Goal: Task Accomplishment & Management: Manage account settings

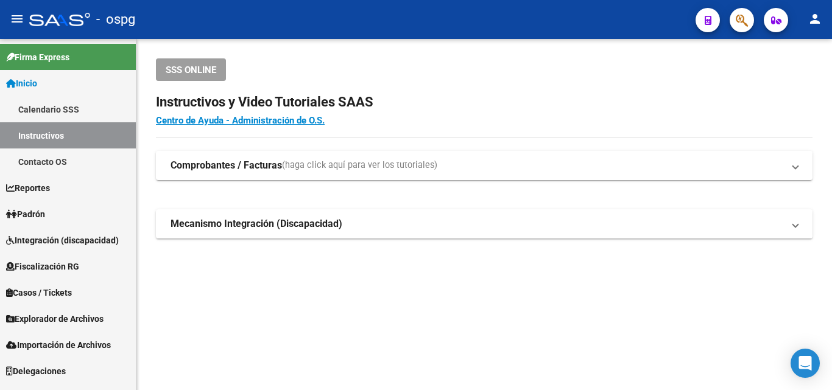
click at [67, 213] on link "Padrón" at bounding box center [68, 214] width 136 height 26
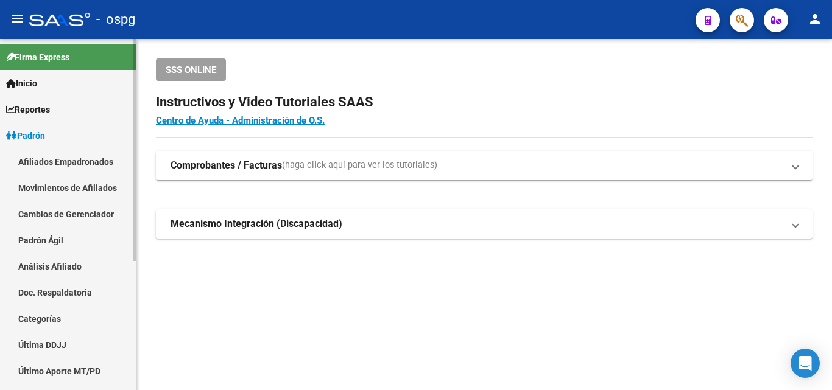
drag, startPoint x: 41, startPoint y: 263, endPoint x: 68, endPoint y: 255, distance: 27.5
click at [41, 264] on link "Análisis Afiliado" at bounding box center [68, 266] width 136 height 26
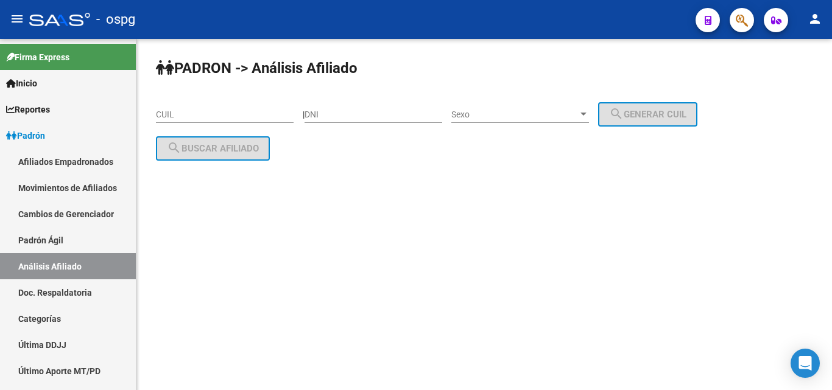
click at [185, 123] on div "CUIL" at bounding box center [225, 116] width 138 height 35
click at [187, 115] on input "CUIL" at bounding box center [225, 115] width 138 height 10
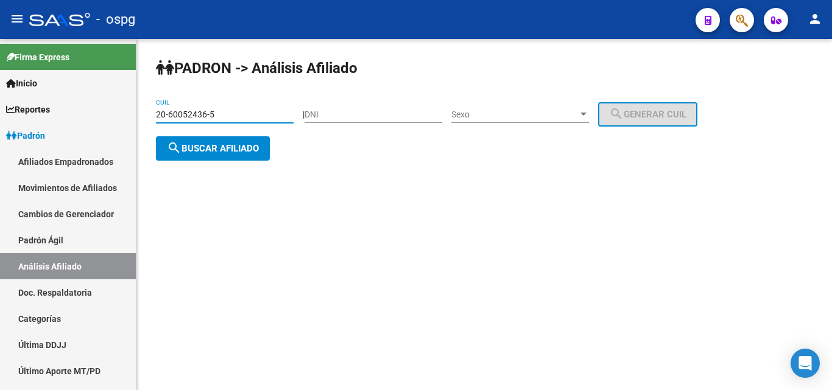
type input "20-60052436-5"
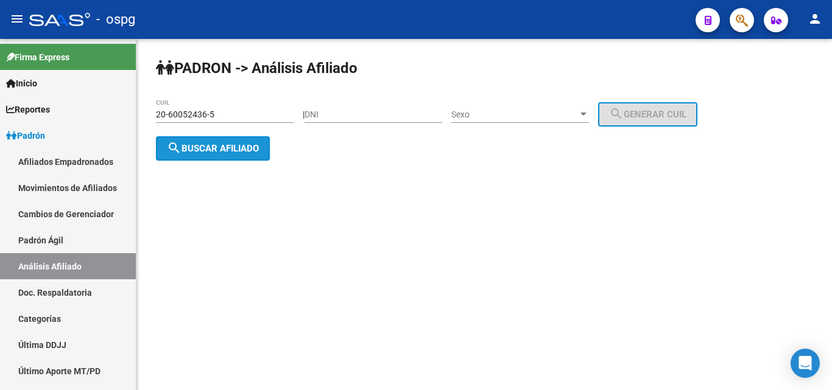
click at [213, 145] on span "search Buscar afiliado" at bounding box center [213, 148] width 92 height 11
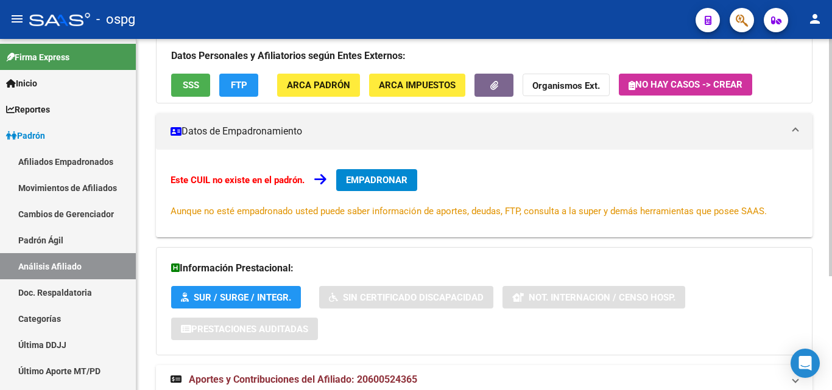
scroll to position [169, 0]
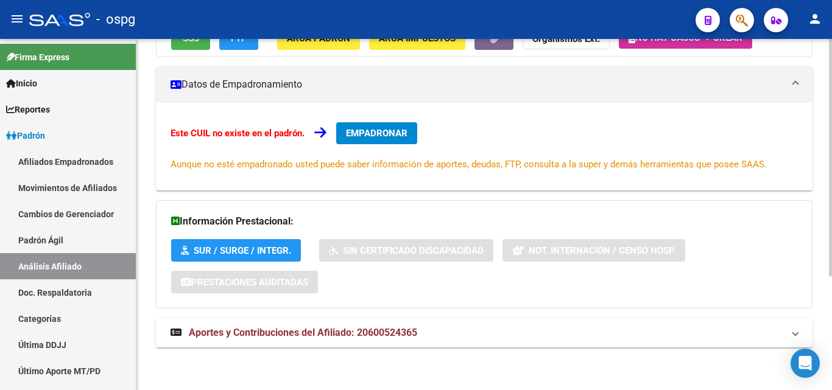
click at [334, 333] on span "Aportes y Contribuciones del Afiliado: 20600524365" at bounding box center [303, 333] width 228 height 12
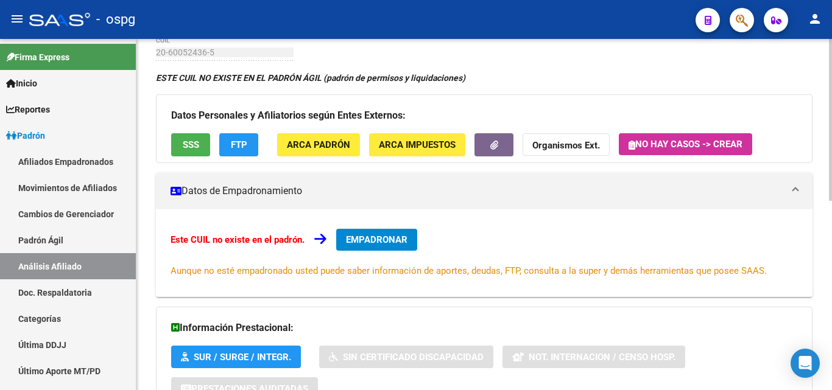
scroll to position [0, 0]
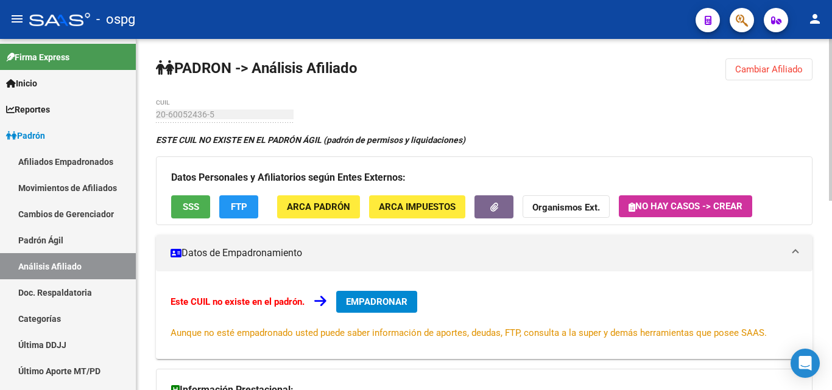
click at [770, 63] on button "Cambiar Afiliado" at bounding box center [768, 69] width 87 height 22
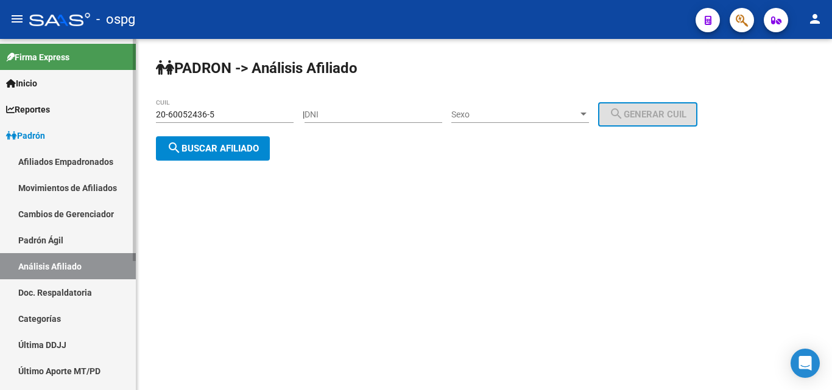
click at [114, 115] on mat-sidenav-container "Firma Express Inicio Calendario SSS Instructivos Contacto OS Reportes Ingresos …" at bounding box center [416, 214] width 832 height 351
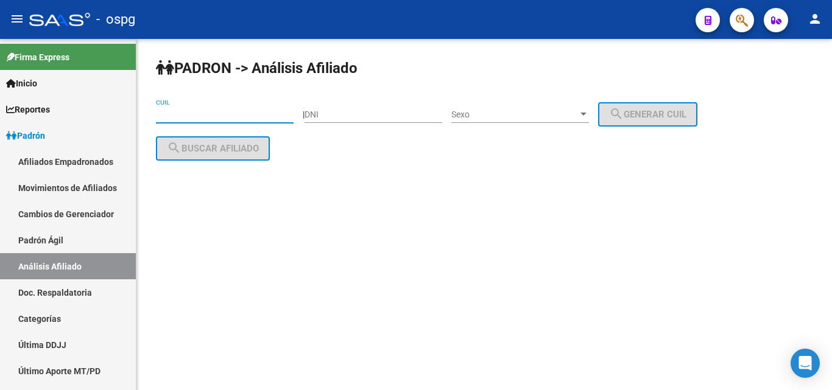
paste input "20-33021856-9"
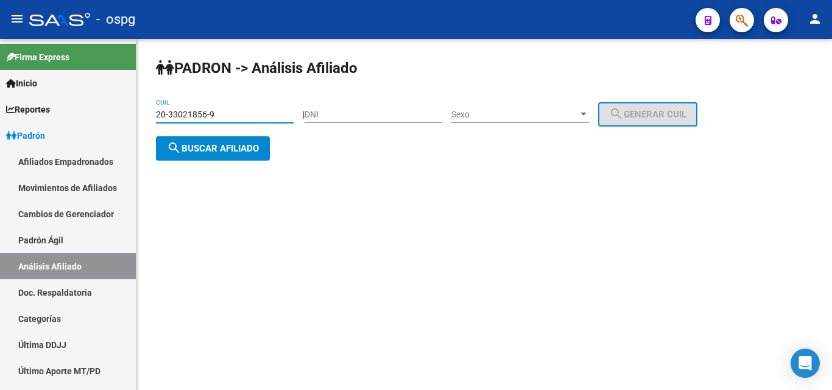
type input "20-33021856-9"
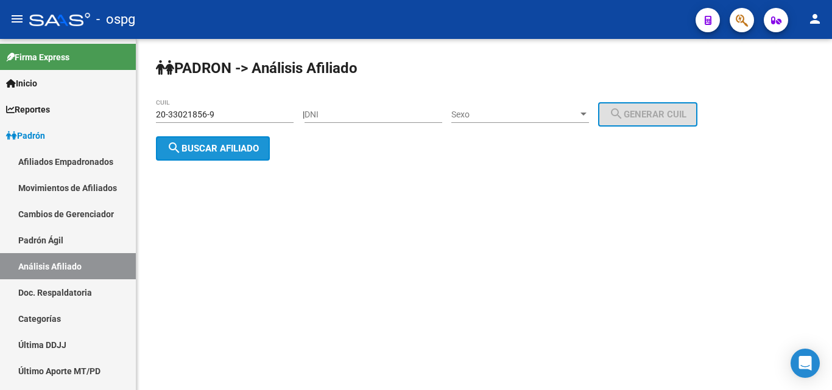
click at [200, 156] on button "search Buscar afiliado" at bounding box center [213, 148] width 114 height 24
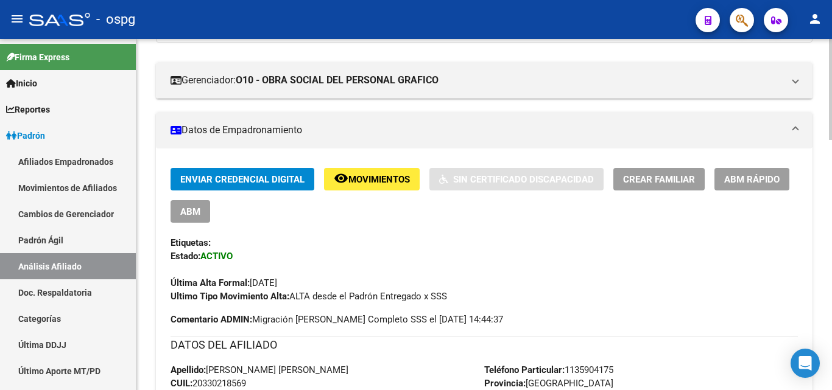
scroll to position [61, 0]
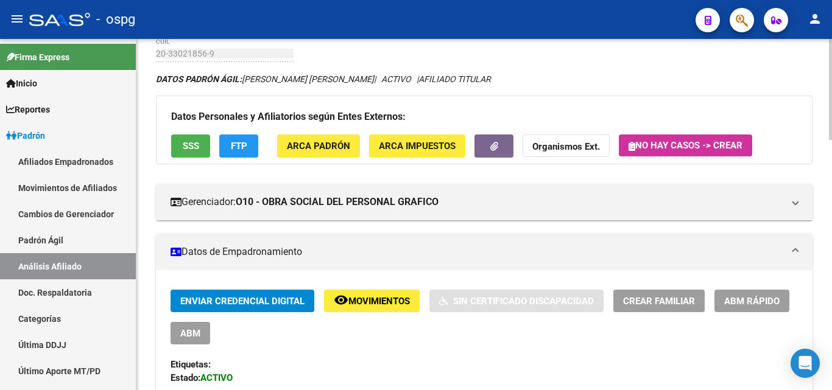
click at [191, 152] on span "SSS" at bounding box center [191, 146] width 16 height 11
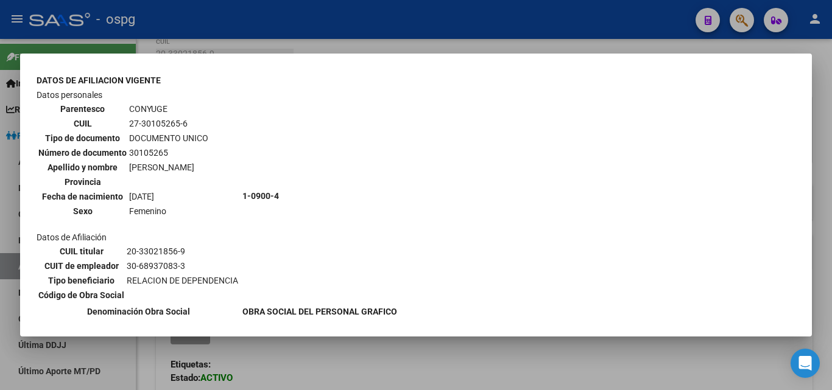
scroll to position [426, 0]
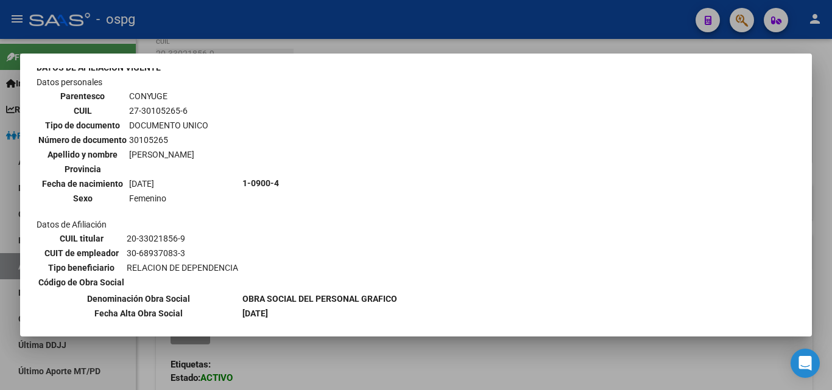
click at [362, 23] on div at bounding box center [416, 195] width 832 height 390
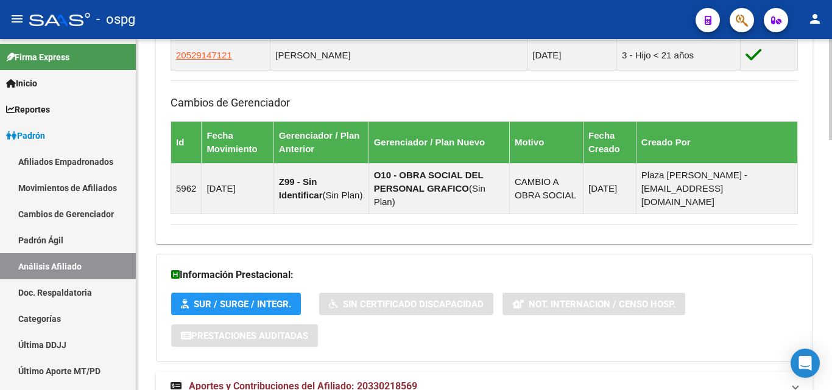
scroll to position [869, 0]
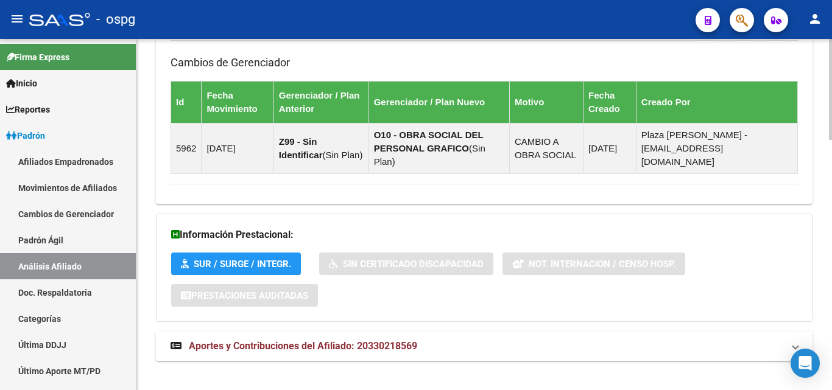
click at [300, 340] on span "Aportes y Contribuciones del Afiliado: 20330218569" at bounding box center [303, 346] width 228 height 12
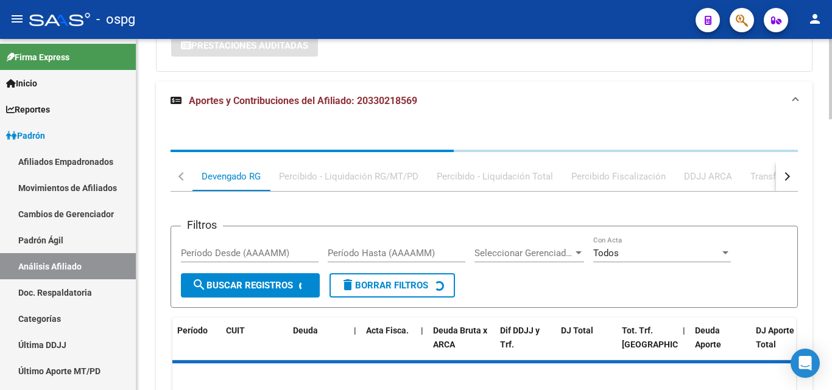
scroll to position [1123, 0]
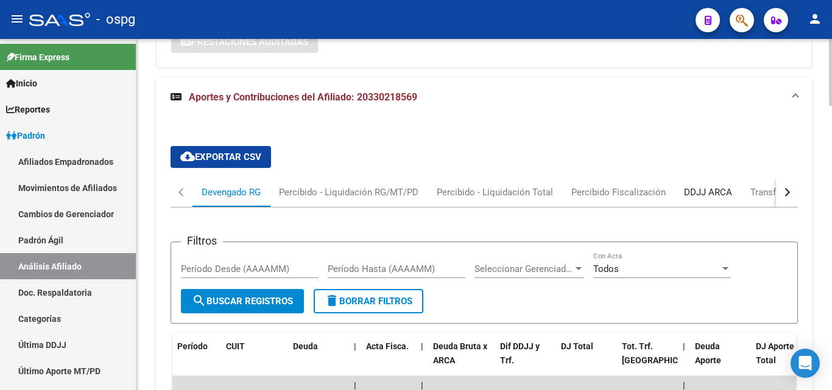
click at [697, 186] on div "DDJJ ARCA" at bounding box center [708, 192] width 48 height 13
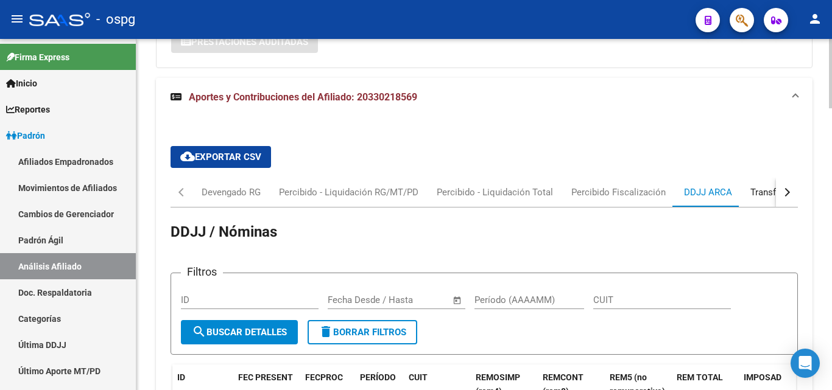
click at [765, 186] on div "Transferencias ARCA" at bounding box center [793, 192] width 86 height 13
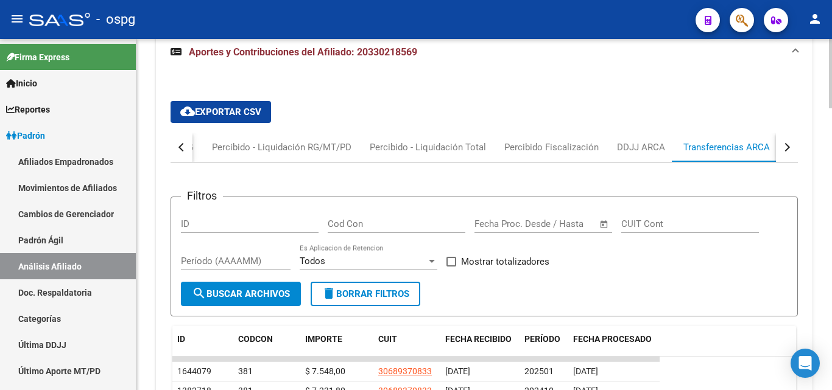
scroll to position [1305, 0]
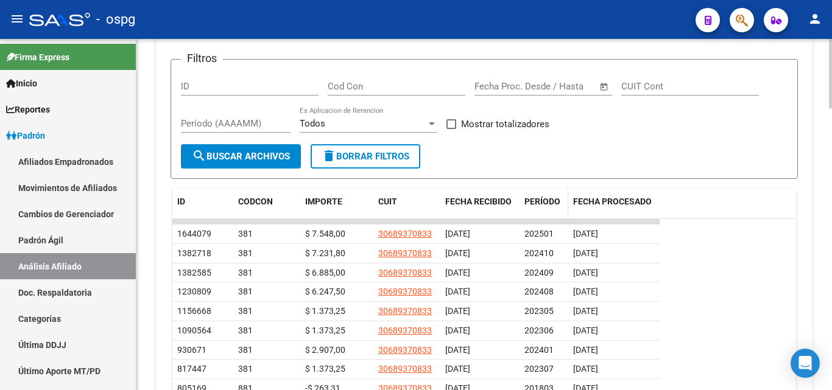
click at [529, 197] on span "PERÍODO" at bounding box center [542, 202] width 36 height 10
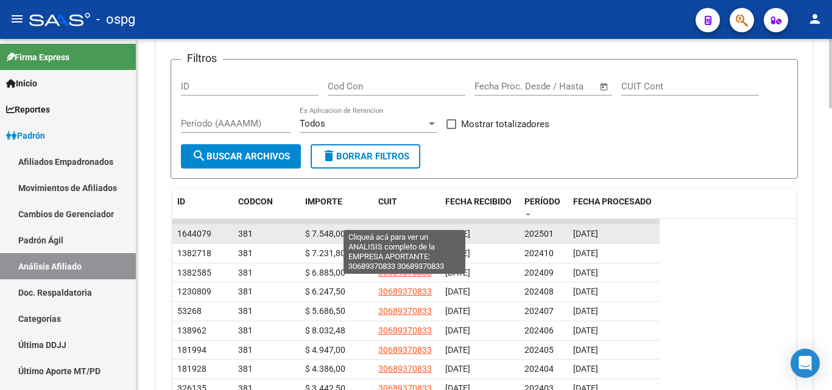
click at [423, 229] on span "30689370833" at bounding box center [405, 234] width 54 height 10
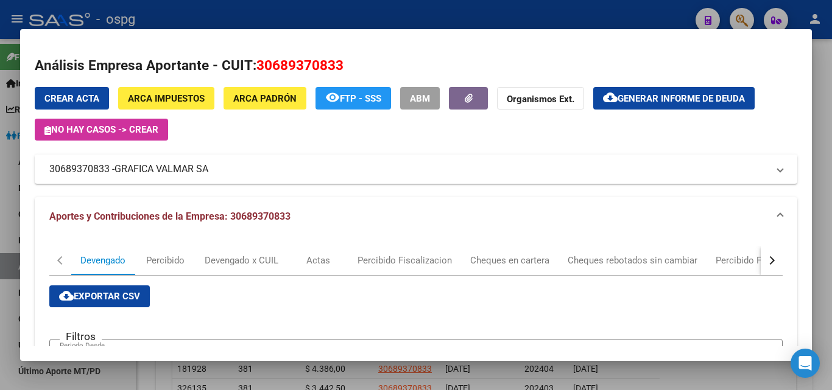
click at [766, 261] on div "button" at bounding box center [770, 260] width 9 height 9
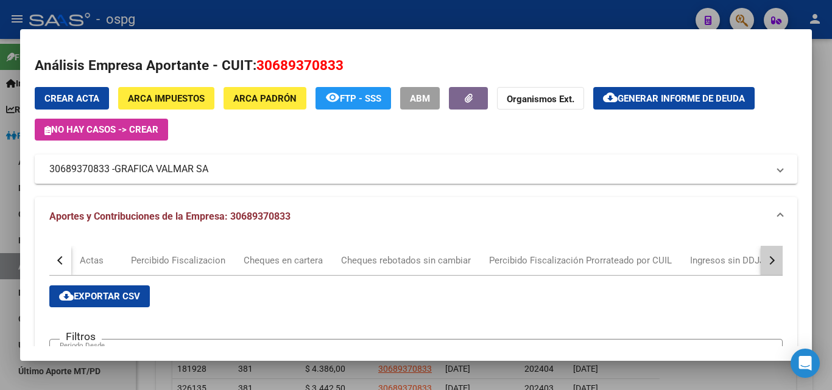
click at [766, 261] on div "button" at bounding box center [770, 260] width 9 height 9
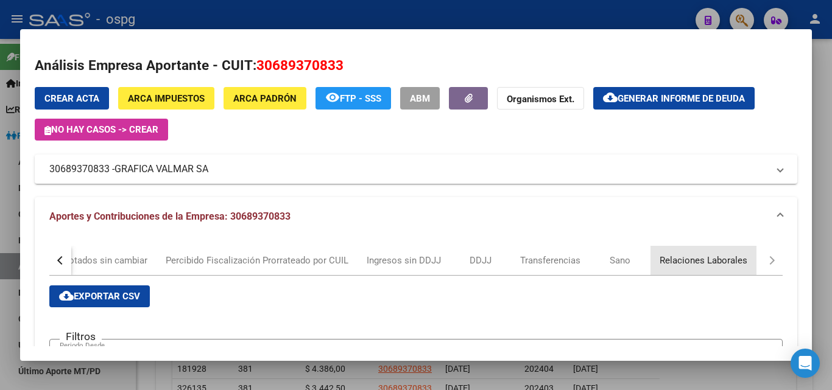
click at [703, 259] on div "Relaciones Laborales" at bounding box center [703, 260] width 88 height 13
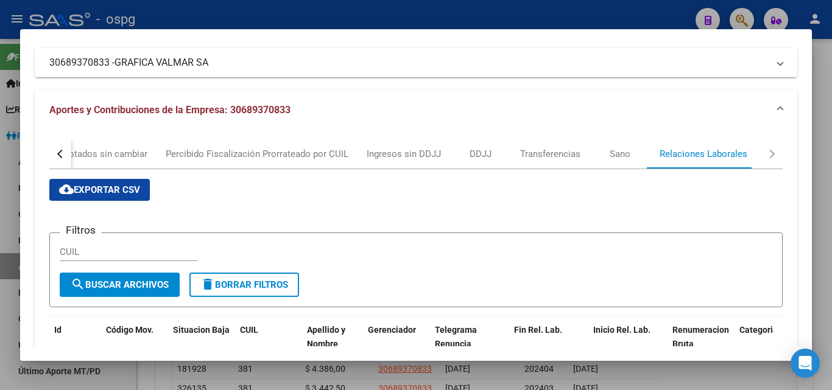
scroll to position [0, 0]
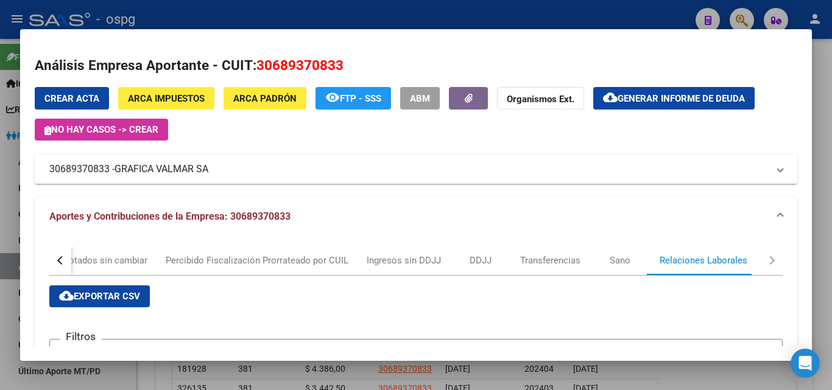
click at [374, 18] on div at bounding box center [416, 195] width 832 height 390
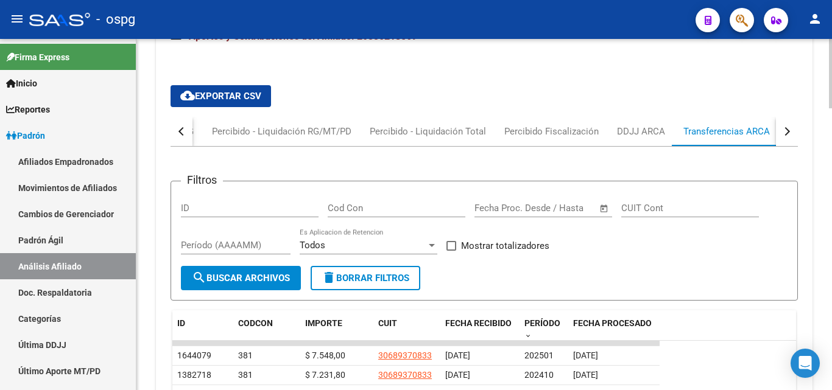
scroll to position [1001, 0]
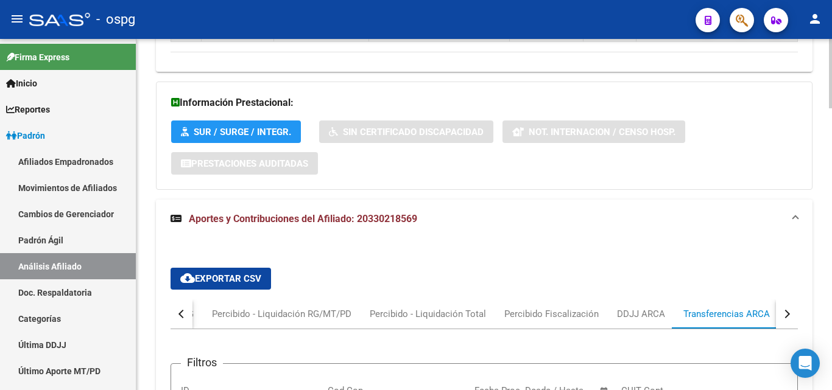
click at [793, 300] on button "button" at bounding box center [787, 314] width 22 height 29
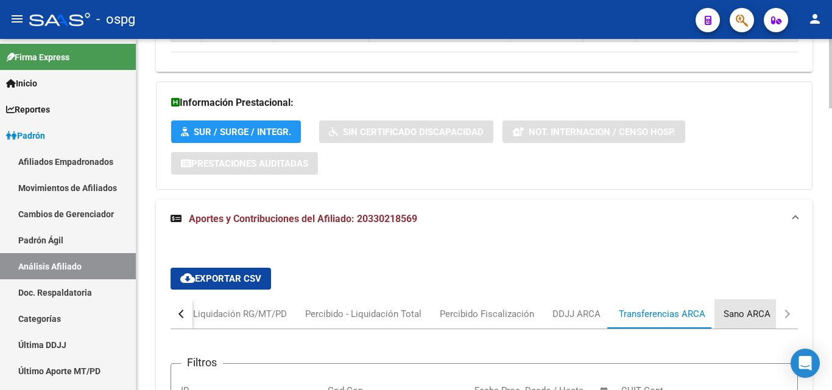
click at [751, 307] on div "Sano ARCA" at bounding box center [746, 314] width 65 height 29
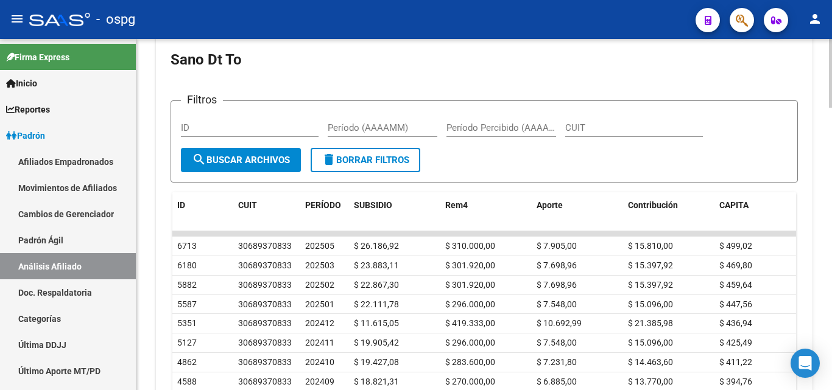
scroll to position [1305, 0]
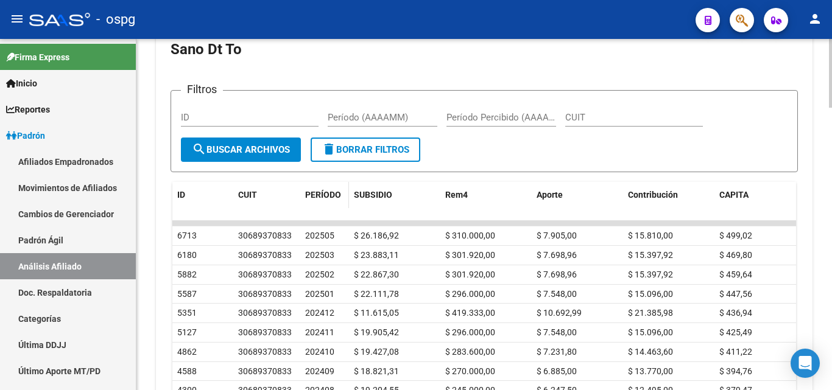
click at [323, 190] on span "PERÍODO" at bounding box center [323, 195] width 36 height 10
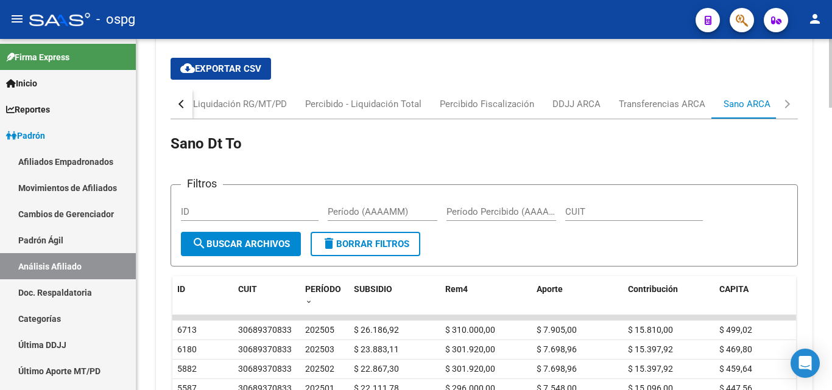
scroll to position [1123, 0]
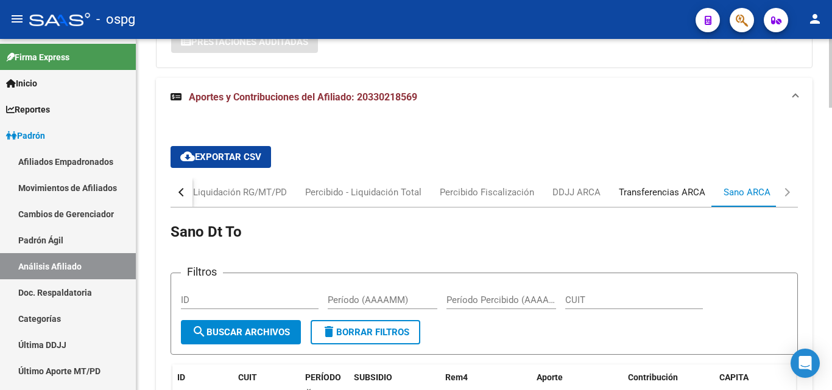
click at [678, 186] on div "Transferencias ARCA" at bounding box center [661, 192] width 105 height 29
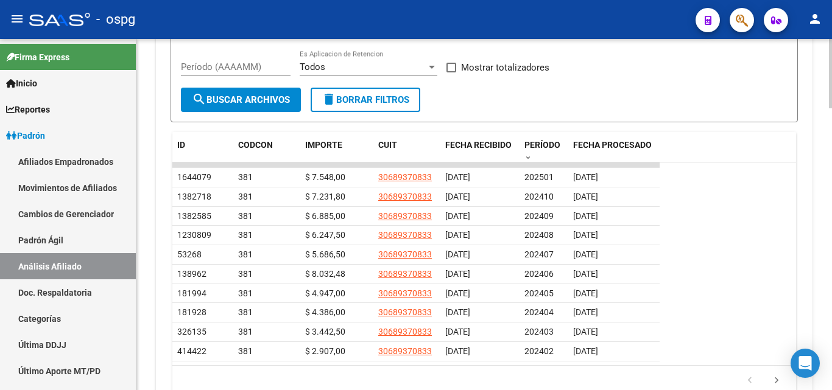
scroll to position [1366, 0]
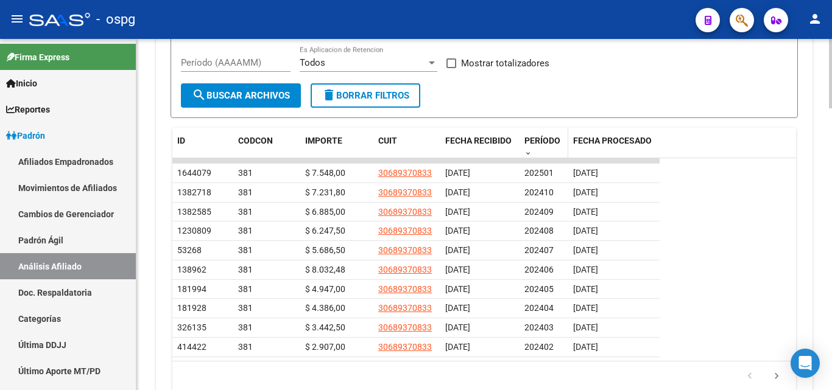
click at [524, 150] on span at bounding box center [527, 154] width 7 height 9
click at [532, 142] on div "PERÍODO" at bounding box center [543, 147] width 39 height 26
click at [532, 136] on div "PERÍODO" at bounding box center [543, 147] width 39 height 26
click at [528, 150] on span at bounding box center [527, 154] width 7 height 9
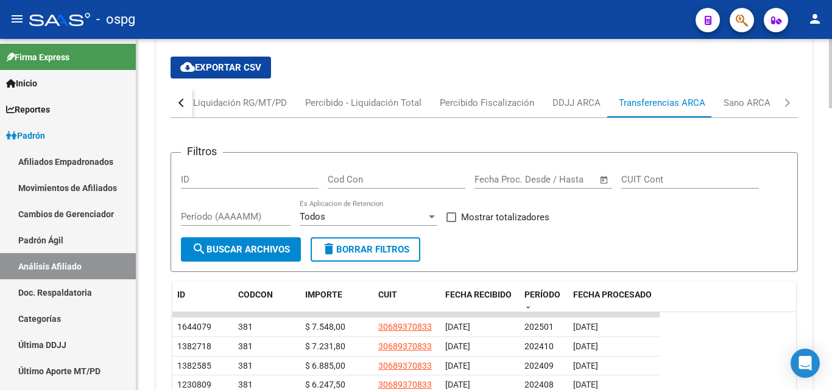
scroll to position [1184, 0]
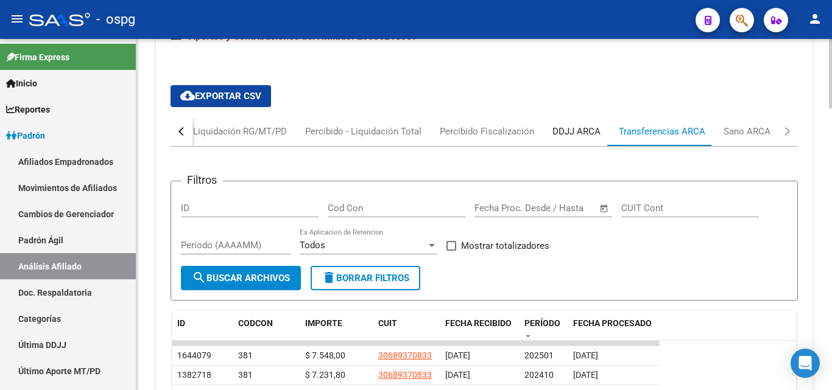
click at [564, 125] on div "DDJJ ARCA" at bounding box center [576, 131] width 48 height 13
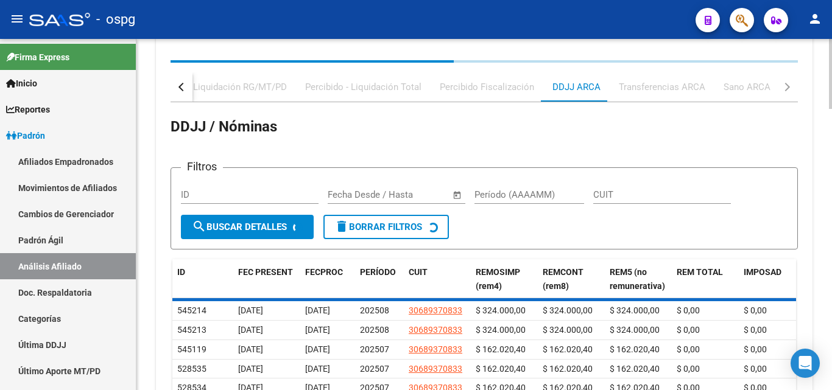
scroll to position [1264, 0]
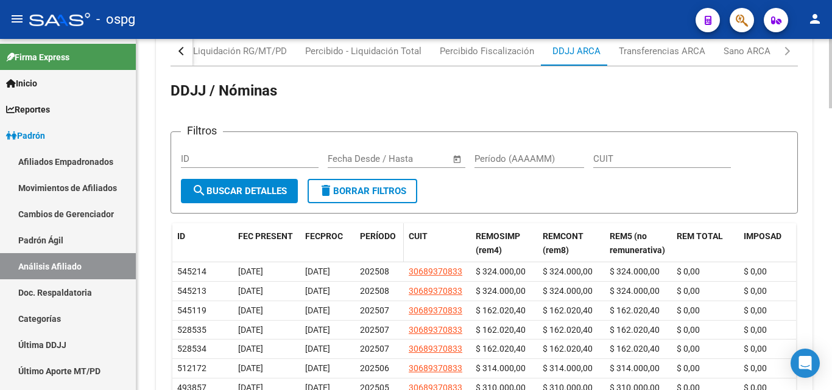
click at [368, 231] on span "PERÍODO" at bounding box center [378, 236] width 36 height 10
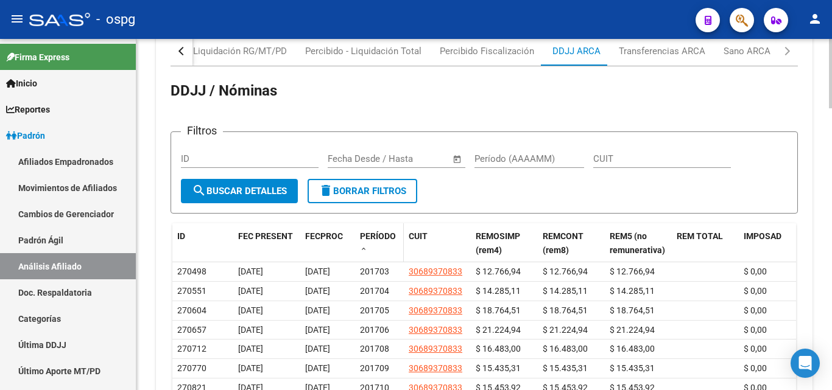
click at [379, 231] on span "PERÍODO" at bounding box center [378, 236] width 36 height 10
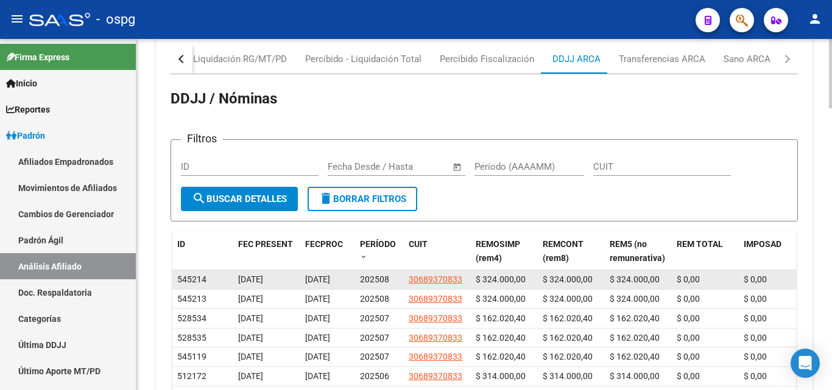
scroll to position [1249, 0]
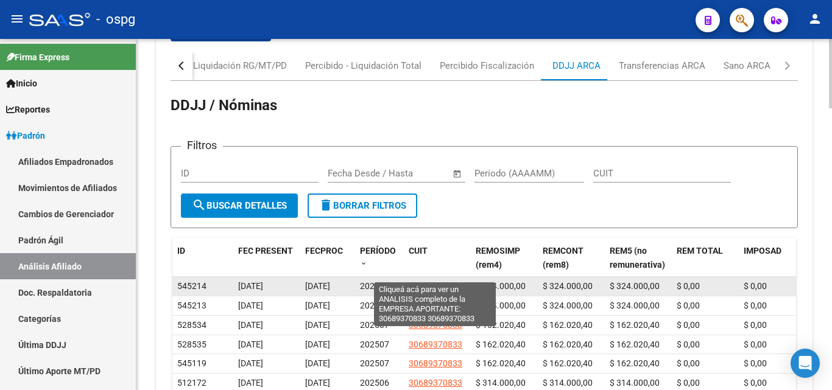
click at [448, 281] on span "30689370833" at bounding box center [436, 286] width 54 height 10
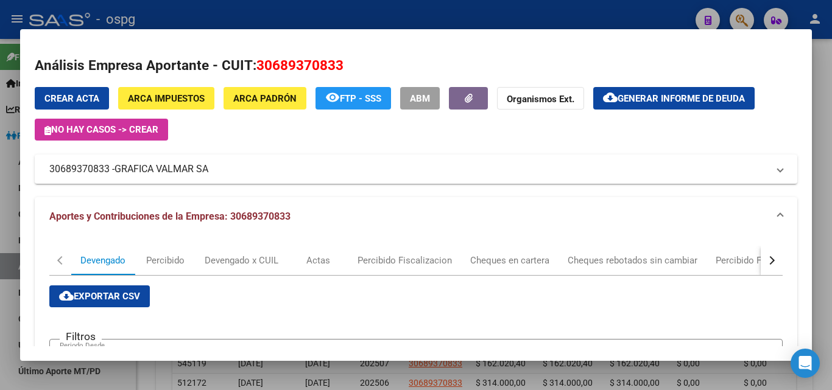
click at [666, 99] on span "Generar informe de deuda" at bounding box center [680, 98] width 127 height 11
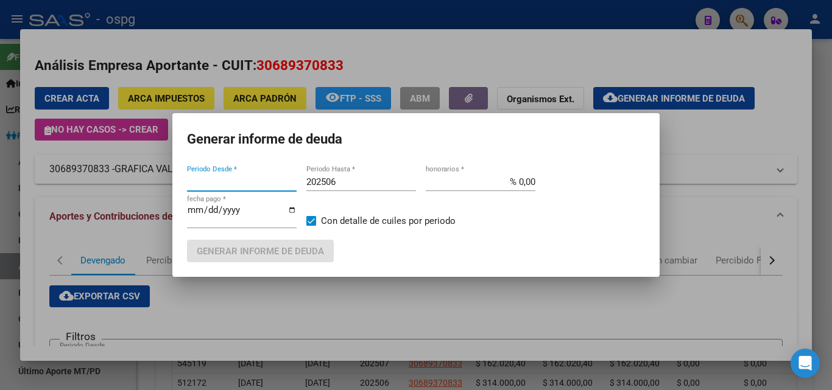
type input "202502"
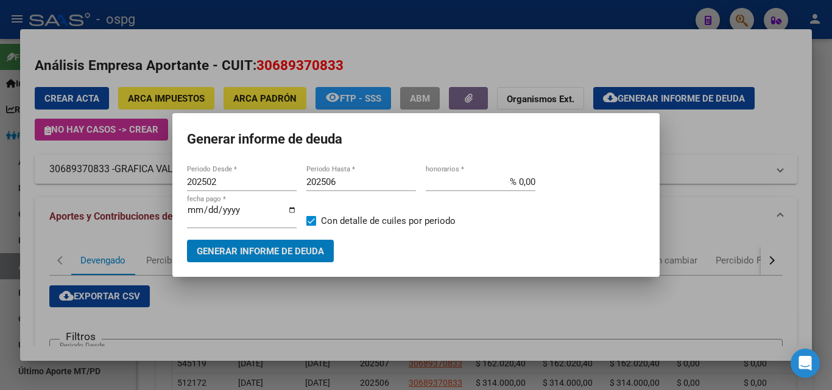
click at [340, 182] on input "202506" at bounding box center [361, 182] width 110 height 11
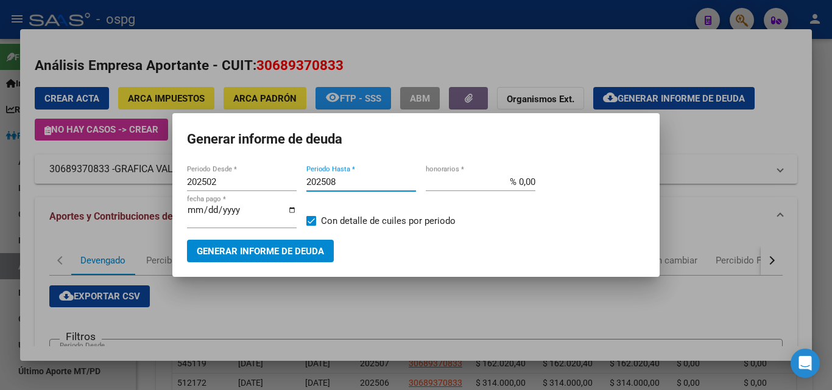
type input "202508"
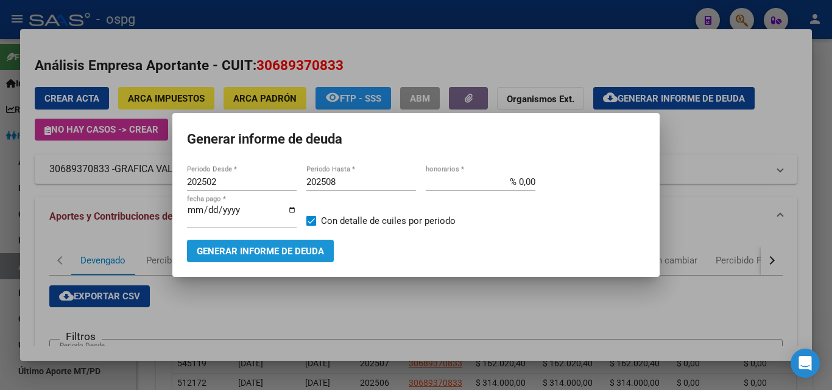
click at [248, 247] on span "Generar informe de deuda" at bounding box center [260, 251] width 127 height 11
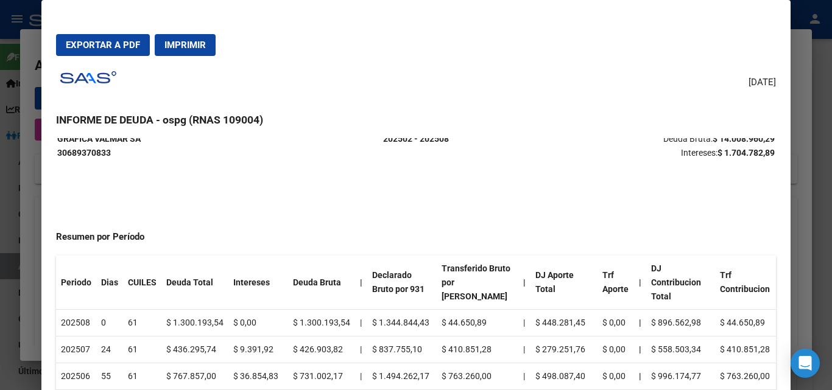
scroll to position [122, 0]
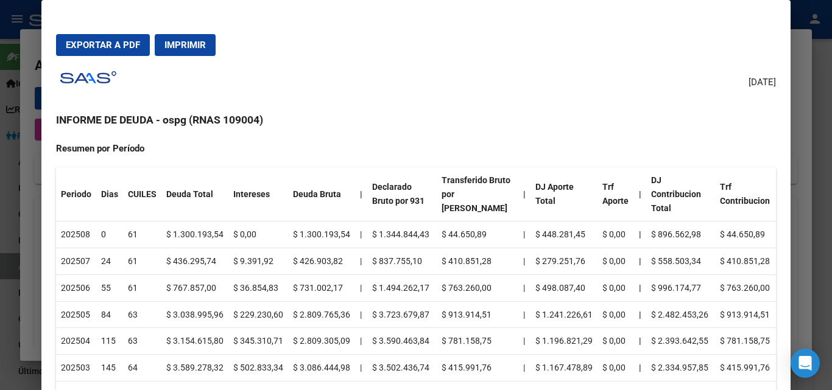
click at [810, 62] on div at bounding box center [416, 195] width 832 height 390
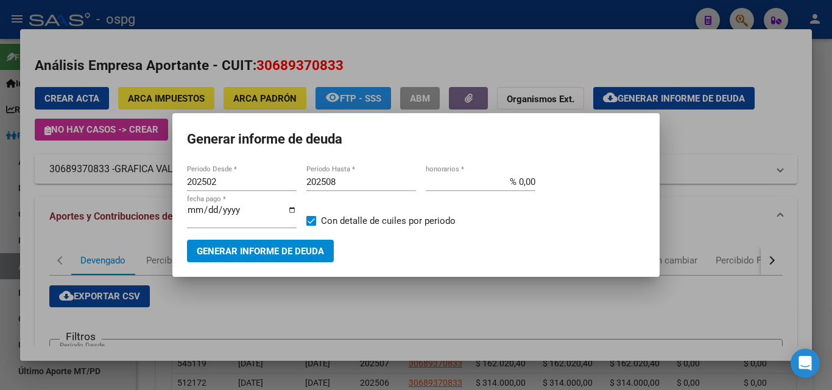
click at [454, 59] on div at bounding box center [416, 195] width 832 height 390
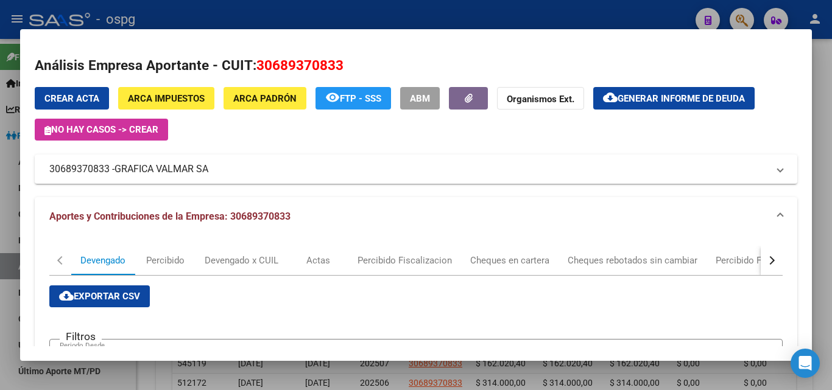
drag, startPoint x: 98, startPoint y: 3, endPoint x: 222, endPoint y: 37, distance: 128.6
click at [99, 3] on div at bounding box center [416, 195] width 832 height 390
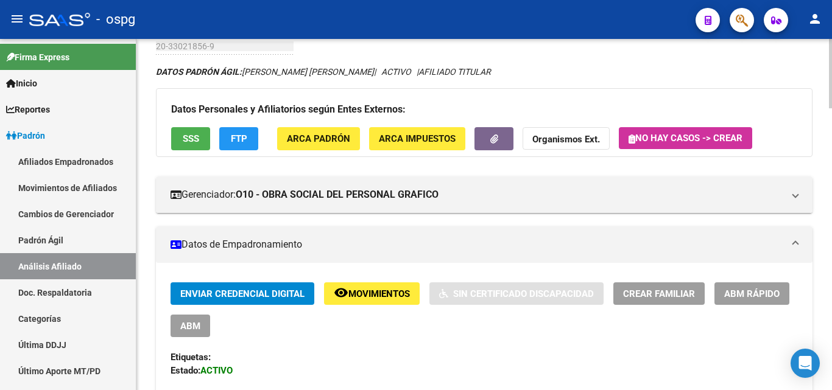
scroll to position [0, 0]
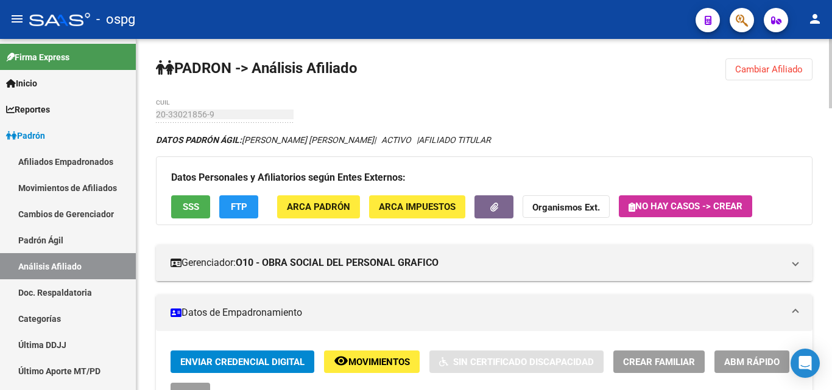
click at [762, 73] on span "Cambiar Afiliado" at bounding box center [769, 69] width 68 height 11
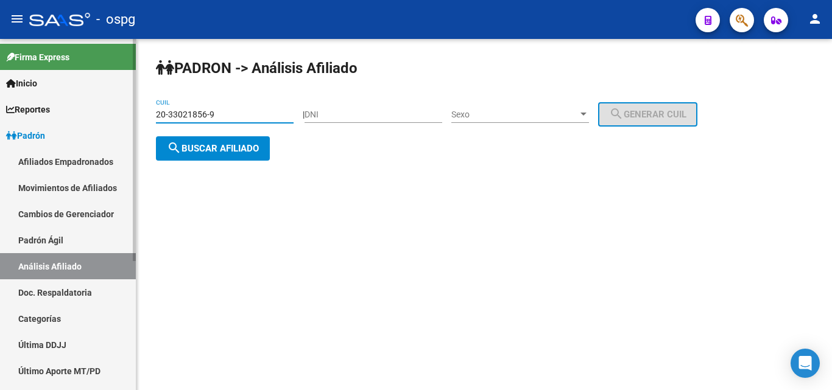
drag, startPoint x: 228, startPoint y: 116, endPoint x: 126, endPoint y: 117, distance: 101.7
click at [124, 122] on mat-sidenav-container "Firma Express Inicio Calendario SSS Instructivos Contacto OS Reportes Ingresos …" at bounding box center [416, 214] width 832 height 351
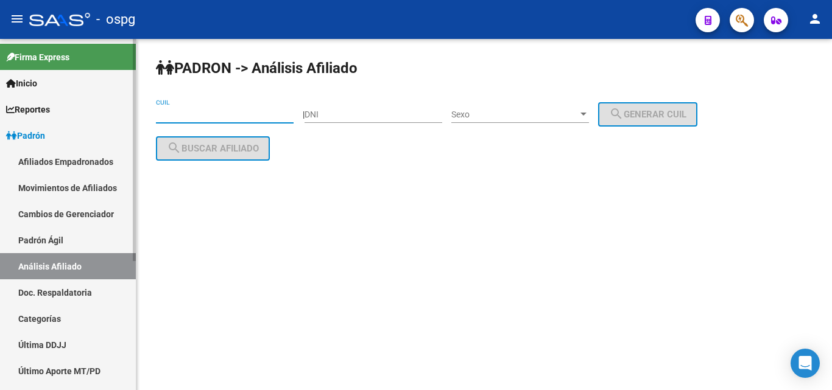
paste input "20-31198318-1"
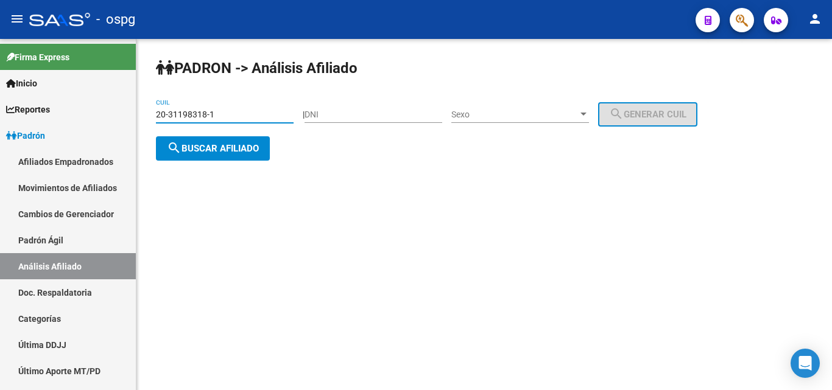
type input "20-31198318-1"
click at [203, 145] on span "search Buscar afiliado" at bounding box center [213, 148] width 92 height 11
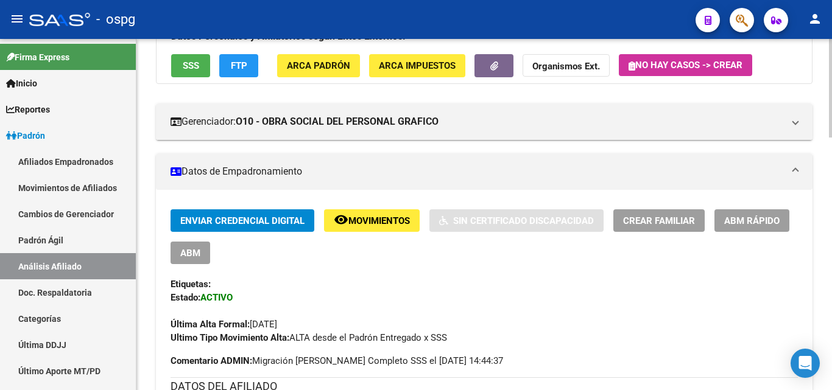
scroll to position [61, 0]
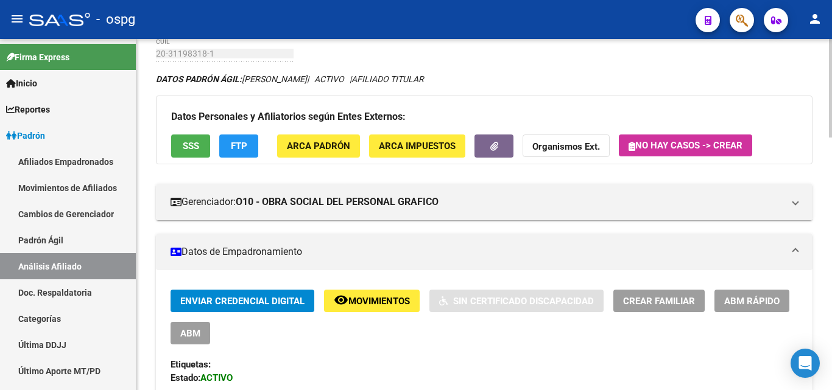
click at [189, 142] on span "SSS" at bounding box center [191, 146] width 16 height 11
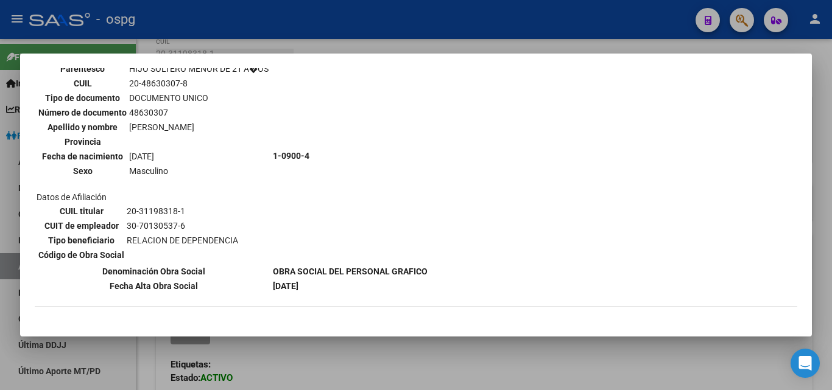
scroll to position [709, 0]
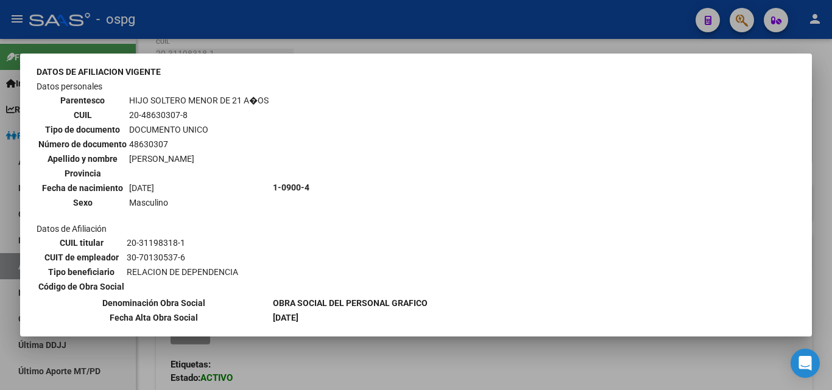
click at [270, 39] on div at bounding box center [416, 195] width 832 height 390
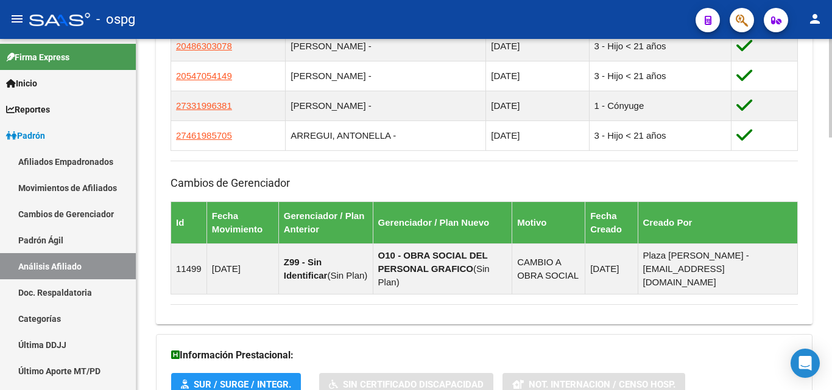
scroll to position [899, 0]
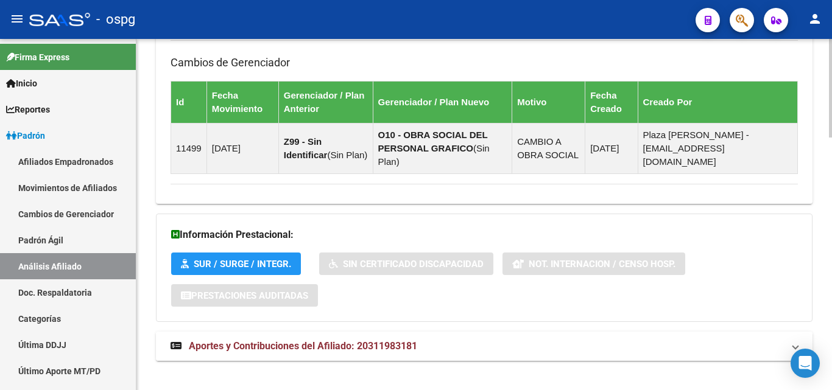
click at [325, 340] on span "Aportes y Contribuciones del Afiliado: 20311983181" at bounding box center [303, 346] width 228 height 12
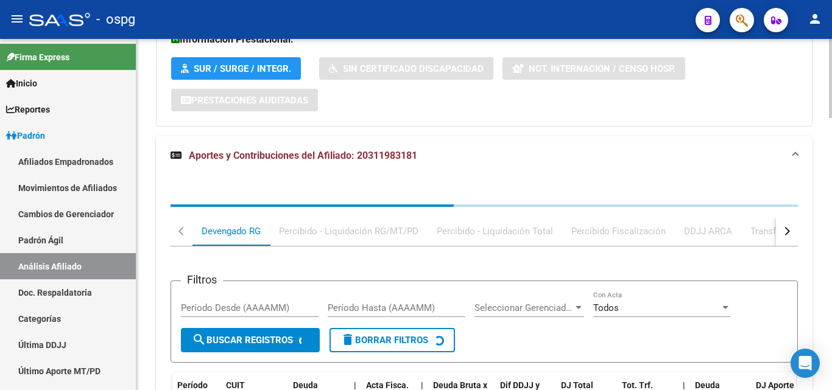
scroll to position [1153, 0]
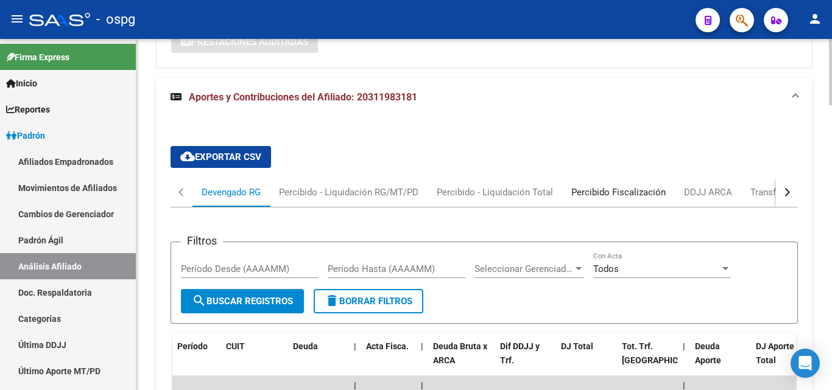
drag, startPoint x: 645, startPoint y: 167, endPoint x: 639, endPoint y: 176, distance: 10.1
click at [644, 178] on div "Percibido Fiscalización" at bounding box center [618, 192] width 113 height 29
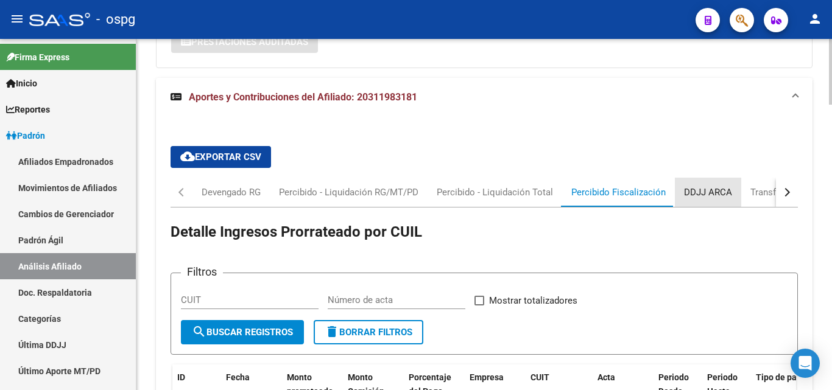
click at [703, 186] on div "DDJJ ARCA" at bounding box center [708, 192] width 48 height 13
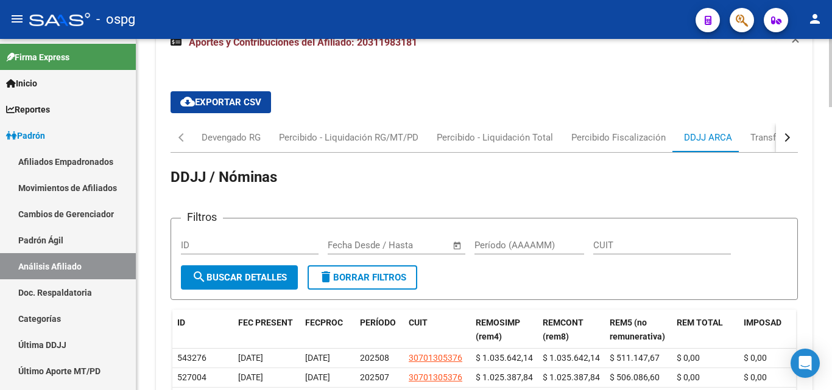
scroll to position [1178, 0]
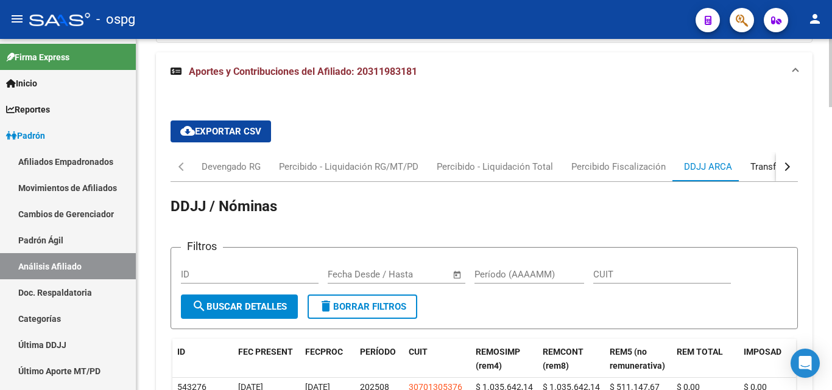
click at [765, 152] on div "Transferencias ARCA" at bounding box center [793, 166] width 105 height 29
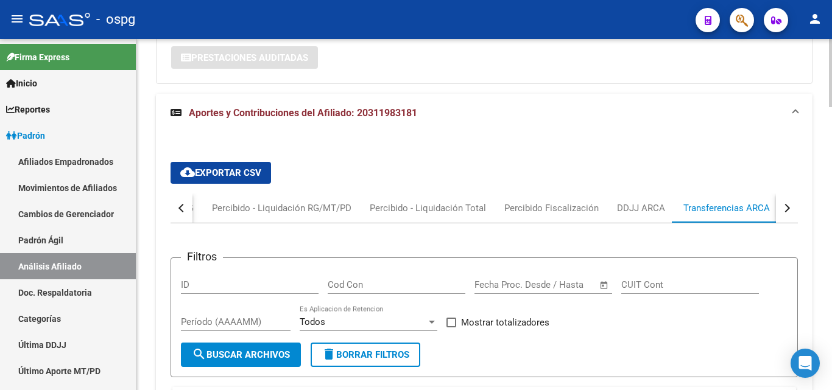
scroll to position [1117, 0]
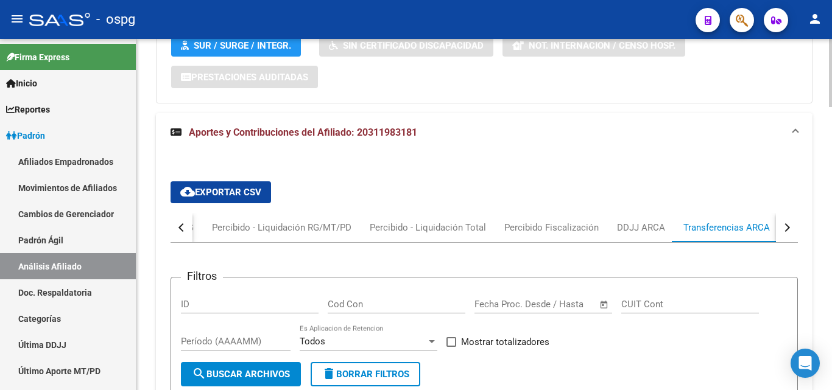
click at [787, 223] on div "button" at bounding box center [785, 227] width 9 height 9
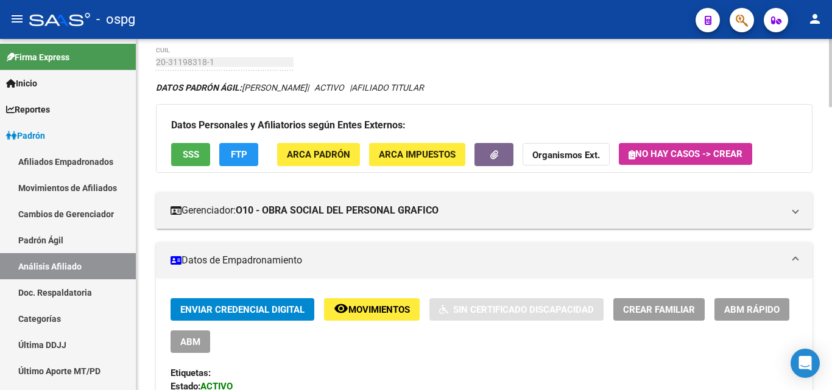
scroll to position [0, 0]
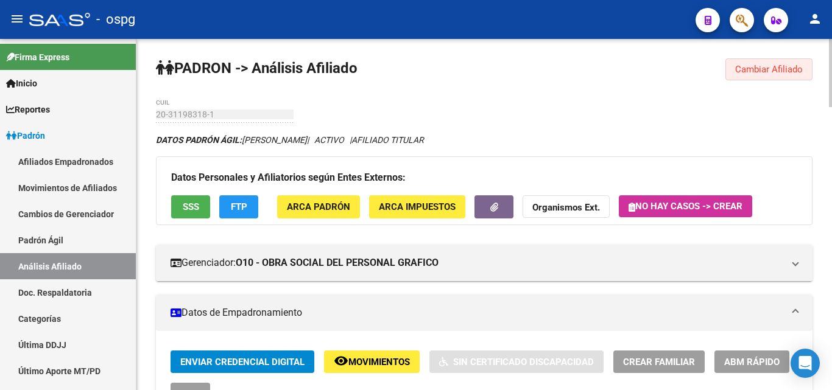
click at [765, 69] on span "Cambiar Afiliado" at bounding box center [769, 69] width 68 height 11
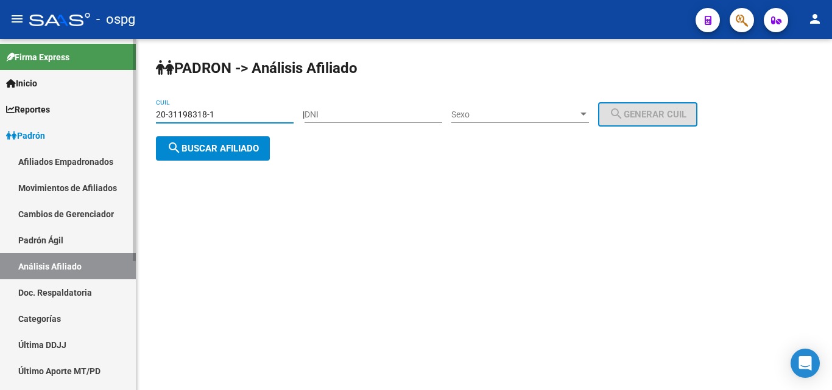
drag, startPoint x: 223, startPoint y: 112, endPoint x: 130, endPoint y: 132, distance: 94.7
click at [138, 130] on div "[PERSON_NAME] -> Análisis Afiliado 20-31198318-1 CUIL | DNI Sexo Sexo search Ge…" at bounding box center [483, 119] width 695 height 161
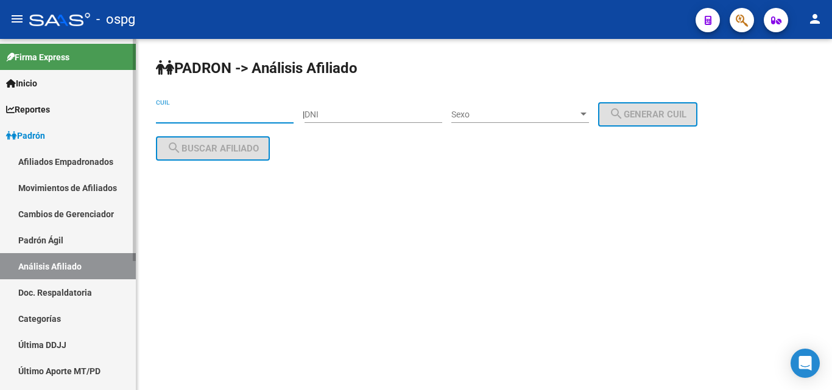
paste input "20-36171501-3"
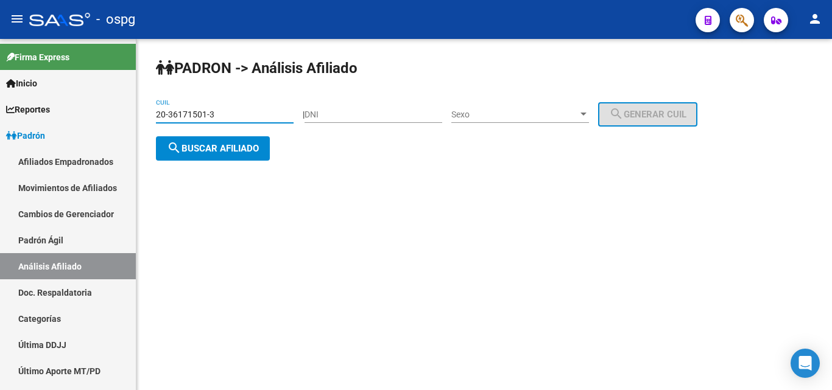
type input "20-36171501-3"
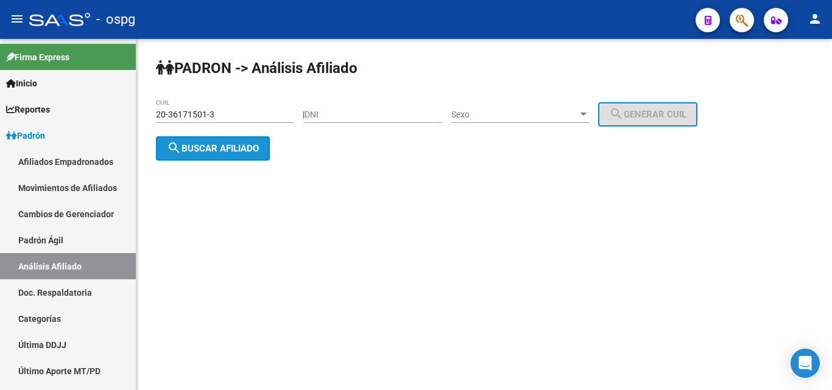
click at [228, 149] on span "search Buscar afiliado" at bounding box center [213, 148] width 92 height 11
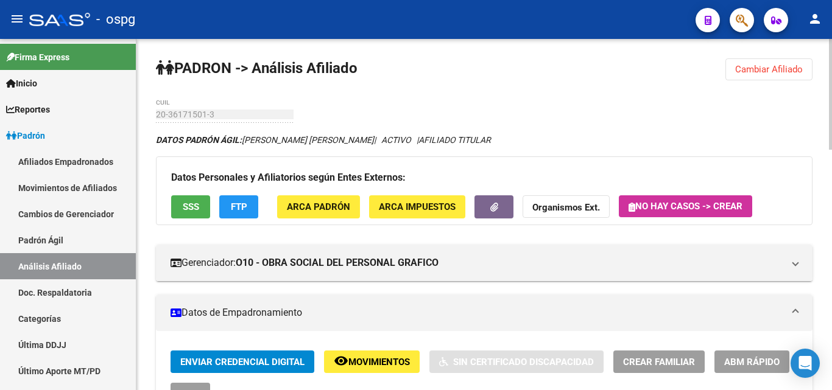
click at [205, 206] on button "SSS" at bounding box center [190, 206] width 39 height 23
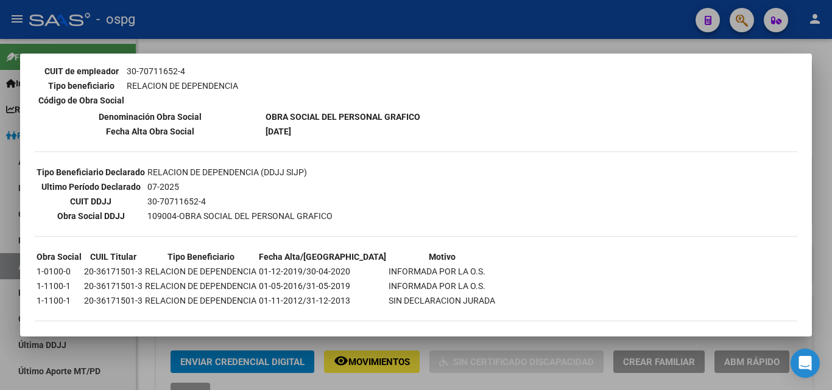
scroll to position [248, 0]
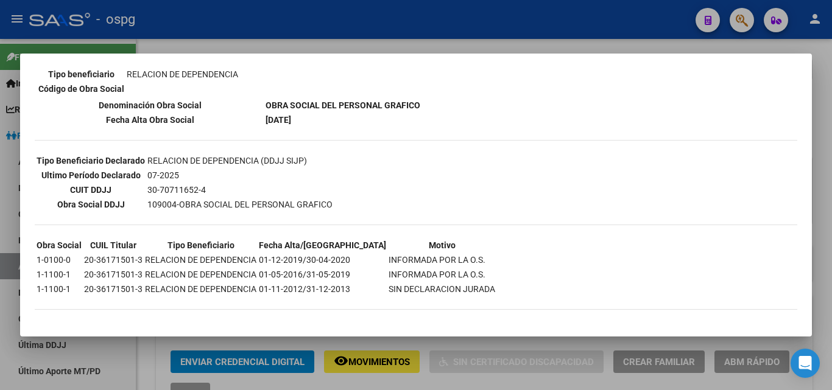
click at [208, 40] on div at bounding box center [416, 195] width 832 height 390
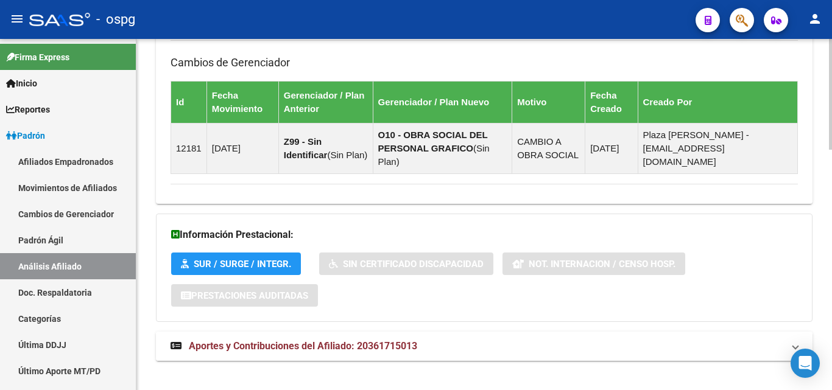
click at [287, 340] on span "Aportes y Contribuciones del Afiliado: 20361715013" at bounding box center [303, 346] width 228 height 12
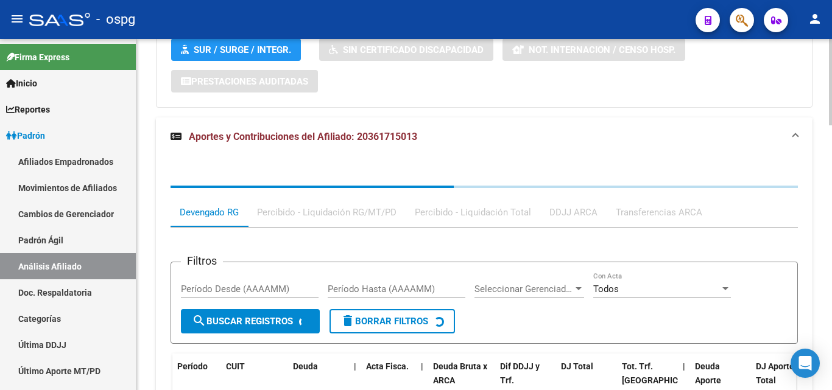
scroll to position [1017, 0]
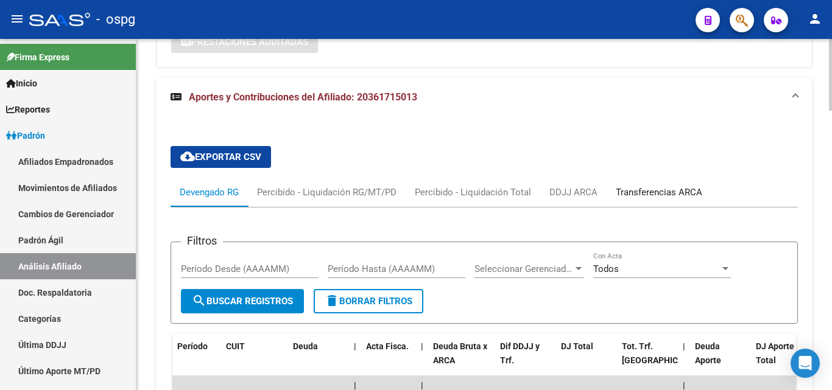
click at [658, 186] on div "Transferencias ARCA" at bounding box center [659, 192] width 86 height 13
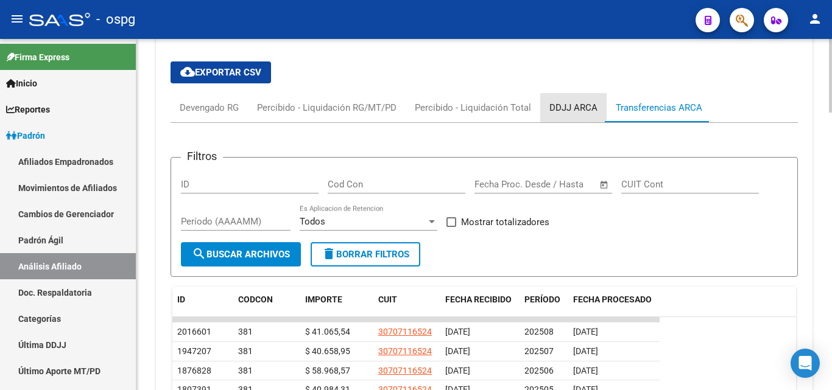
click at [564, 101] on div "DDJJ ARCA" at bounding box center [573, 107] width 48 height 13
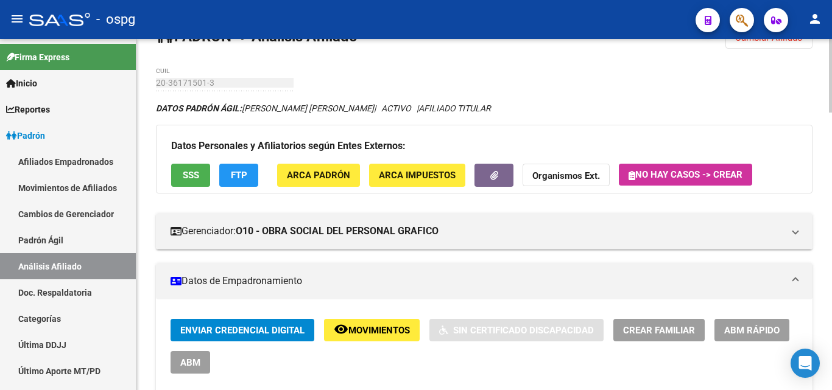
scroll to position [0, 0]
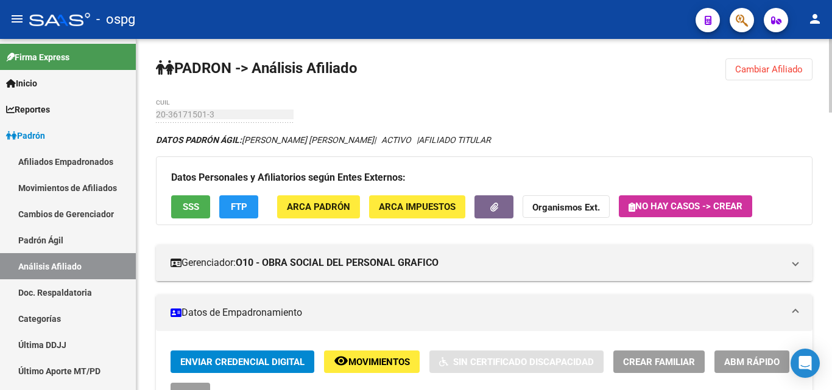
drag, startPoint x: 766, startPoint y: 71, endPoint x: 750, endPoint y: 75, distance: 16.8
click at [766, 71] on span "Cambiar Afiliado" at bounding box center [769, 69] width 68 height 11
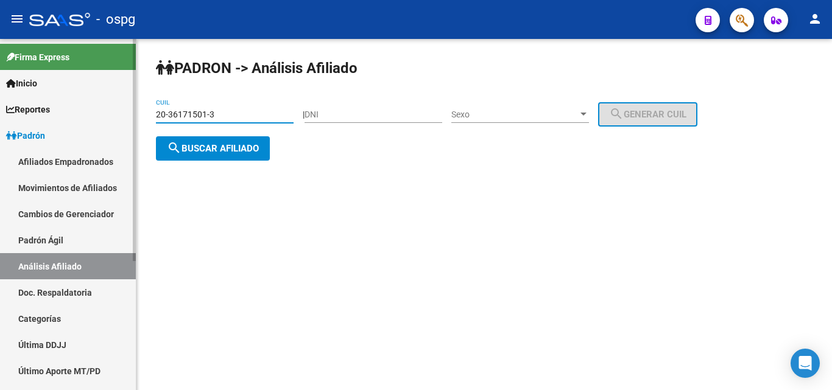
drag, startPoint x: 236, startPoint y: 114, endPoint x: 92, endPoint y: 110, distance: 143.8
click at [93, 110] on mat-sidenav-container "Firma Express Inicio Calendario SSS Instructivos Contacto OS Reportes Ingresos …" at bounding box center [416, 214] width 832 height 351
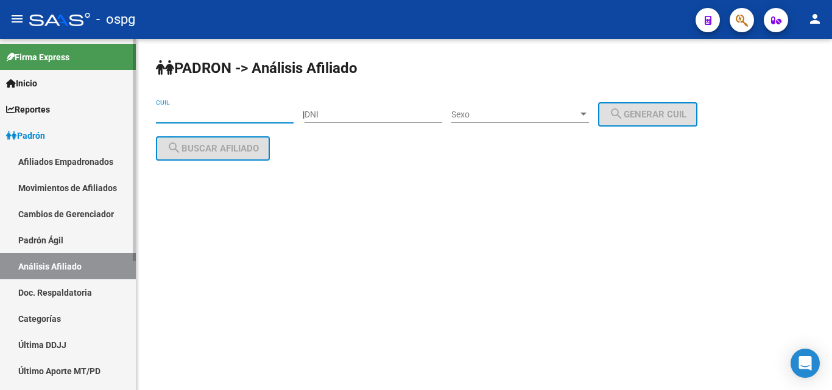
paste input "20-10239195-1"
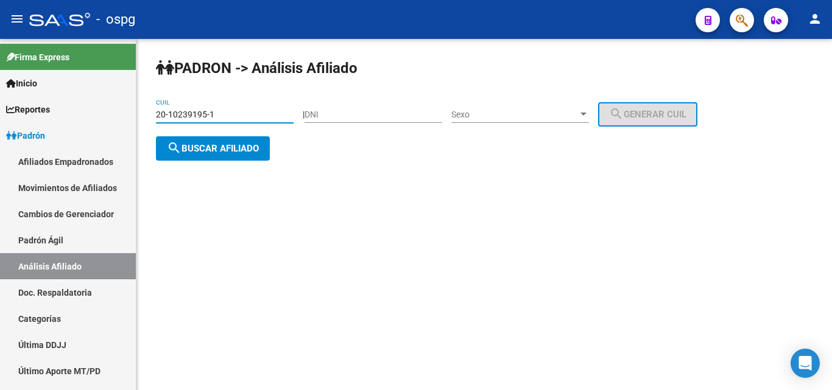
type input "20-10239195-1"
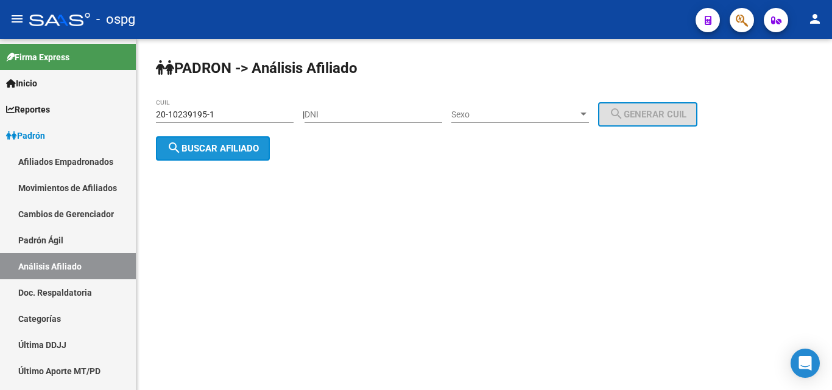
click at [177, 147] on mat-icon "search" at bounding box center [174, 148] width 15 height 15
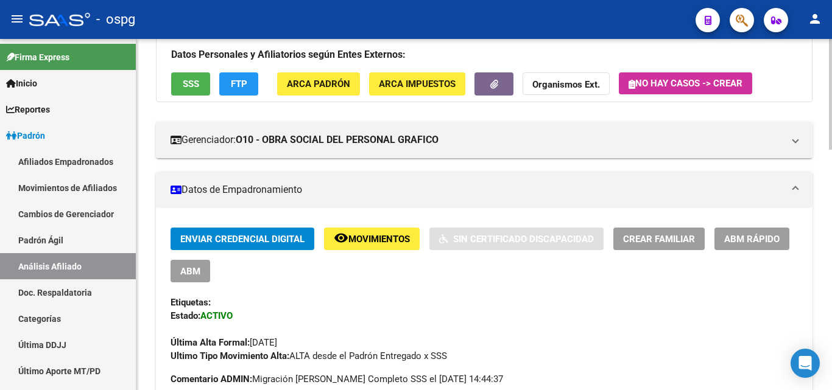
scroll to position [122, 0]
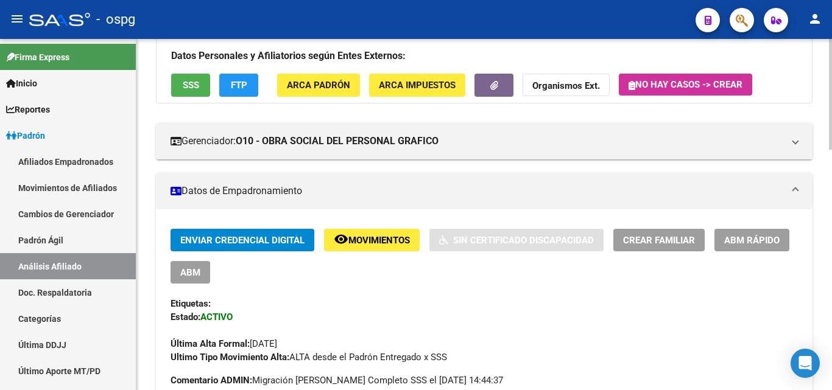
click at [181, 86] on button "SSS" at bounding box center [190, 85] width 39 height 23
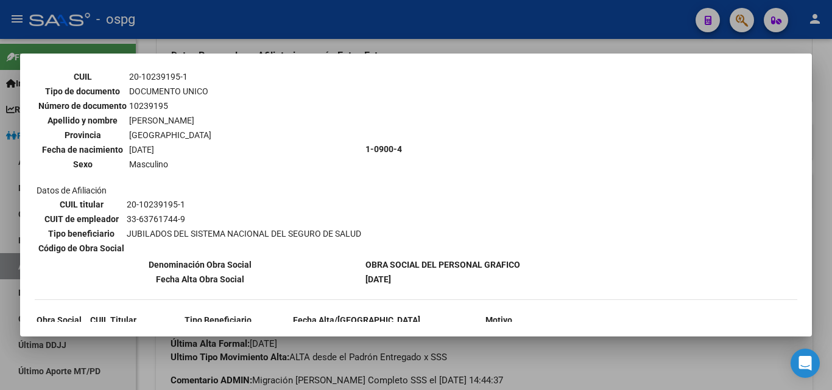
scroll to position [61, 0]
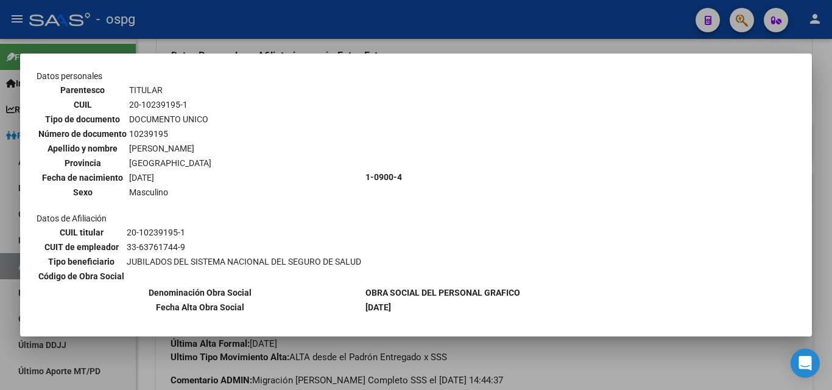
click at [267, 30] on div at bounding box center [416, 195] width 832 height 390
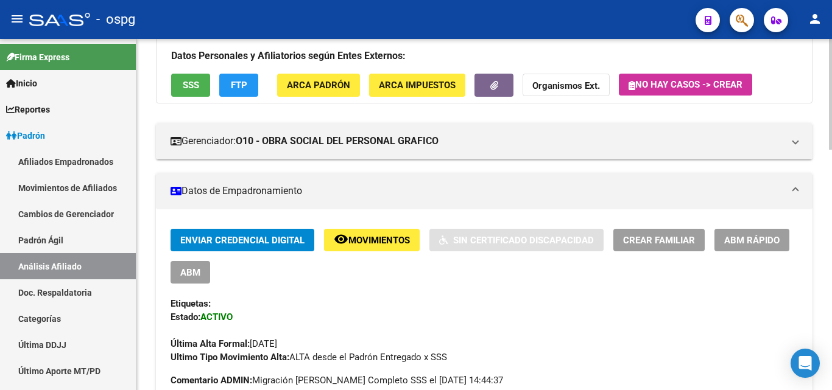
click at [255, 82] on button "FTP" at bounding box center [238, 85] width 39 height 23
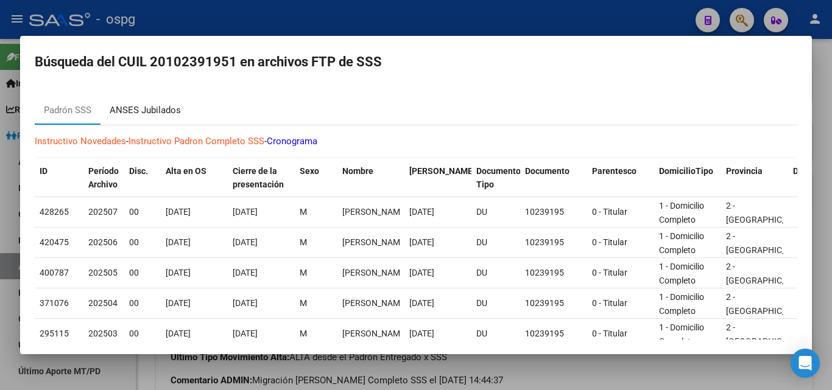
click at [128, 110] on div "ANSES Jubilados" at bounding box center [145, 111] width 71 height 14
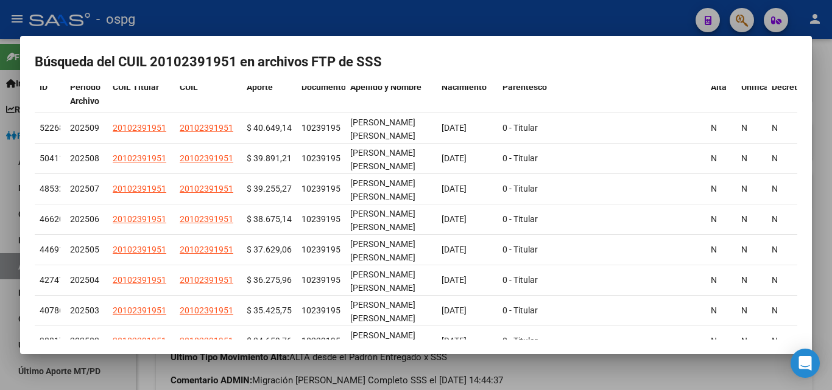
click at [387, 11] on div at bounding box center [416, 195] width 832 height 390
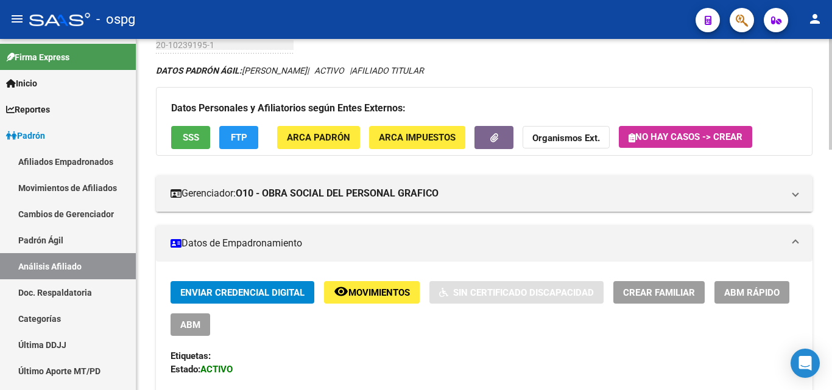
scroll to position [0, 0]
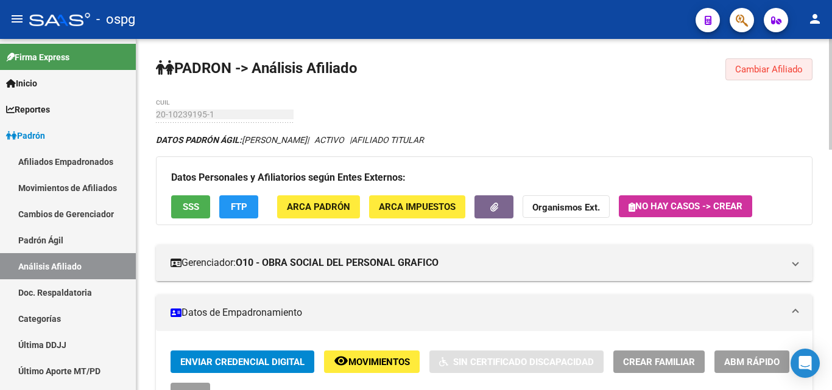
drag, startPoint x: 768, startPoint y: 71, endPoint x: 646, endPoint y: 97, distance: 124.6
click at [764, 71] on span "Cambiar Afiliado" at bounding box center [769, 69] width 68 height 11
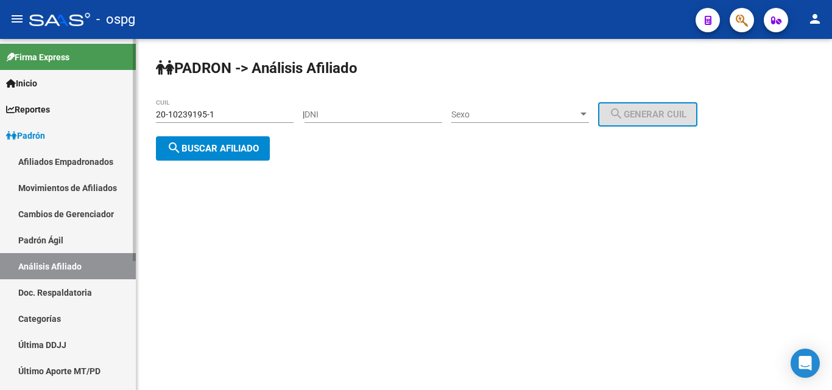
drag, startPoint x: 234, startPoint y: 115, endPoint x: 83, endPoint y: 128, distance: 151.0
click at [83, 128] on mat-sidenav-container "Firma Express Inicio Calendario SSS Instructivos Contacto OS Reportes Ingresos …" at bounding box center [416, 214] width 832 height 351
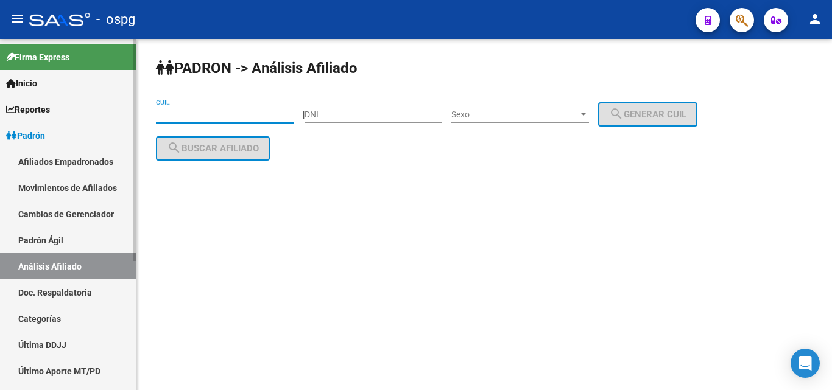
paste input "20-20200004-6"
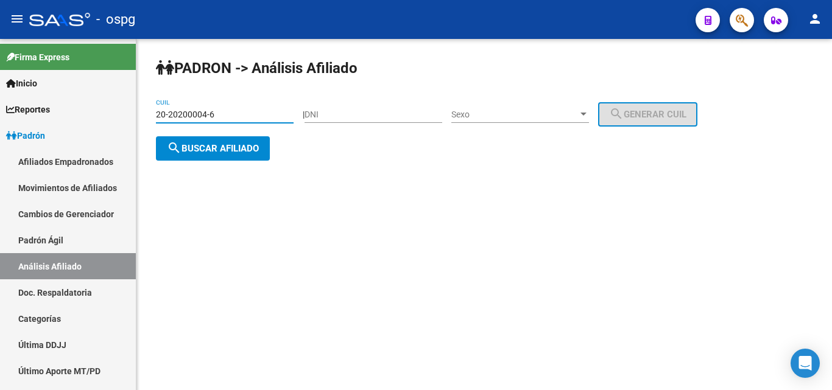
type input "20-20200004-6"
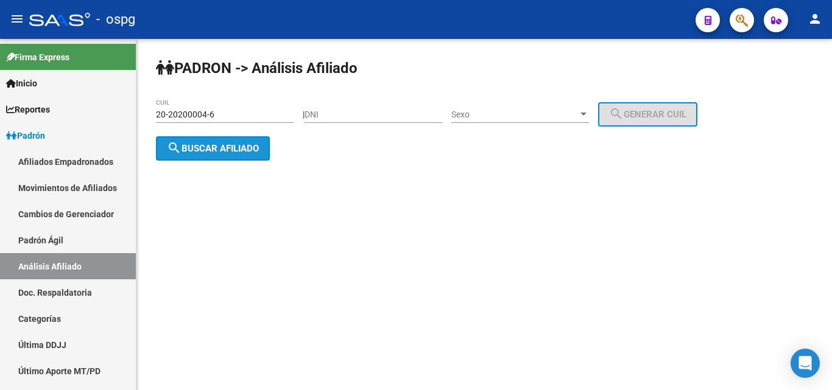
click at [202, 149] on span "search Buscar afiliado" at bounding box center [213, 148] width 92 height 11
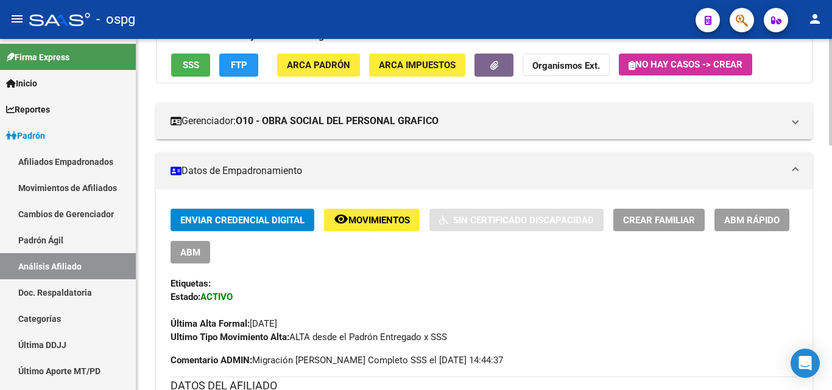
scroll to position [61, 0]
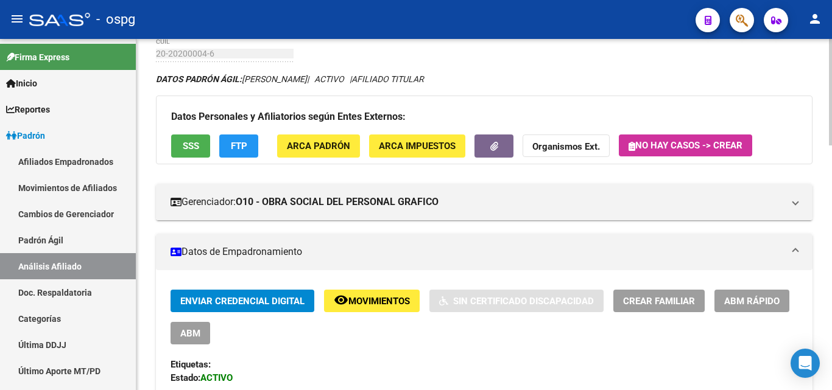
click at [185, 148] on span "SSS" at bounding box center [191, 146] width 16 height 11
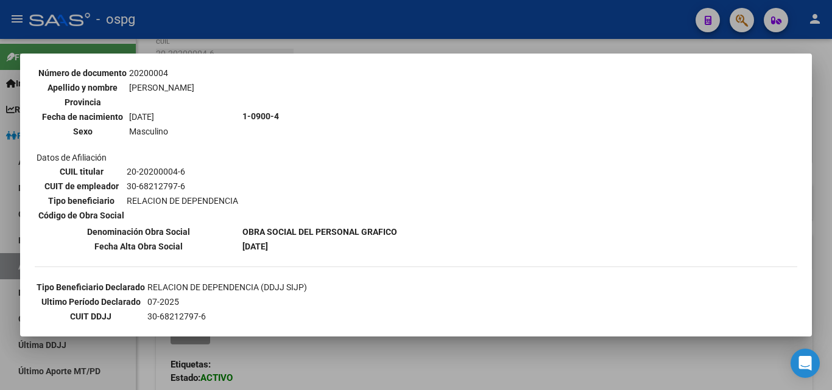
scroll to position [183, 0]
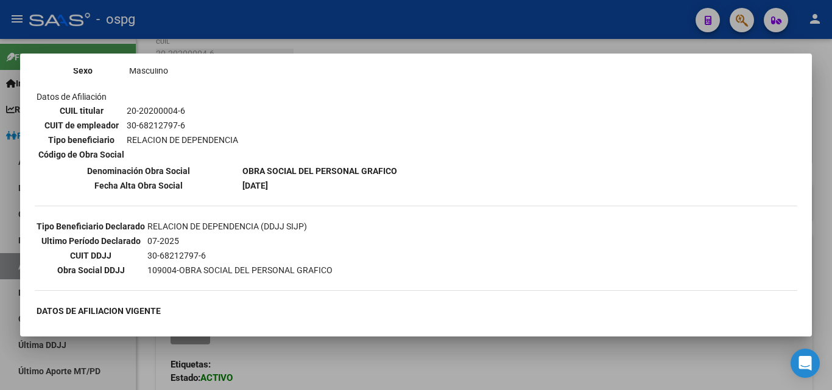
click at [283, 37] on div at bounding box center [416, 195] width 832 height 390
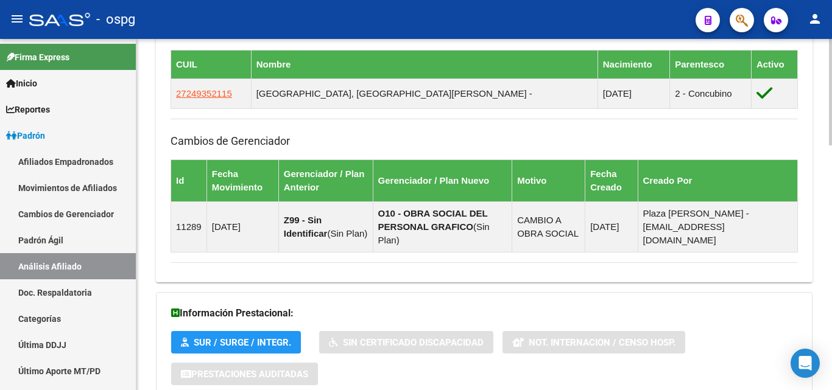
scroll to position [809, 0]
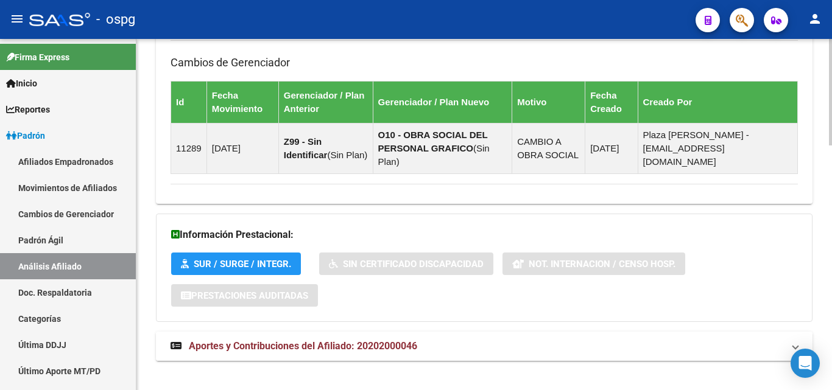
click at [319, 340] on span "Aportes y Contribuciones del Afiliado: 20202000046" at bounding box center [303, 346] width 228 height 12
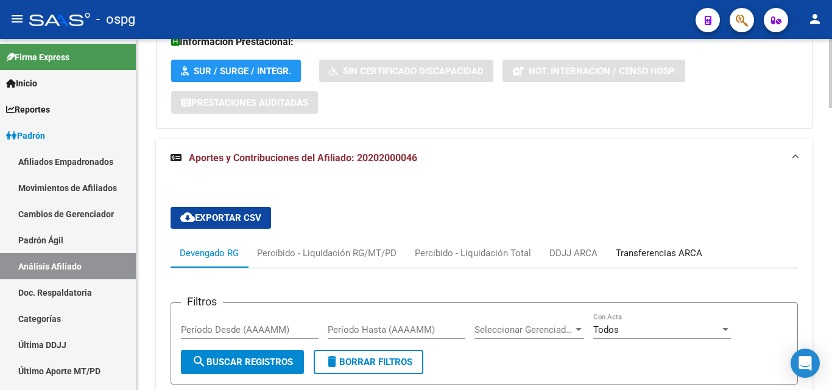
click at [642, 247] on div "Transferencias ARCA" at bounding box center [659, 253] width 86 height 13
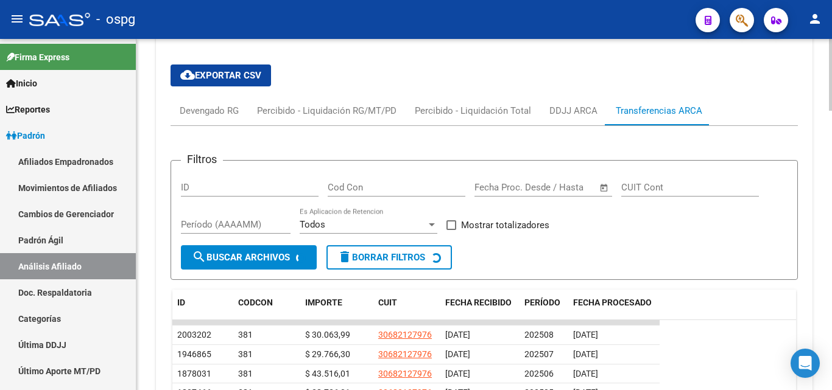
scroll to position [1148, 0]
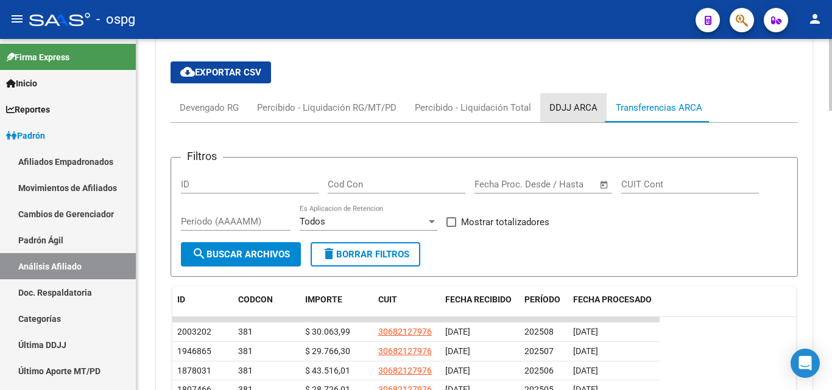
click at [557, 101] on div "DDJJ ARCA" at bounding box center [573, 107] width 48 height 13
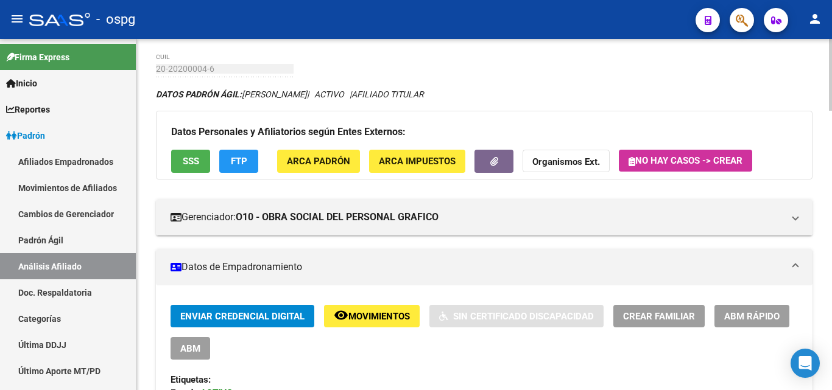
scroll to position [0, 0]
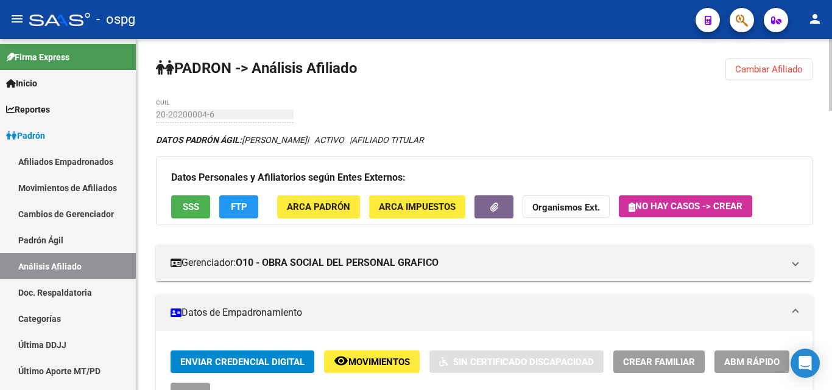
click at [789, 65] on span "Cambiar Afiliado" at bounding box center [769, 69] width 68 height 11
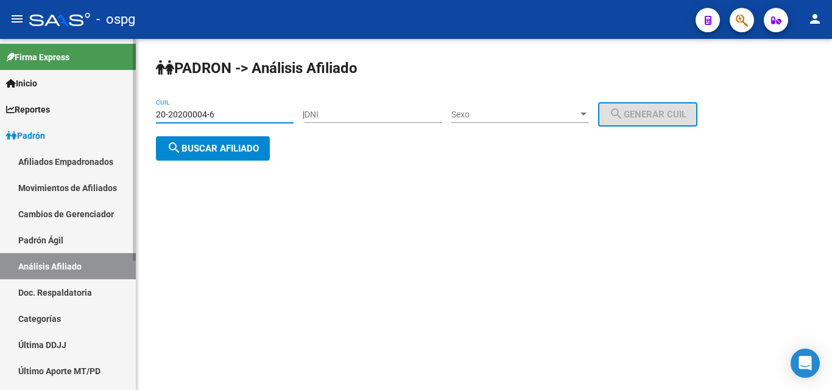
drag, startPoint x: 208, startPoint y: 113, endPoint x: 111, endPoint y: 118, distance: 96.3
click at [118, 116] on mat-sidenav-container "Firma Express Inicio Calendario SSS Instructivos Contacto OS Reportes Ingresos …" at bounding box center [416, 214] width 832 height 351
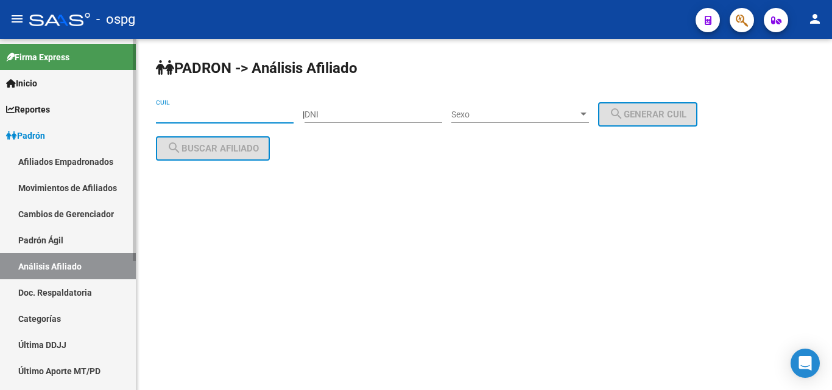
paste input "27-18076739-3"
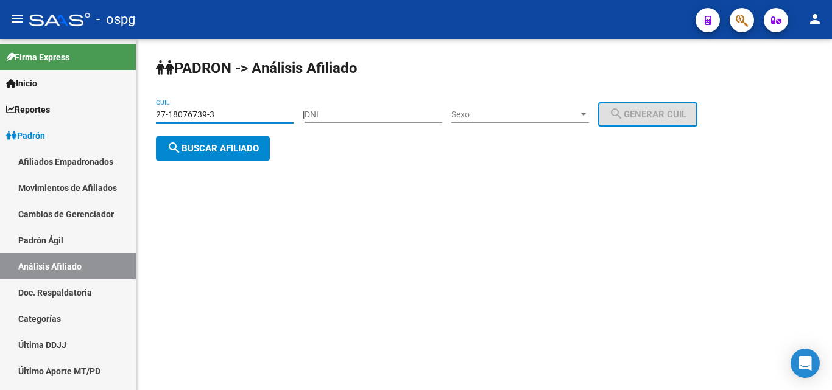
type input "27-18076739-3"
click at [200, 147] on span "search Buscar afiliado" at bounding box center [213, 148] width 92 height 11
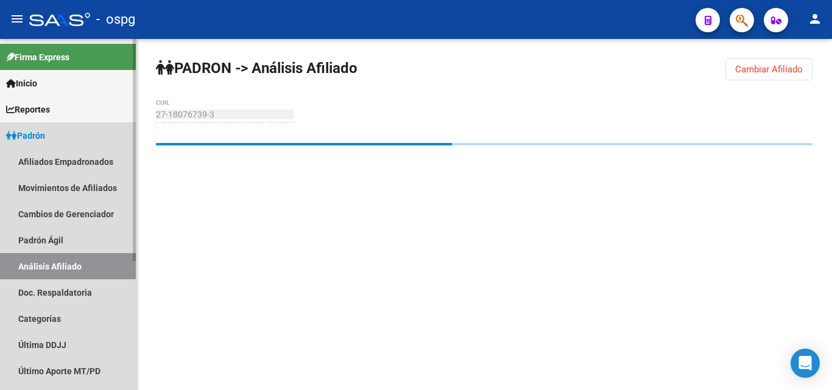
click at [41, 135] on span "Padrón" at bounding box center [25, 135] width 39 height 13
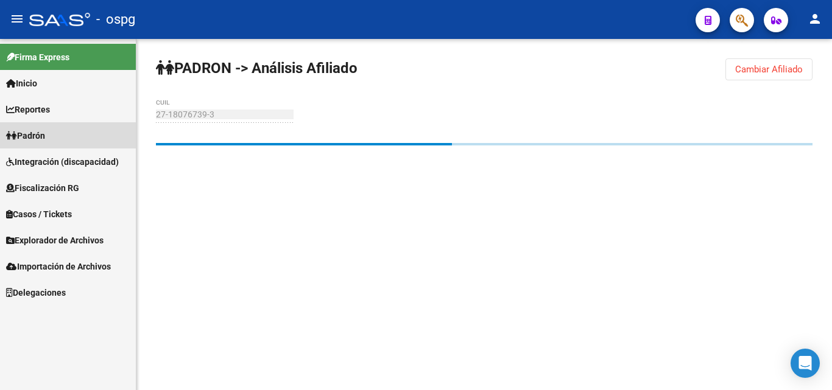
click at [45, 131] on span "Padrón" at bounding box center [25, 135] width 39 height 13
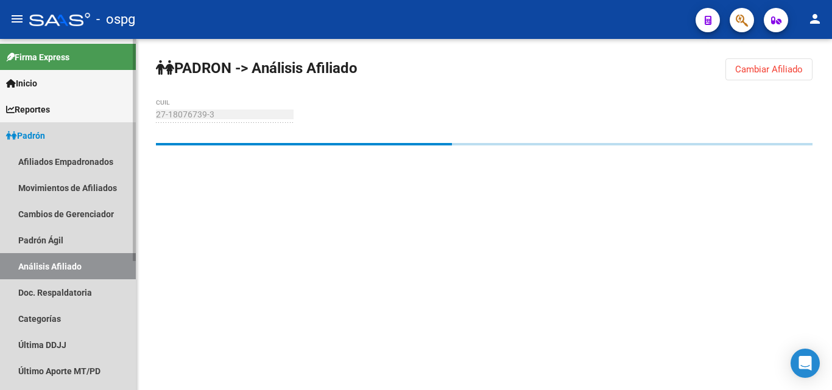
click at [49, 267] on link "Análisis Afiliado" at bounding box center [68, 266] width 136 height 26
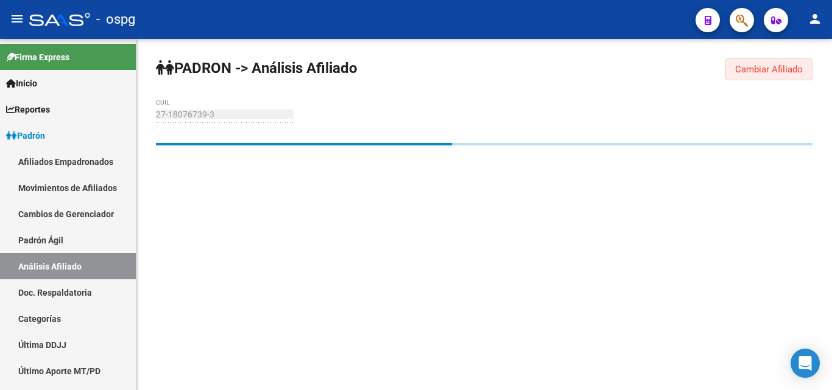
click at [780, 70] on span "Cambiar Afiliado" at bounding box center [769, 69] width 68 height 11
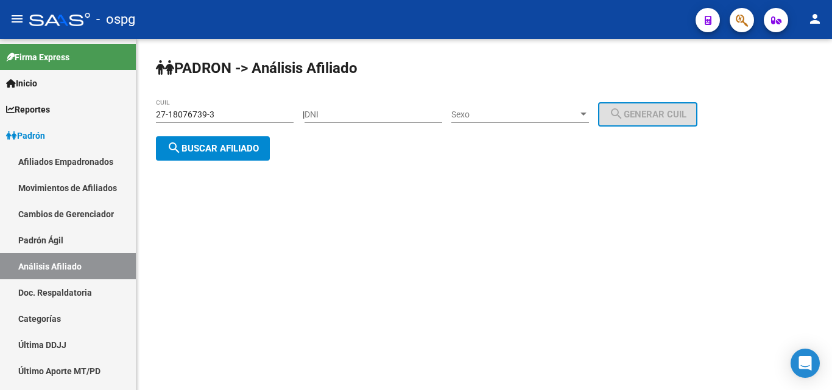
click at [195, 143] on span "search Buscar afiliado" at bounding box center [213, 148] width 92 height 11
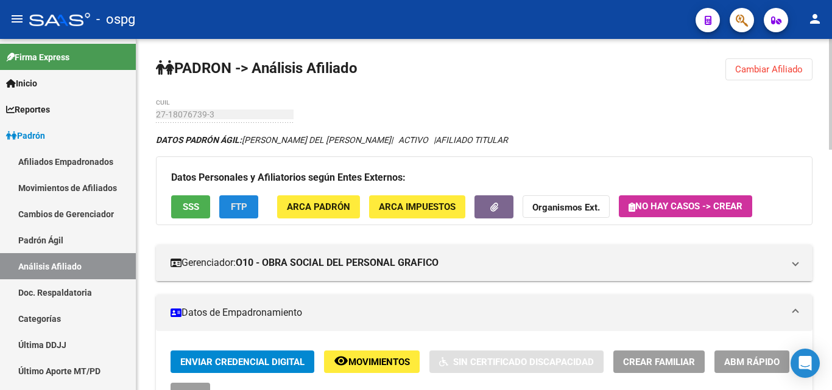
click at [229, 203] on button "FTP" at bounding box center [238, 206] width 39 height 23
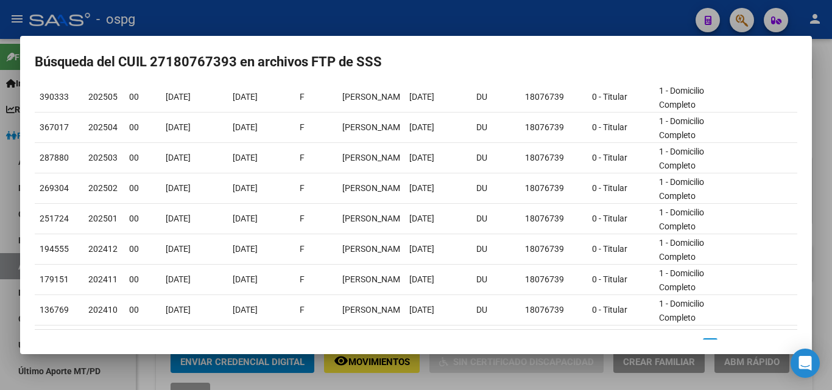
scroll to position [183, 0]
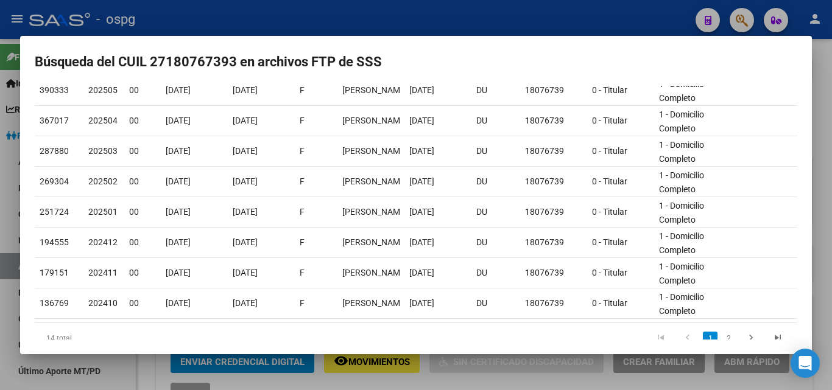
click at [351, 27] on div at bounding box center [416, 195] width 832 height 390
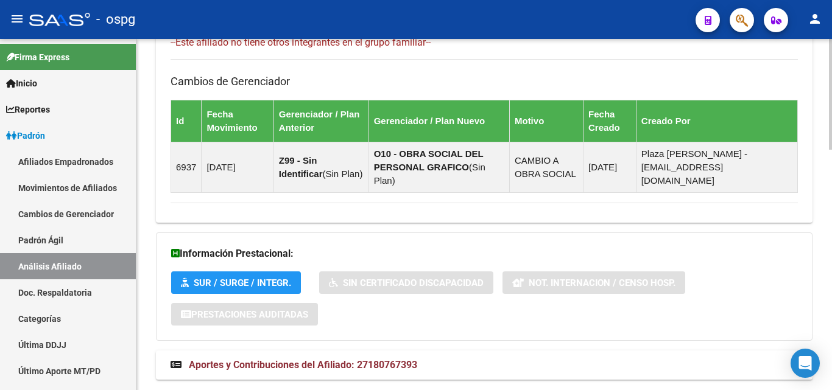
scroll to position [764, 0]
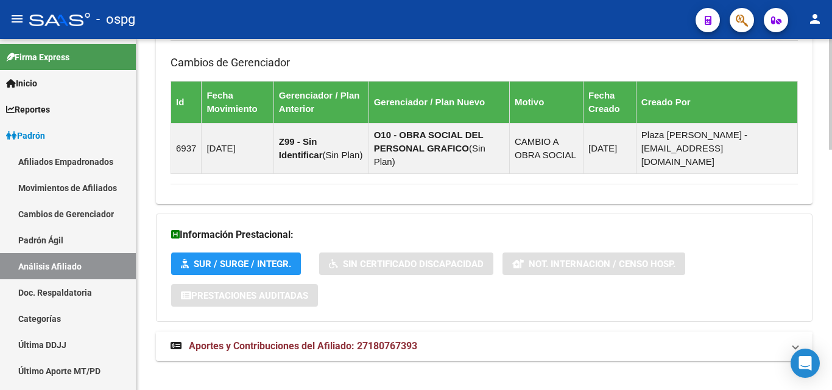
drag, startPoint x: 327, startPoint y: 340, endPoint x: 334, endPoint y: 339, distance: 6.8
click at [328, 340] on mat-expansion-panel-header "Aportes y Contribuciones del Afiliado: 27180767393" at bounding box center [484, 346] width 656 height 29
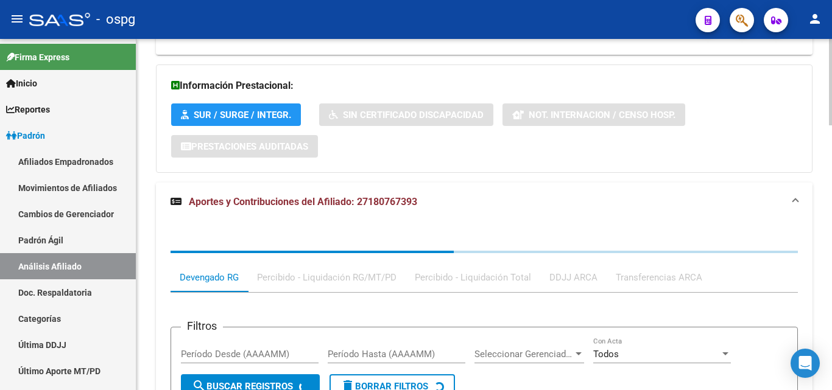
scroll to position [1017, 0]
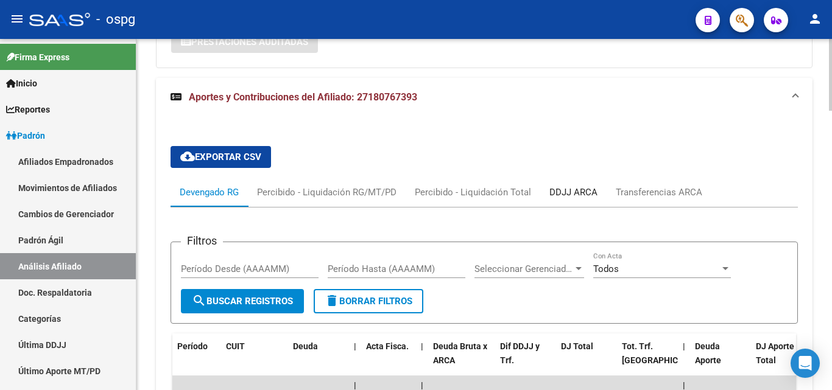
click at [569, 186] on div "DDJJ ARCA" at bounding box center [573, 192] width 48 height 13
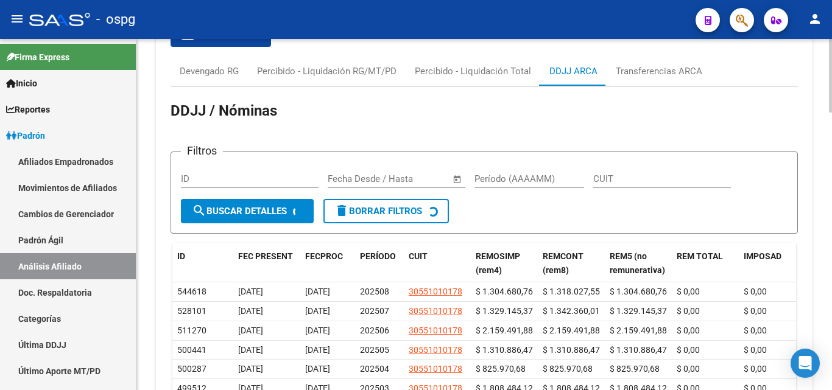
scroll to position [1139, 0]
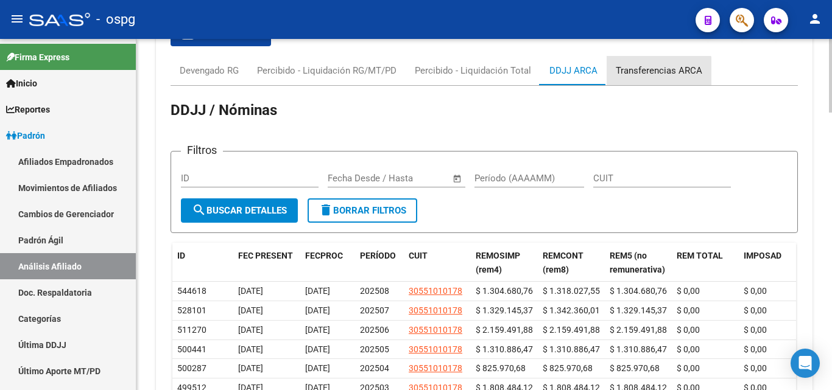
click at [635, 64] on div "Transferencias ARCA" at bounding box center [659, 70] width 86 height 13
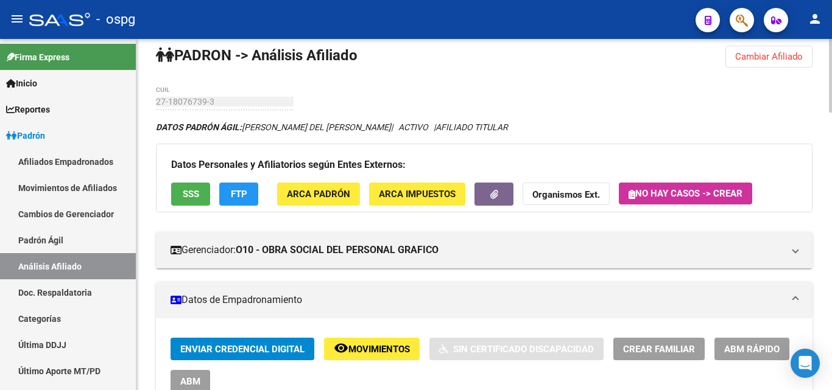
scroll to position [0, 0]
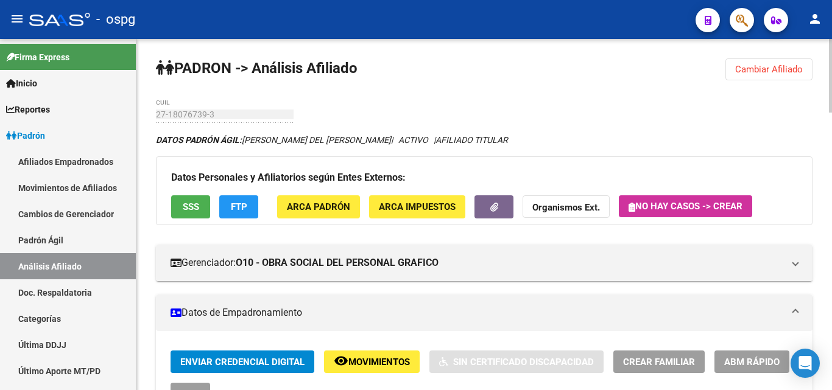
click at [743, 67] on span "Cambiar Afiliado" at bounding box center [769, 69] width 68 height 11
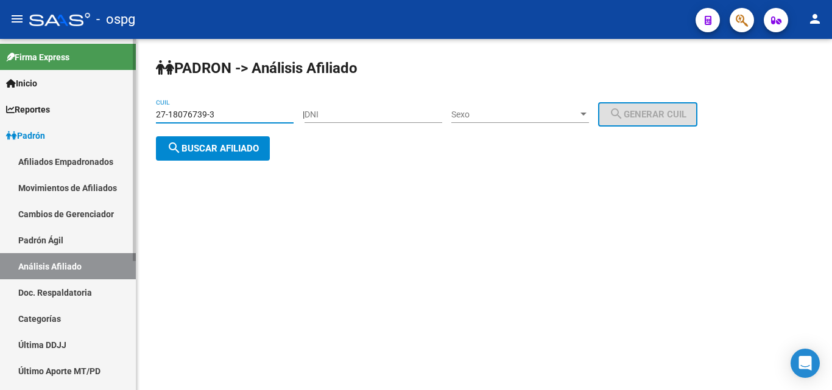
drag, startPoint x: 213, startPoint y: 113, endPoint x: 94, endPoint y: 113, distance: 118.1
click at [94, 113] on mat-sidenav-container "Firma Express Inicio Calendario SSS Instructivos Contacto OS Reportes Ingresos …" at bounding box center [416, 214] width 832 height 351
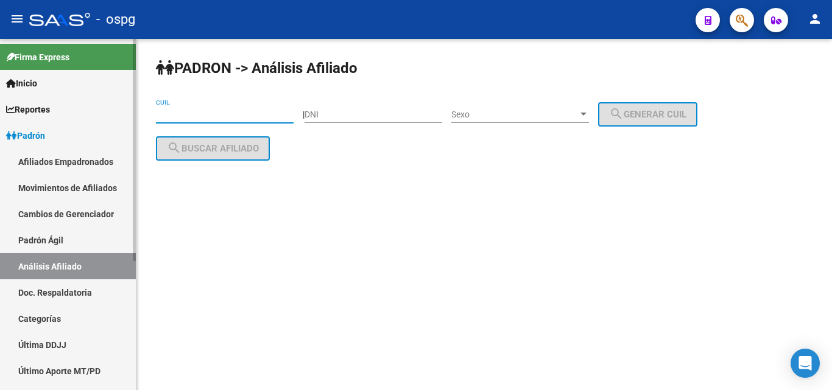
paste input "20-29602181-5"
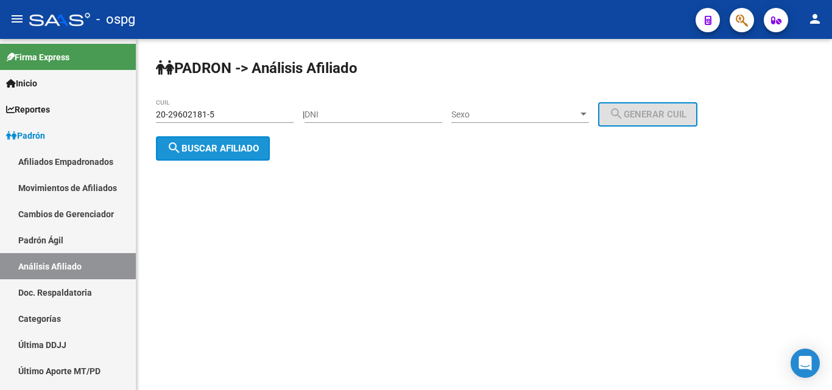
click at [214, 143] on span "search Buscar afiliado" at bounding box center [213, 148] width 92 height 11
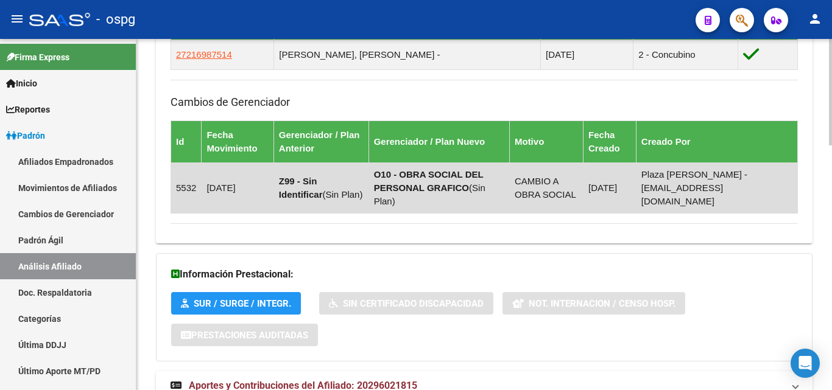
scroll to position [809, 0]
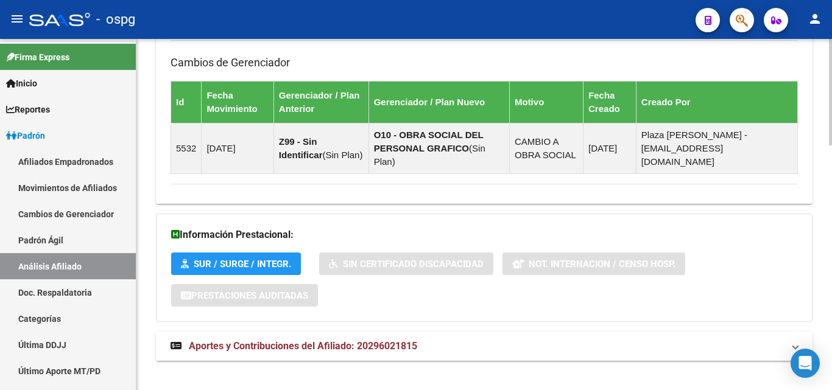
click at [353, 340] on span "Aportes y Contribuciones del Afiliado: 20296021815" at bounding box center [303, 346] width 228 height 12
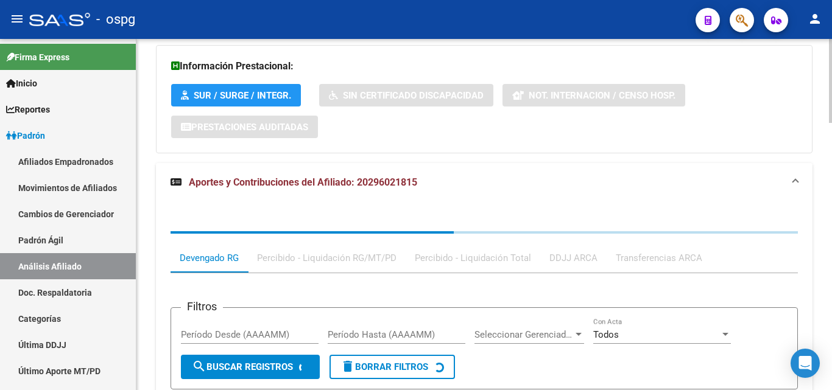
scroll to position [1063, 0]
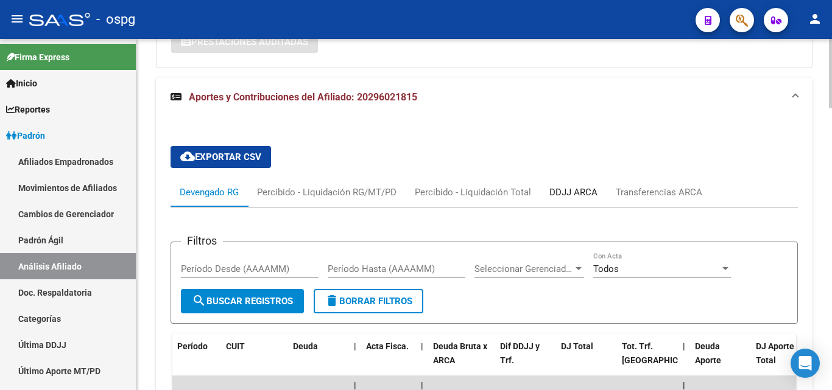
click at [581, 186] on div "DDJJ ARCA" at bounding box center [573, 192] width 48 height 13
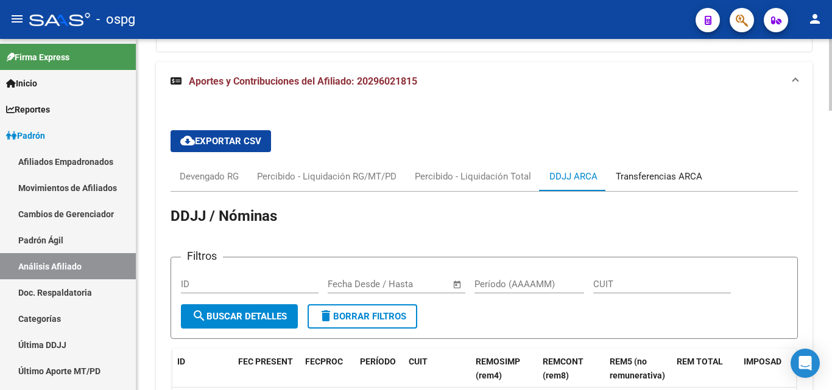
click at [636, 170] on div "Transferencias ARCA" at bounding box center [658, 176] width 105 height 29
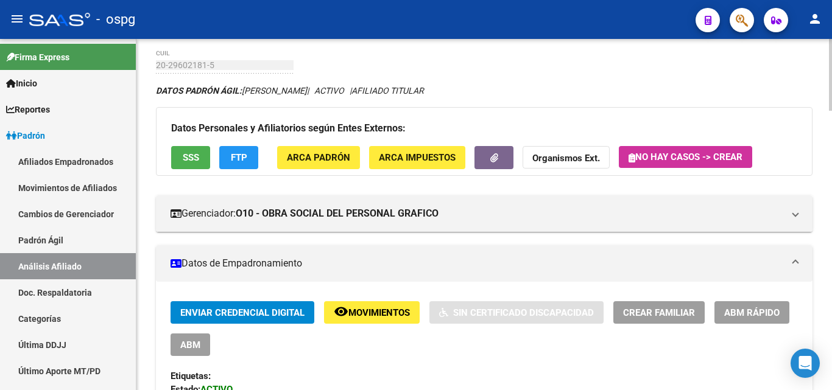
scroll to position [0, 0]
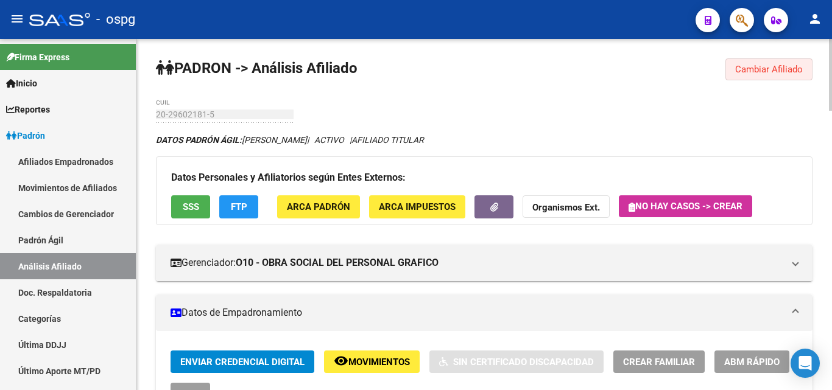
click at [764, 62] on button "Cambiar Afiliado" at bounding box center [768, 69] width 87 height 22
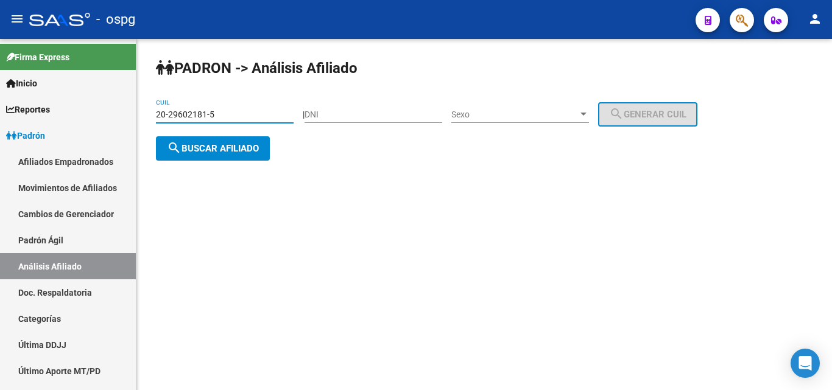
drag, startPoint x: 209, startPoint y: 115, endPoint x: 153, endPoint y: 111, distance: 56.1
click at [153, 111] on div "PADRON -> Análisis Afiliado 20-29602181-5 CUIL | DNI Sexo Sexo search Generar C…" at bounding box center [483, 119] width 695 height 161
type input "20-27902087-2"
click at [215, 145] on span "search Buscar afiliado" at bounding box center [213, 148] width 92 height 11
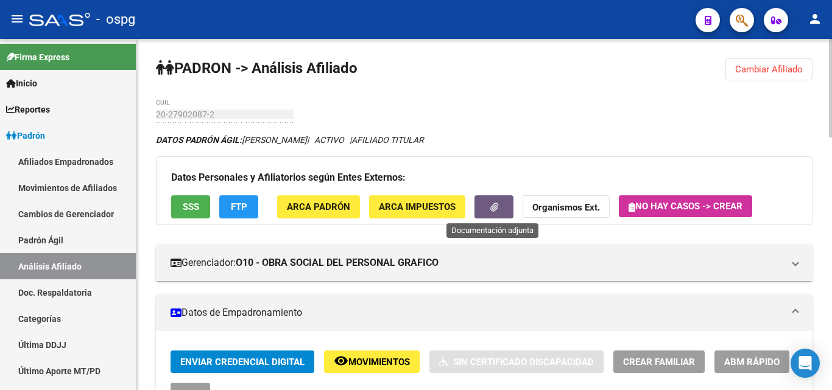
click at [490, 208] on icon "button" at bounding box center [494, 207] width 8 height 9
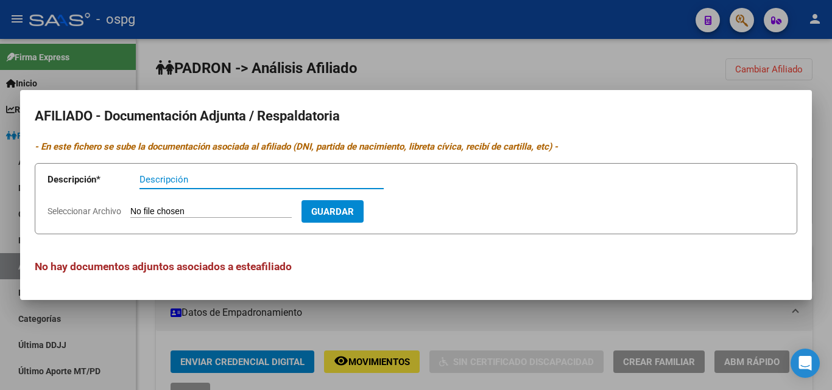
click at [384, 65] on div at bounding box center [416, 195] width 832 height 390
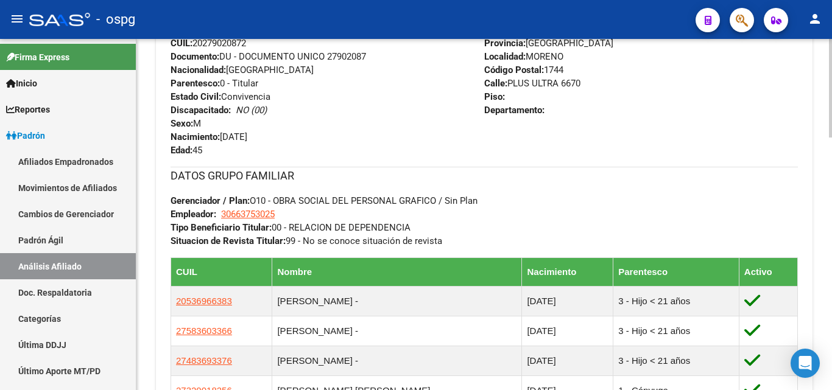
scroll to position [609, 0]
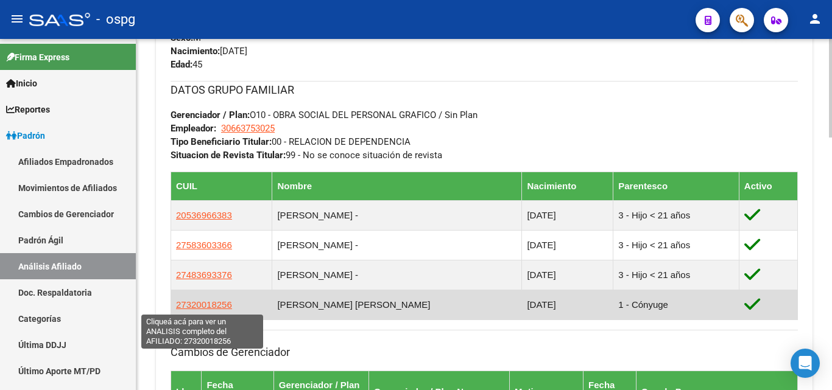
click at [205, 308] on span "27320018256" at bounding box center [204, 305] width 56 height 10
type textarea "27320018256"
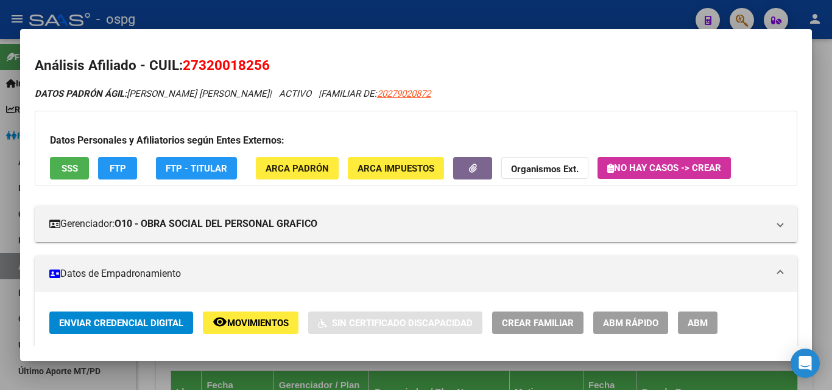
click at [473, 178] on button "button" at bounding box center [472, 168] width 39 height 23
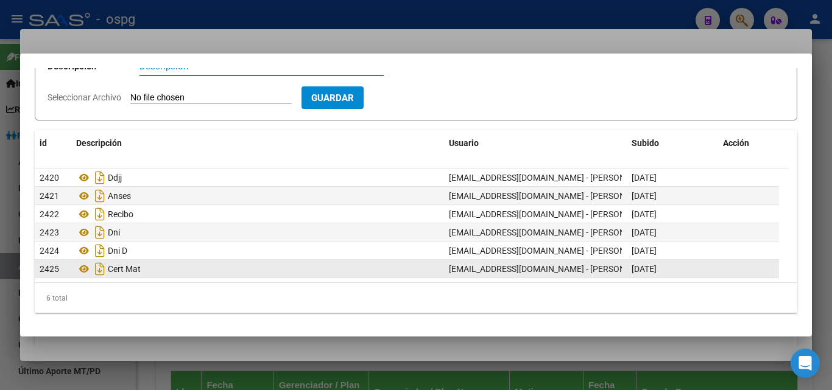
scroll to position [77, 0]
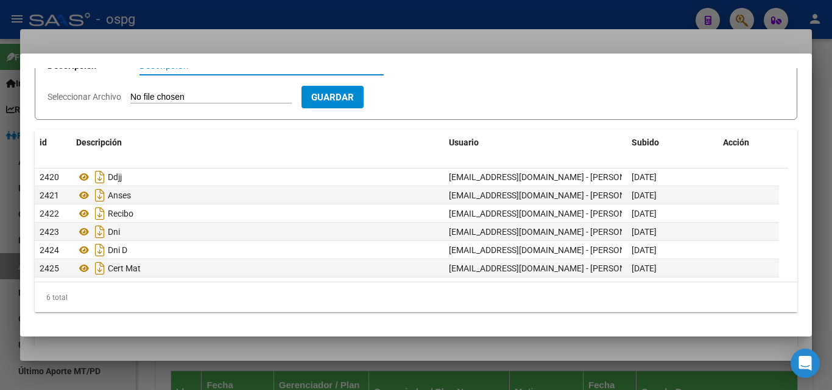
click at [242, 29] on div at bounding box center [416, 195] width 832 height 390
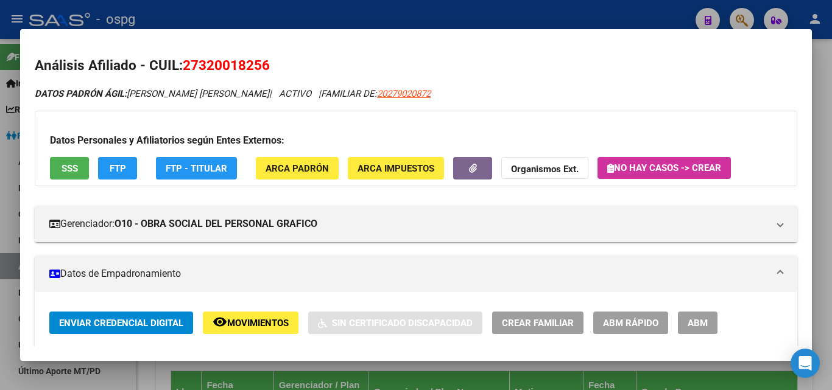
click at [318, 5] on div at bounding box center [416, 195] width 832 height 390
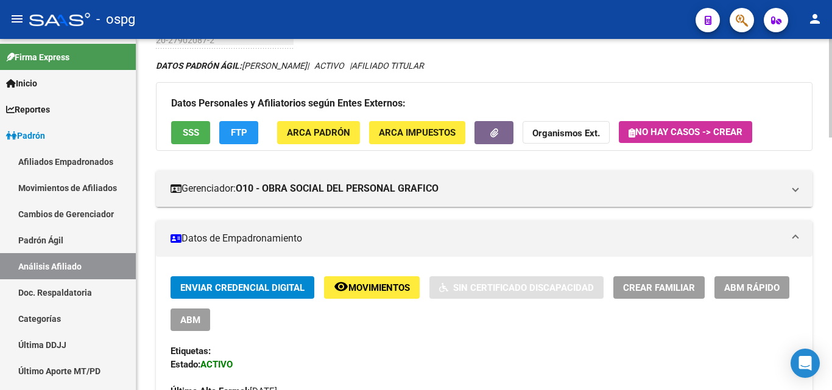
scroll to position [0, 0]
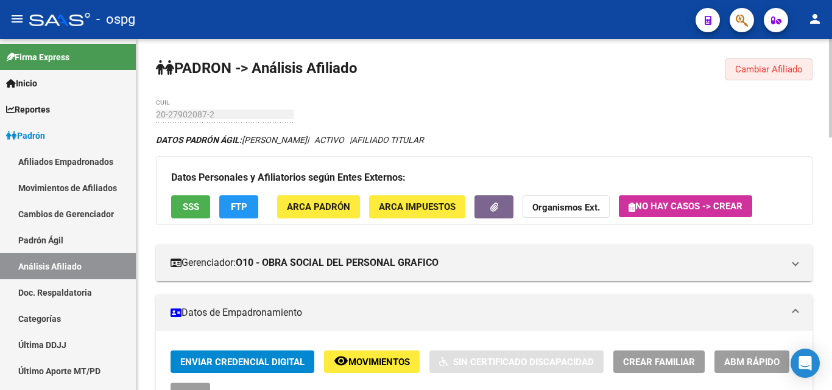
click at [764, 75] on button "Cambiar Afiliado" at bounding box center [768, 69] width 87 height 22
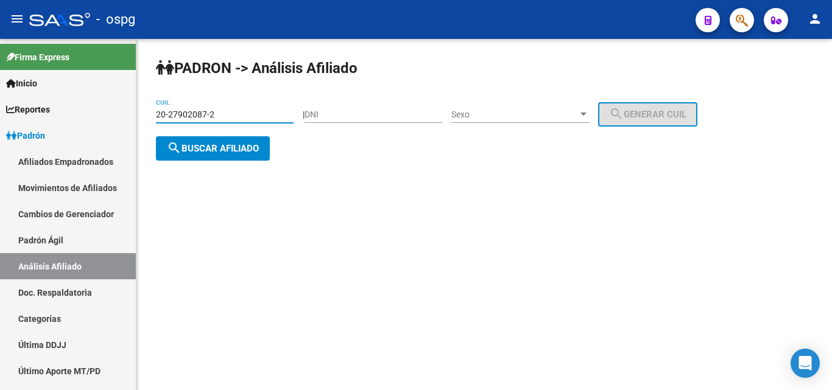
drag, startPoint x: 188, startPoint y: 117, endPoint x: 138, endPoint y: 119, distance: 50.0
click at [140, 117] on div "[PERSON_NAME] -> Análisis Afiliado 20-27902087-2 CUIL | DNI Sexo Sexo search Ge…" at bounding box center [483, 119] width 695 height 161
click at [226, 147] on span "search Buscar afiliado" at bounding box center [213, 148] width 92 height 11
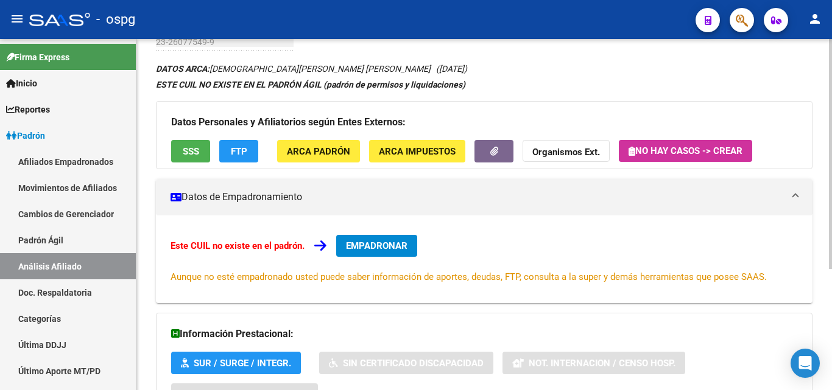
scroll to position [185, 0]
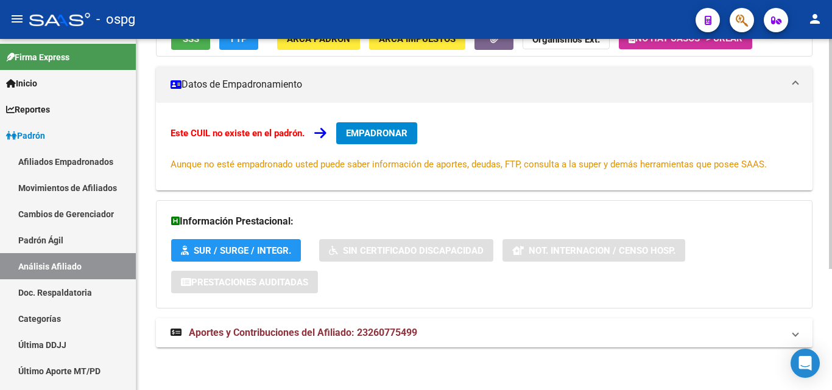
click at [334, 333] on span "Aportes y Contribuciones del Afiliado: 23260775499" at bounding box center [303, 333] width 228 height 12
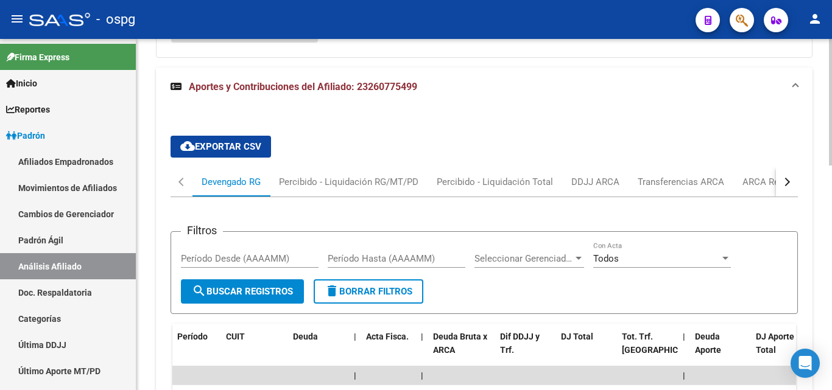
scroll to position [429, 0]
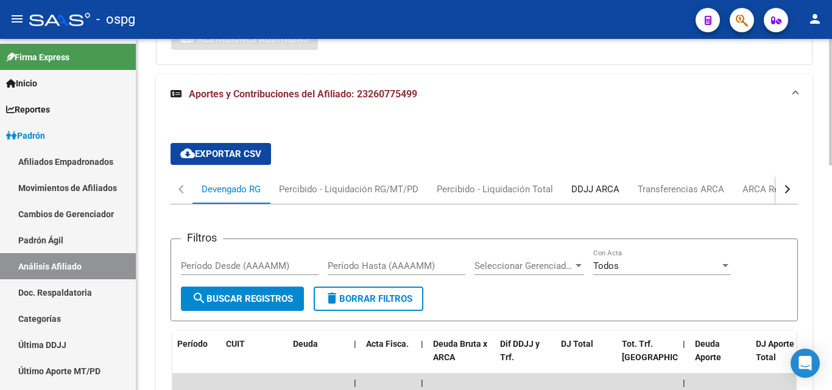
click at [592, 195] on div "DDJJ ARCA" at bounding box center [595, 189] width 48 height 13
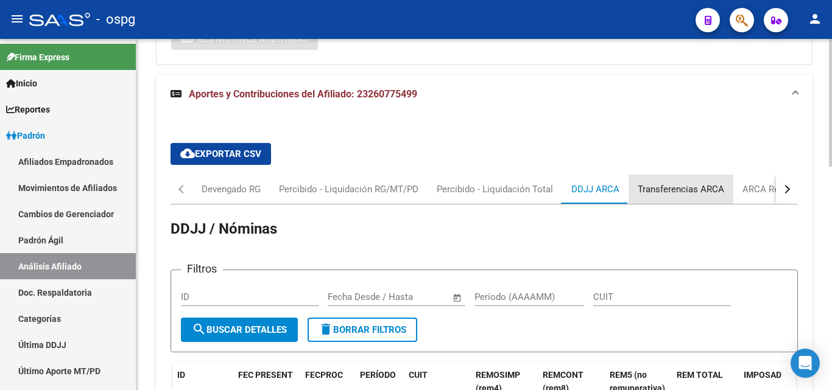
click at [660, 194] on div "Transferencias ARCA" at bounding box center [681, 189] width 86 height 13
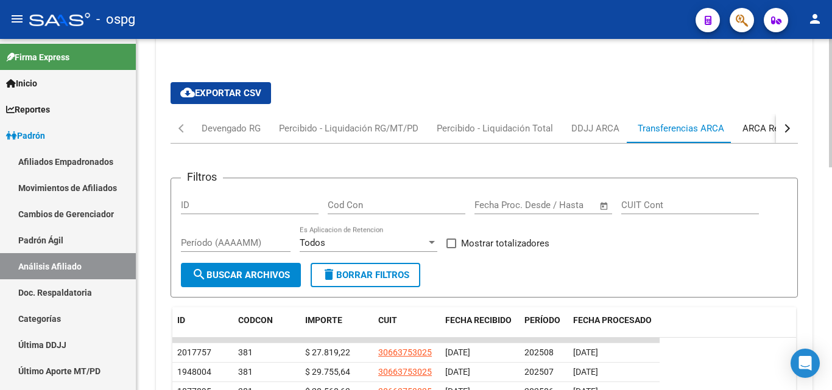
click at [753, 140] on div "ARCA Relaciones Laborales" at bounding box center [799, 128] width 132 height 29
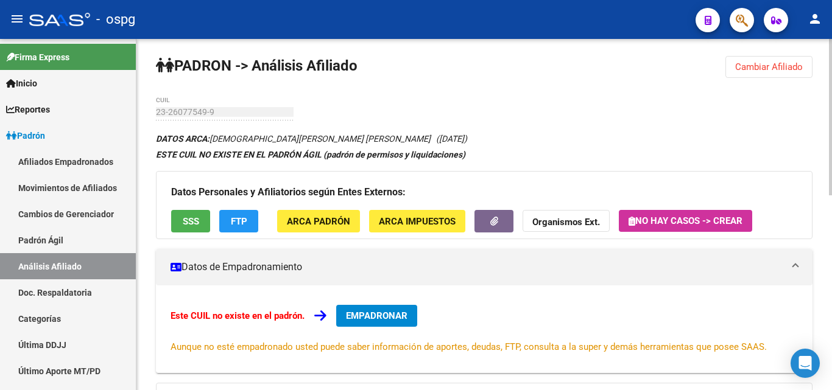
scroll to position [0, 0]
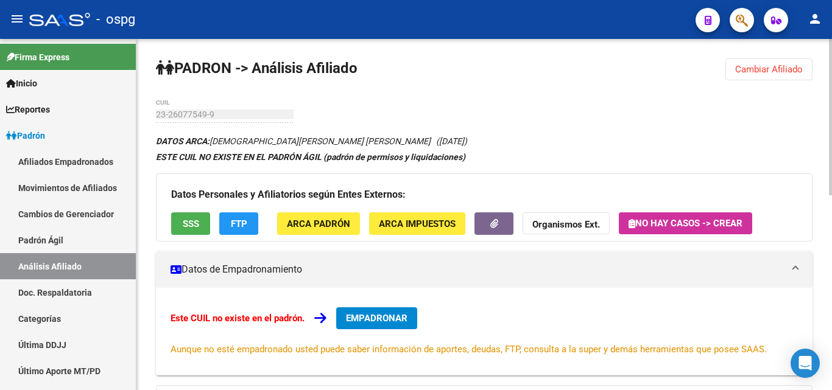
click at [773, 74] on span "Cambiar Afiliado" at bounding box center [769, 69] width 68 height 11
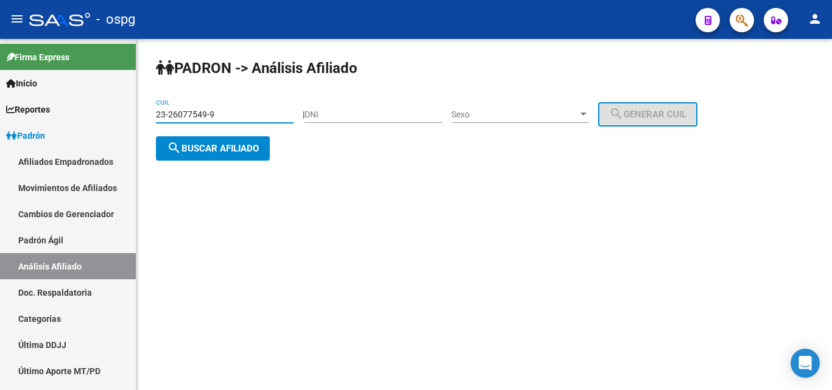
drag, startPoint x: 220, startPoint y: 116, endPoint x: 164, endPoint y: 116, distance: 56.6
click at [164, 116] on input "23-26077549-9" at bounding box center [225, 115] width 138 height 10
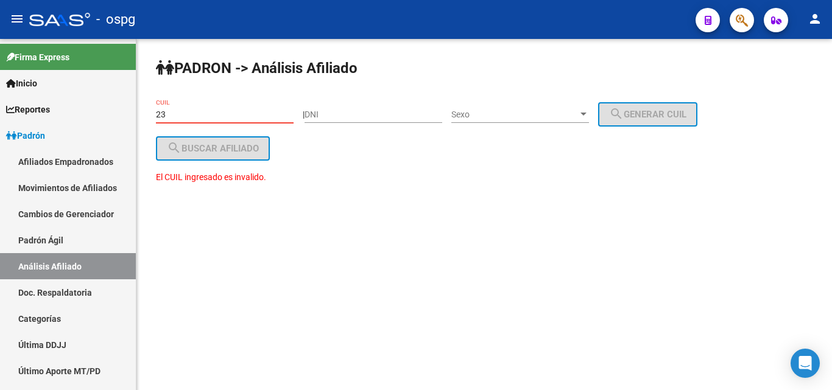
type input "2"
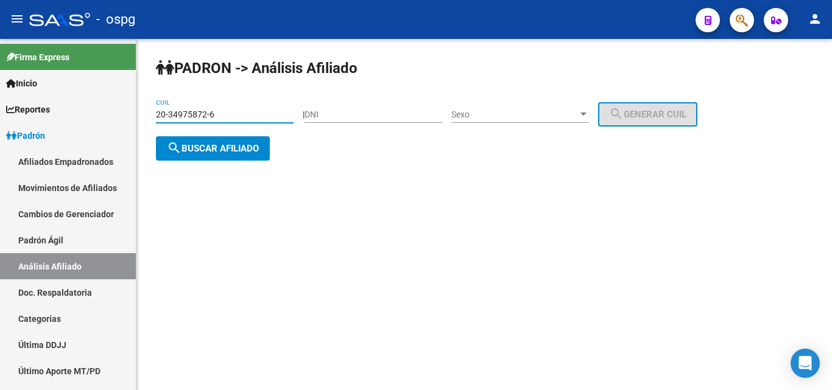
type input "20-34975872-6"
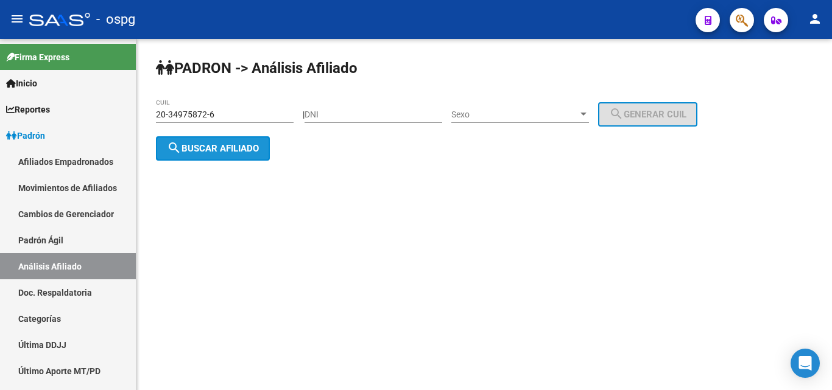
click at [228, 151] on span "search Buscar afiliado" at bounding box center [213, 148] width 92 height 11
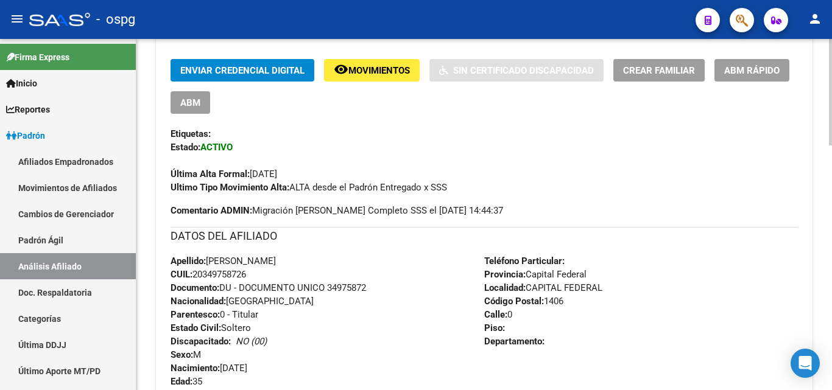
scroll to position [122, 0]
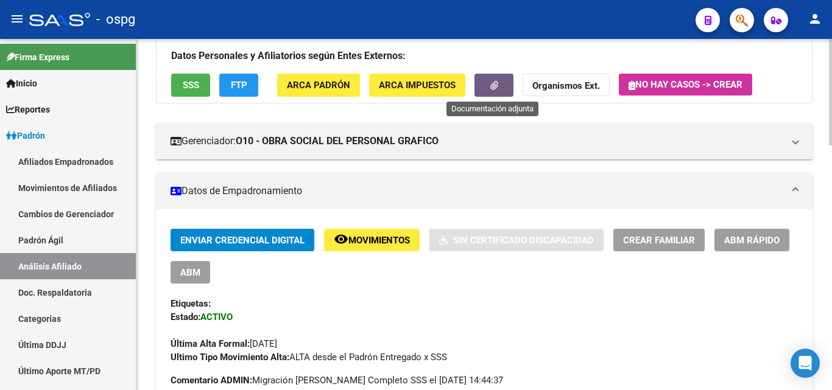
click at [502, 85] on button "button" at bounding box center [493, 85] width 39 height 23
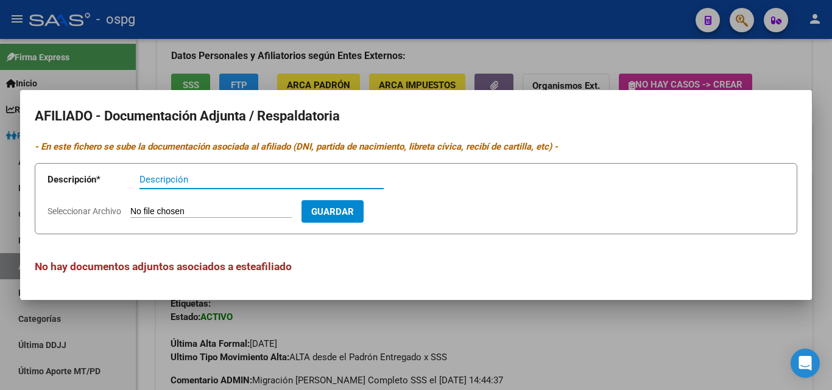
click at [248, 68] on div at bounding box center [416, 195] width 832 height 390
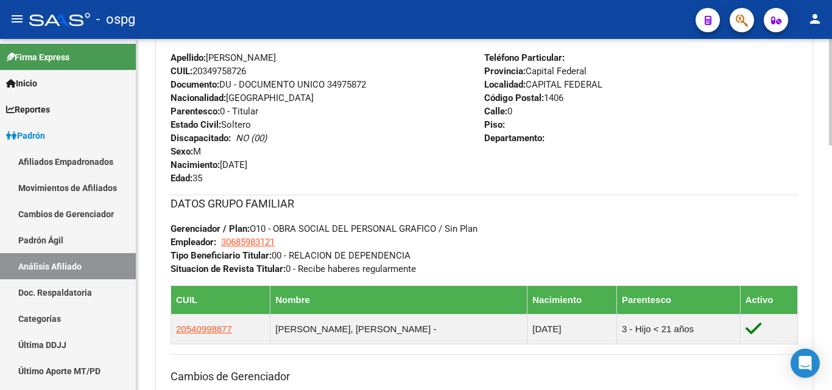
scroll to position [609, 0]
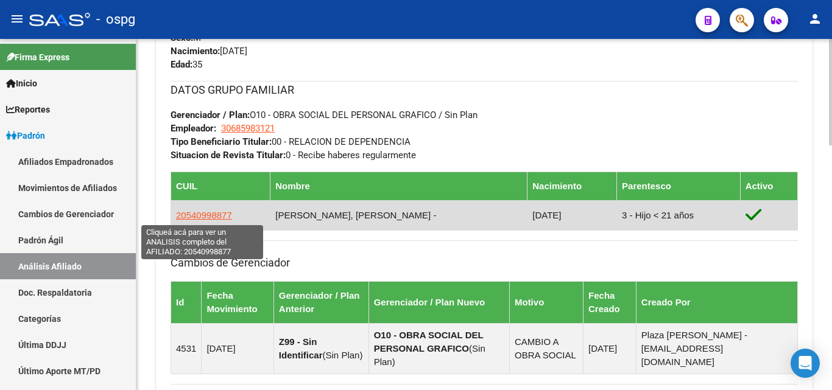
click at [199, 217] on span "20540998877" at bounding box center [204, 215] width 56 height 10
type textarea "20540998877"
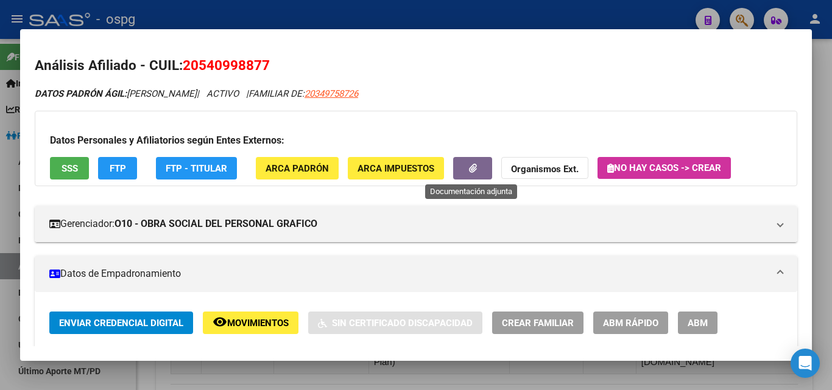
click at [477, 171] on button "button" at bounding box center [472, 168] width 39 height 23
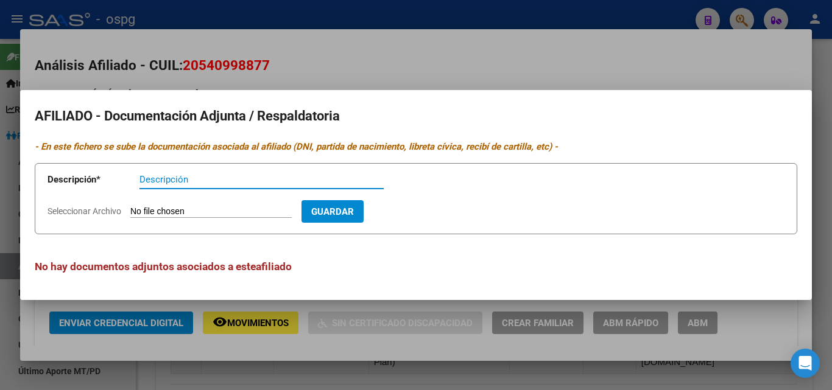
click at [345, 60] on div at bounding box center [416, 195] width 832 height 390
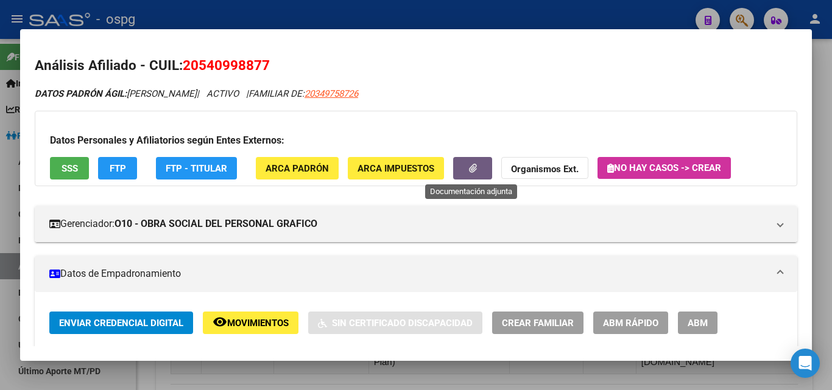
click at [462, 177] on button "button" at bounding box center [472, 168] width 39 height 23
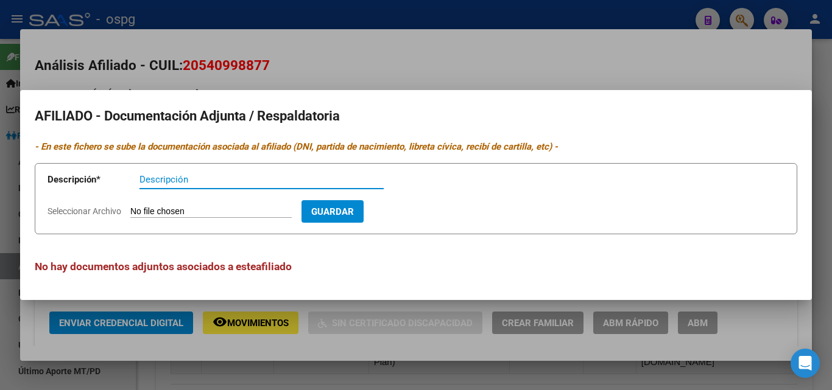
click at [437, 26] on div at bounding box center [416, 195] width 832 height 390
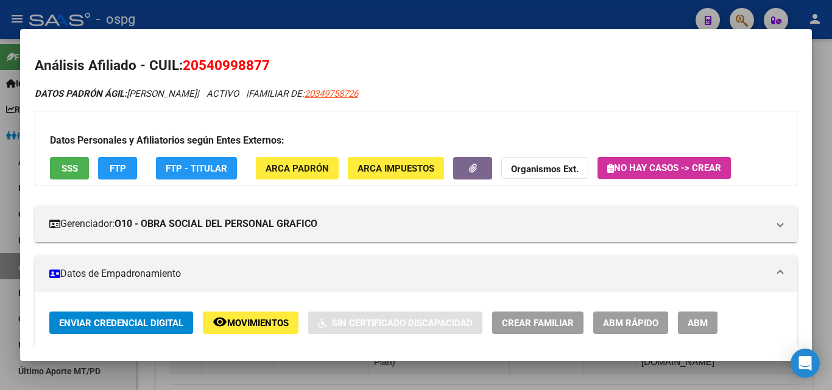
drag, startPoint x: 406, startPoint y: 6, endPoint x: 413, endPoint y: 21, distance: 16.3
click at [406, 5] on div at bounding box center [416, 195] width 832 height 390
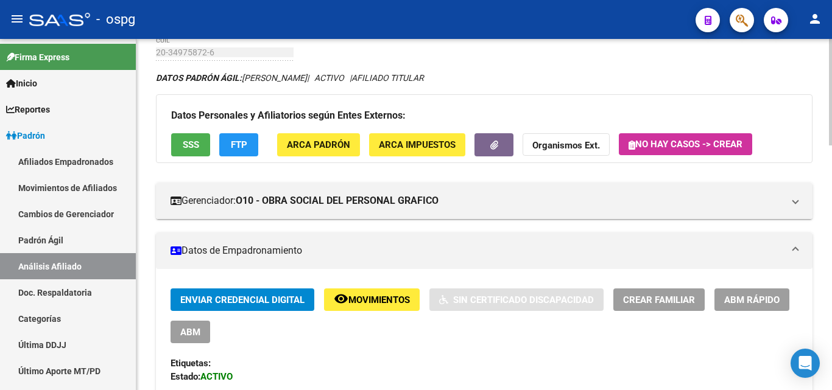
scroll to position [61, 0]
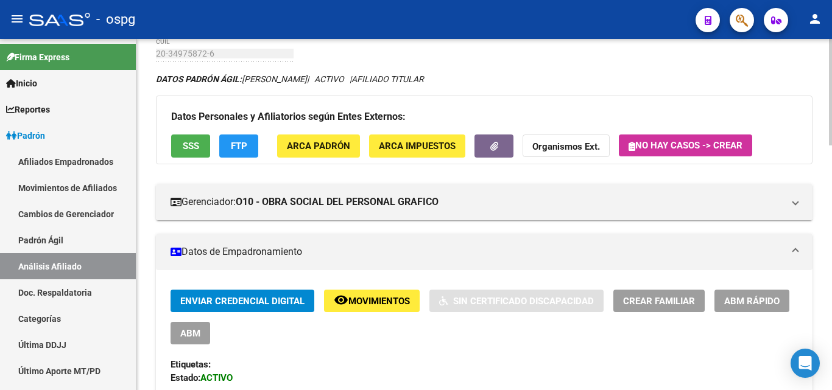
click at [503, 155] on button "button" at bounding box center [493, 146] width 39 height 23
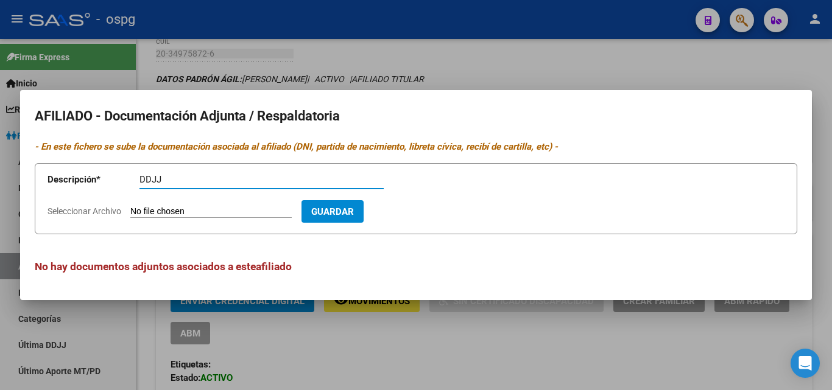
type input "DDJJ"
click at [213, 209] on input "Seleccionar Archivo" at bounding box center [210, 212] width 161 height 12
type input "C:\fakepath\DDJJ [PERSON_NAME].pdf"
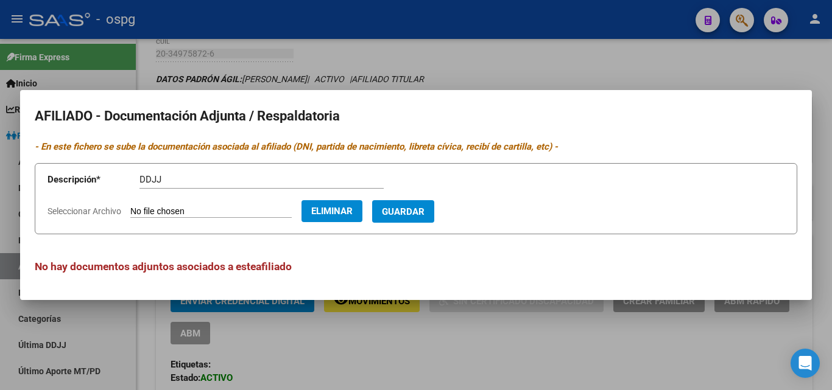
click at [418, 218] on button "Guardar" at bounding box center [403, 211] width 62 height 23
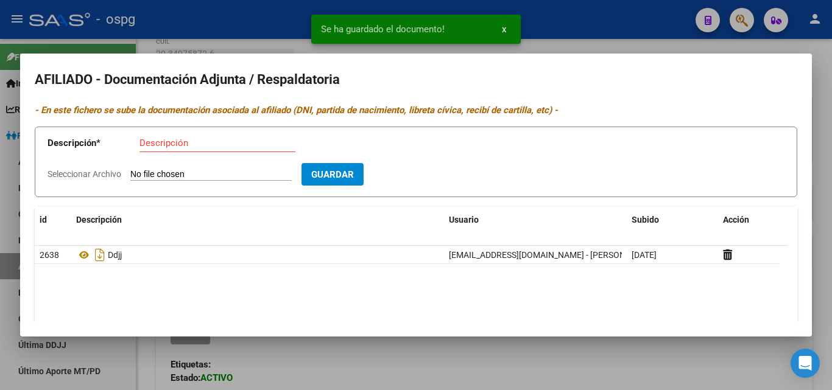
click at [161, 206] on mat-dialog-content "AFILIADO - Documentación Adjunta / Respaldatoria - En este fichero se sube la d…" at bounding box center [416, 195] width 792 height 254
click at [161, 144] on input "Descripción" at bounding box center [217, 143] width 156 height 11
type input "ALTA"
click at [166, 172] on input "Seleccionar Archivo" at bounding box center [210, 175] width 161 height 12
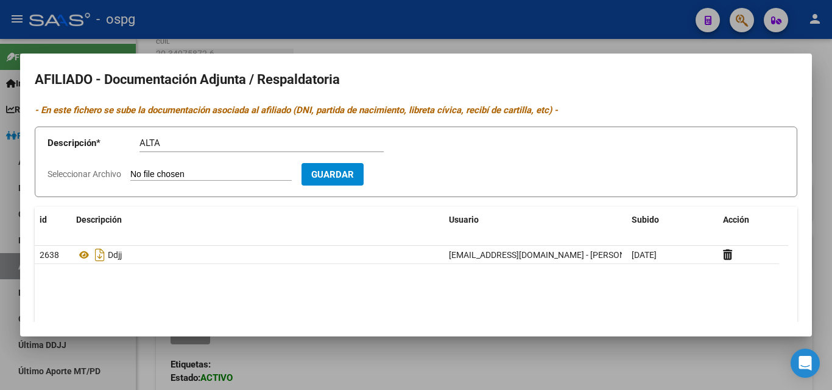
type input "C:\fakepath\[PERSON_NAME].jpg"
click at [422, 172] on span "Guardar" at bounding box center [403, 174] width 43 height 11
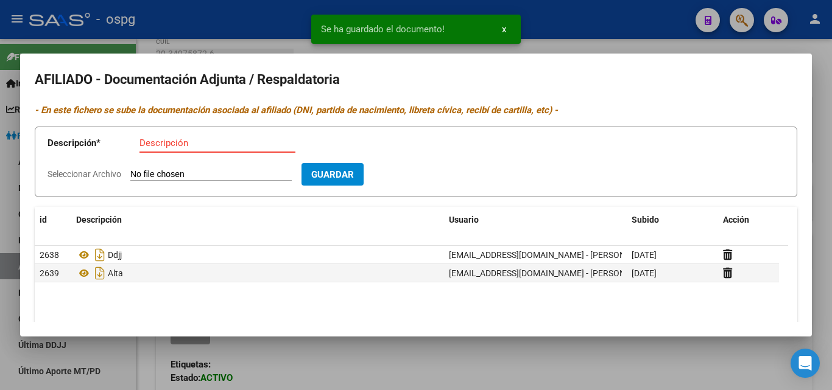
click at [155, 140] on input "Descripción" at bounding box center [217, 143] width 156 height 11
type input "RECIBO"
click at [131, 173] on app-file-uploader "Seleccionar Archivo" at bounding box center [174, 174] width 254 height 11
click at [135, 177] on input "Seleccionar Archivo" at bounding box center [210, 175] width 161 height 12
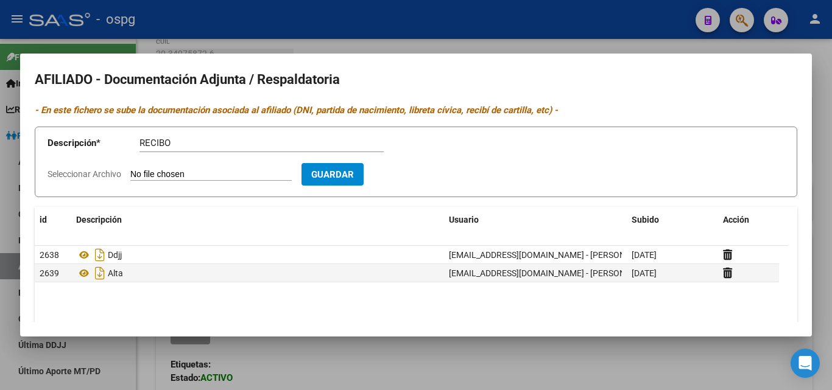
type input "C:\fakepath\DNI ROSALES.jpg"
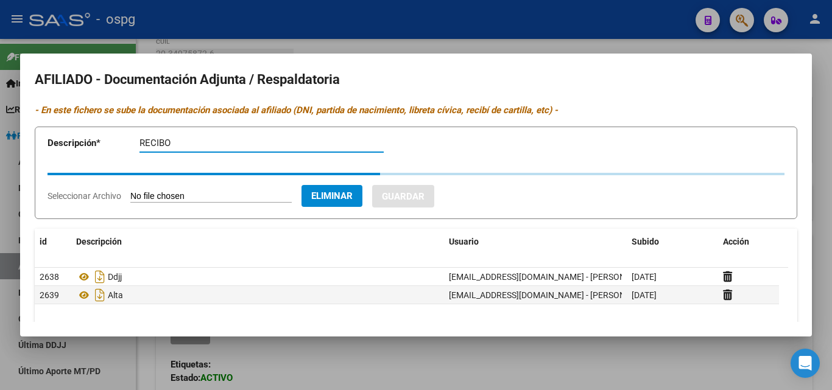
drag, startPoint x: 175, startPoint y: 141, endPoint x: 107, endPoint y: 139, distance: 68.2
click at [107, 139] on app-form-text-field "Descripción * RECIBO Descripción" at bounding box center [224, 145] width 354 height 37
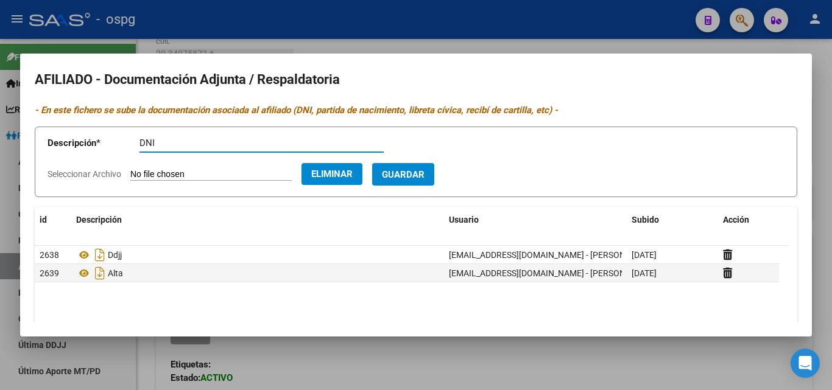
type input "DNI"
click at [424, 173] on span "Guardar" at bounding box center [403, 174] width 43 height 11
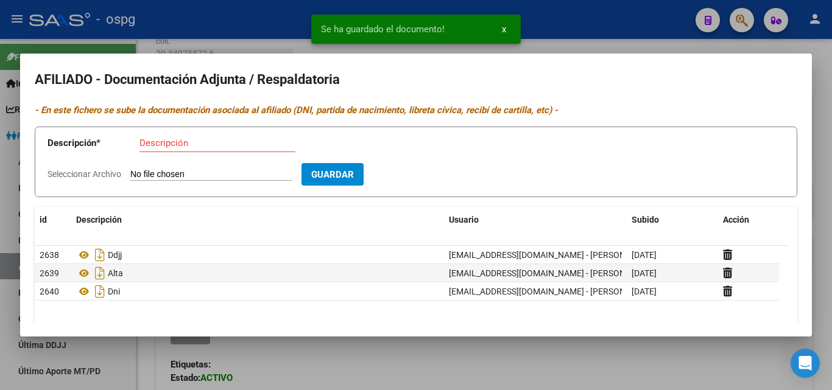
click at [139, 139] on app-form-text-field "Descripción * Descripción" at bounding box center [224, 145] width 354 height 37
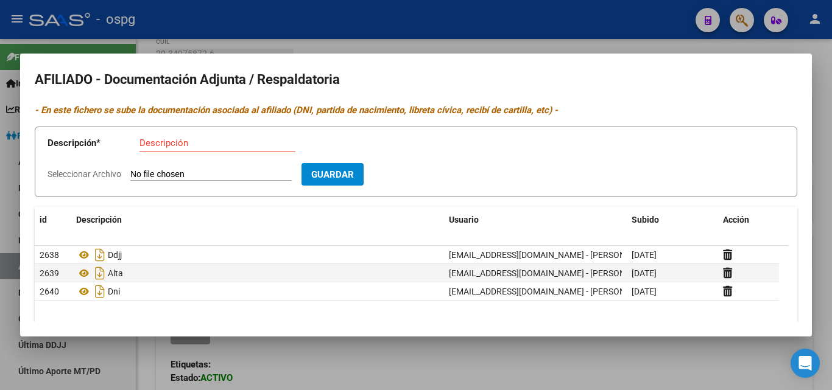
click at [192, 141] on input "Descripción" at bounding box center [217, 143] width 156 height 11
type input "DNI"
click at [194, 177] on input "Seleccionar Archivo" at bounding box center [210, 175] width 161 height 12
type input "C:\fakepath\DNI D ROSALES.jpg"
click at [416, 180] on span "Guardar" at bounding box center [403, 174] width 43 height 11
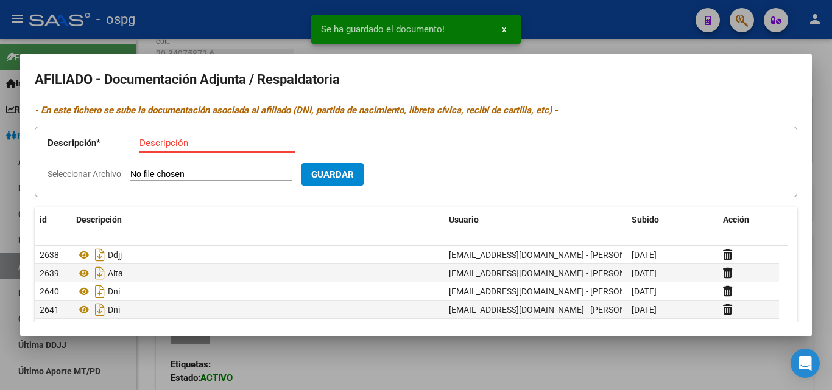
click at [163, 146] on input "Descripción" at bounding box center [217, 143] width 156 height 11
type input "DNI"
click at [164, 170] on input "Seleccionar Archivo" at bounding box center [210, 175] width 161 height 12
type input "C:\fakepath\ROSALES DNI.jpg"
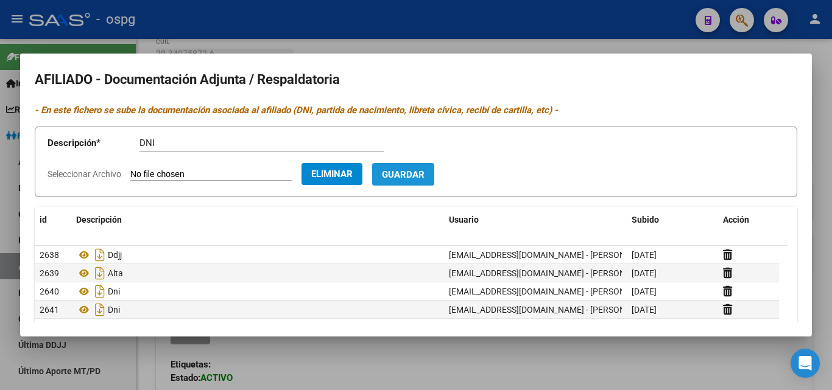
click at [422, 172] on span "Guardar" at bounding box center [403, 174] width 43 height 11
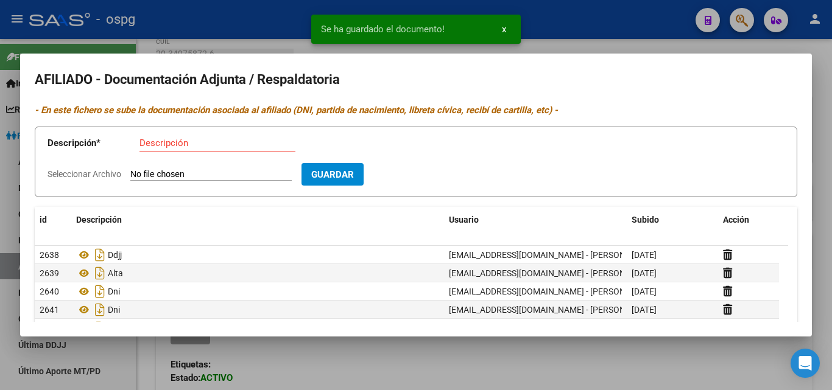
click at [148, 147] on input "Descripción" at bounding box center [217, 143] width 156 height 11
type input "DNI"
click at [150, 169] on input "Seleccionar Archivo" at bounding box center [210, 175] width 161 height 12
type input "C:\fakepath\ROSALES D DNI.jpg"
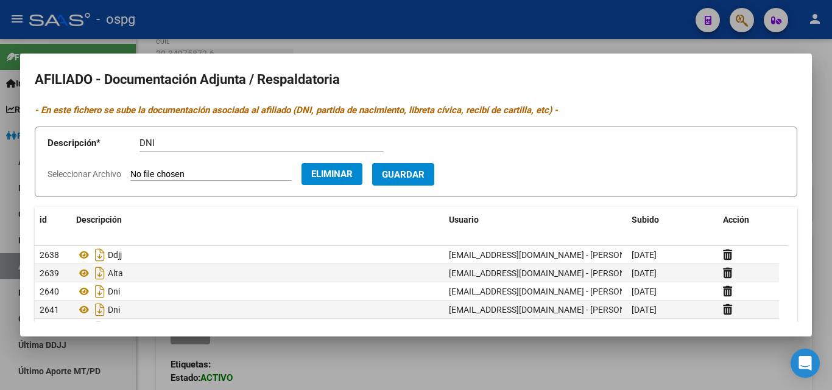
click at [424, 180] on span "Guardar" at bounding box center [403, 174] width 43 height 11
click at [152, 166] on form "Descripción * Descripción Seleccionar Archivo Guardar" at bounding box center [416, 162] width 762 height 71
click at [152, 173] on input "Seleccionar Archivo" at bounding box center [210, 175] width 161 height 12
type input "C:\fakepath\RECIBO [PERSON_NAME].htm"
click at [150, 142] on input "Descripción" at bounding box center [217, 143] width 156 height 11
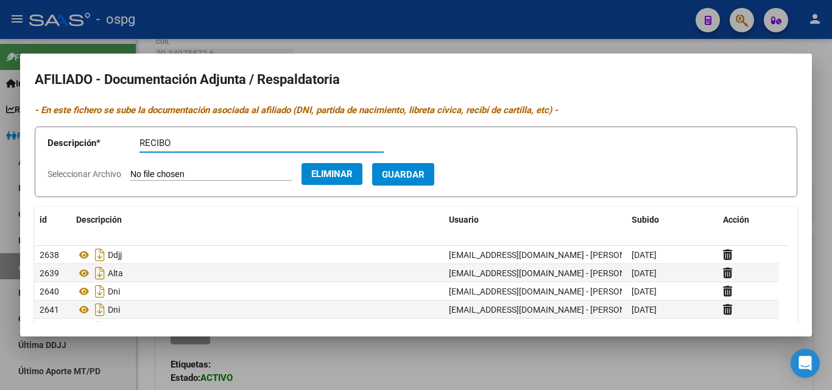
type input "RECIBO"
click at [434, 174] on button "Guardar" at bounding box center [403, 174] width 62 height 23
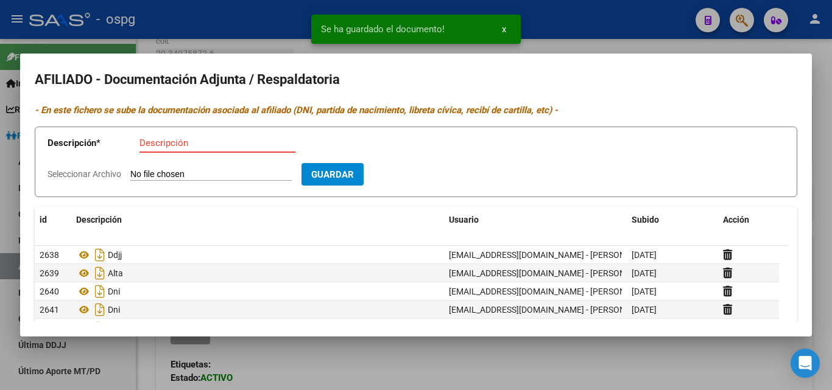
click at [156, 145] on input "Descripción" at bounding box center [217, 143] width 156 height 11
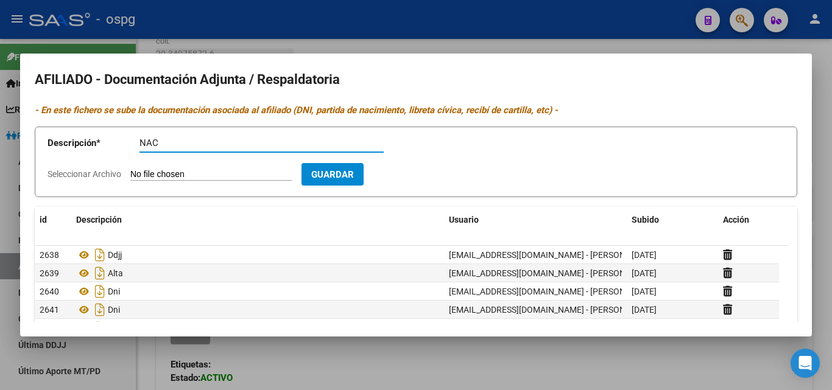
type input "NAC"
click at [186, 172] on input "Seleccionar Archivo" at bounding box center [210, 175] width 161 height 12
type input "C:\fakepath\NAC ROSALES.htm"
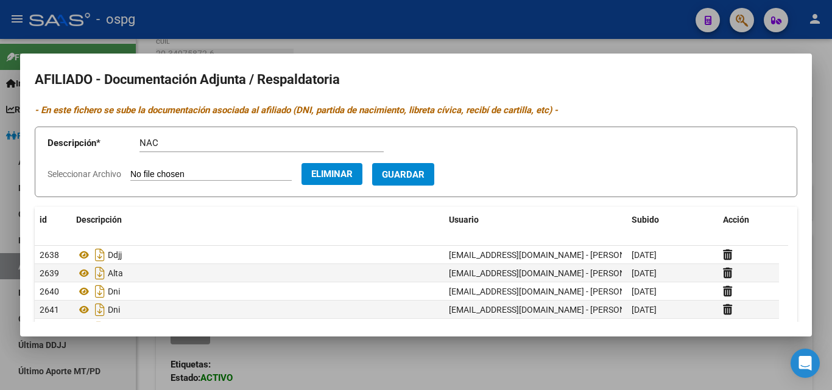
click at [424, 179] on span "Guardar" at bounding box center [403, 174] width 43 height 11
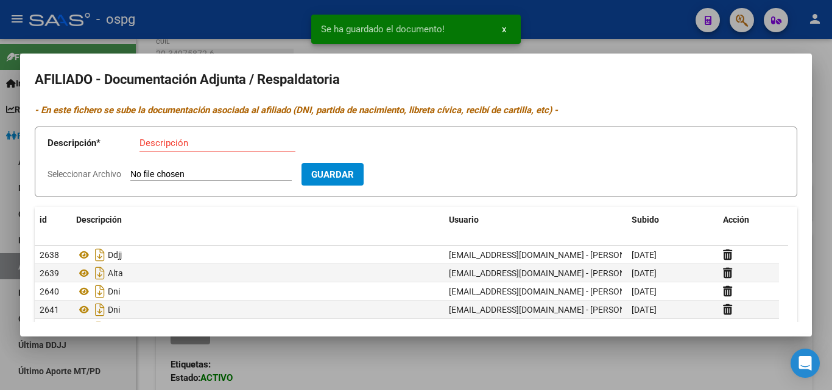
drag, startPoint x: 188, startPoint y: 41, endPoint x: 172, endPoint y: 3, distance: 40.7
click at [188, 38] on div at bounding box center [416, 195] width 832 height 390
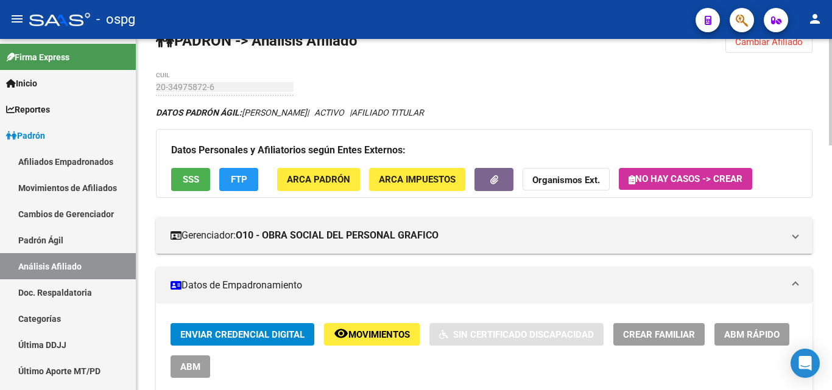
scroll to position [0, 0]
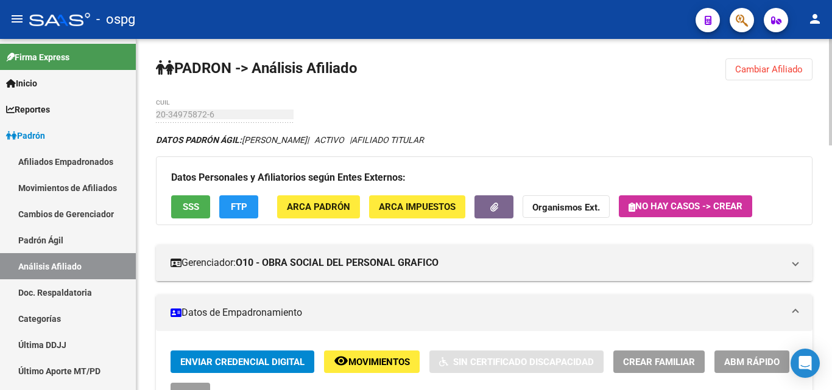
click at [797, 72] on span "Cambiar Afiliado" at bounding box center [769, 69] width 68 height 11
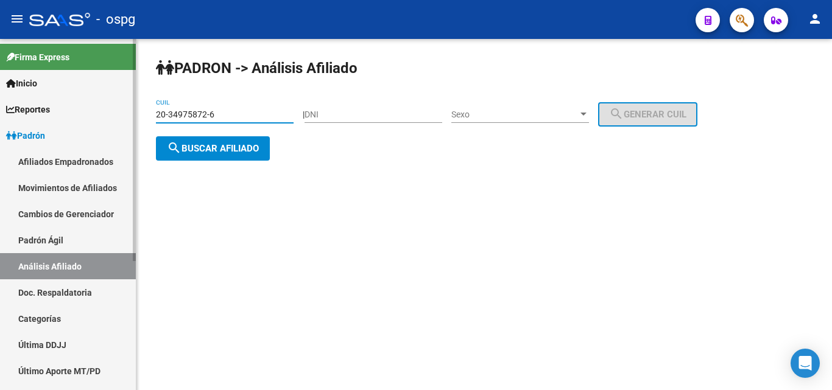
drag, startPoint x: 214, startPoint y: 115, endPoint x: 65, endPoint y: 115, distance: 148.6
click at [65, 115] on mat-sidenav-container "Firma Express Inicio Calendario SSS Instructivos Contacto OS Reportes Ingresos …" at bounding box center [416, 214] width 832 height 351
type input "20-41168250-2"
click at [182, 156] on button "search Buscar afiliado" at bounding box center [213, 148] width 114 height 24
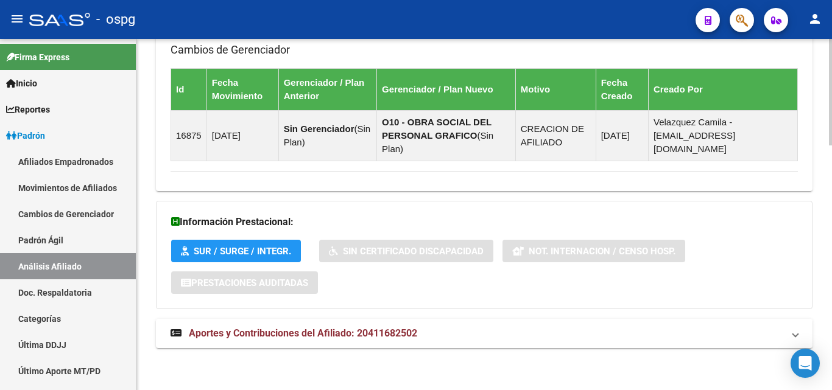
scroll to position [807, 0]
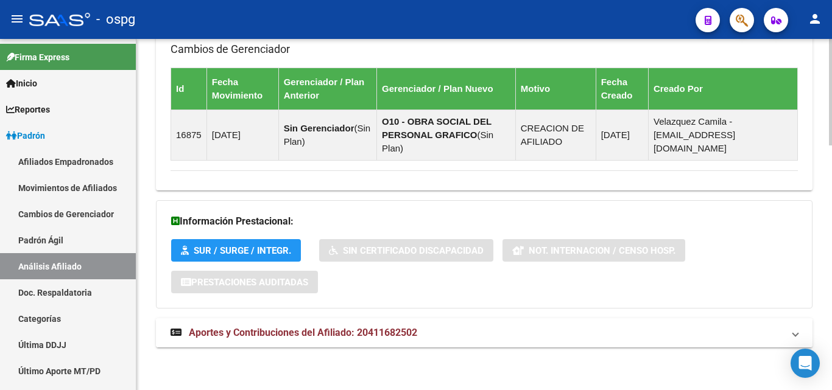
click at [345, 332] on span "Aportes y Contribuciones del Afiliado: 20411682502" at bounding box center [303, 333] width 228 height 12
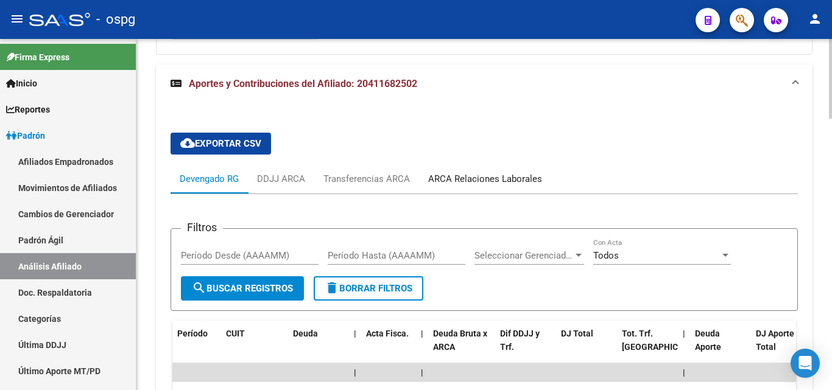
click at [476, 187] on div "ARCA Relaciones Laborales" at bounding box center [485, 178] width 132 height 29
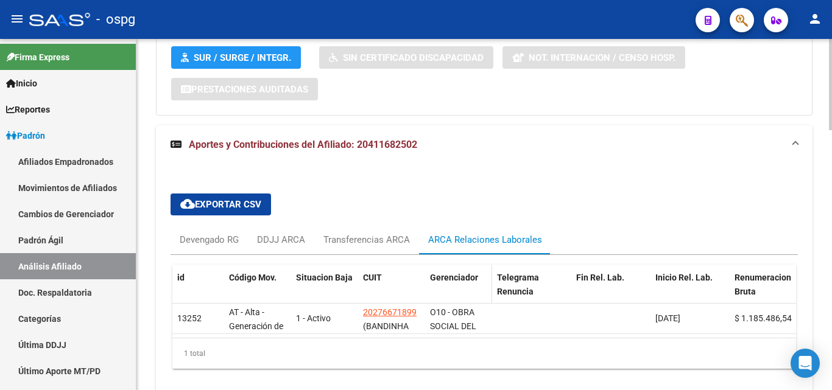
scroll to position [1060, 0]
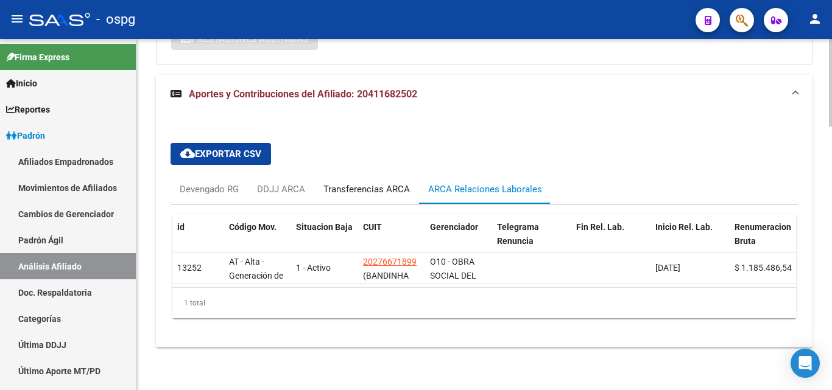
click at [360, 183] on div "Transferencias ARCA" at bounding box center [366, 189] width 86 height 13
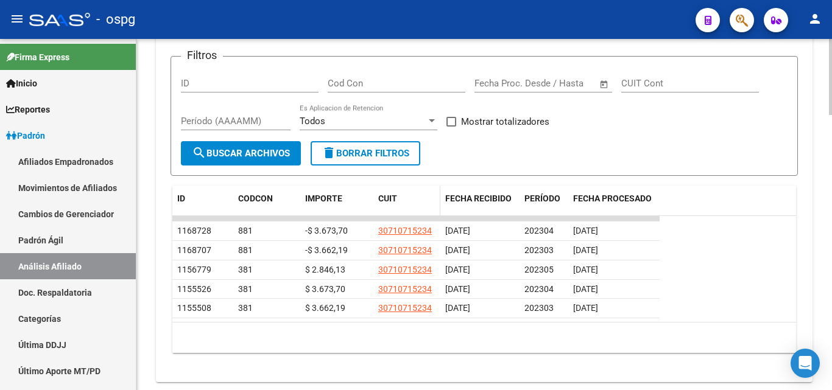
scroll to position [1207, 0]
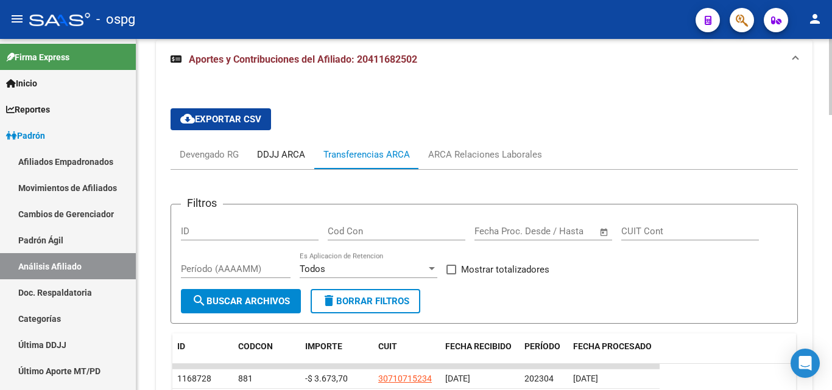
click at [271, 149] on div "DDJJ ARCA" at bounding box center [281, 154] width 48 height 13
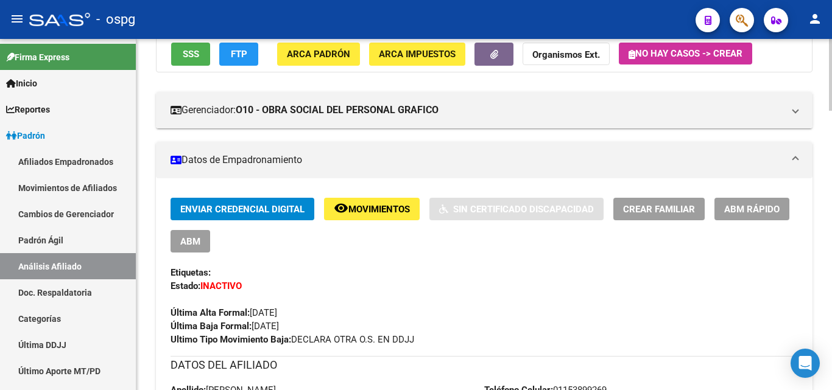
scroll to position [0, 0]
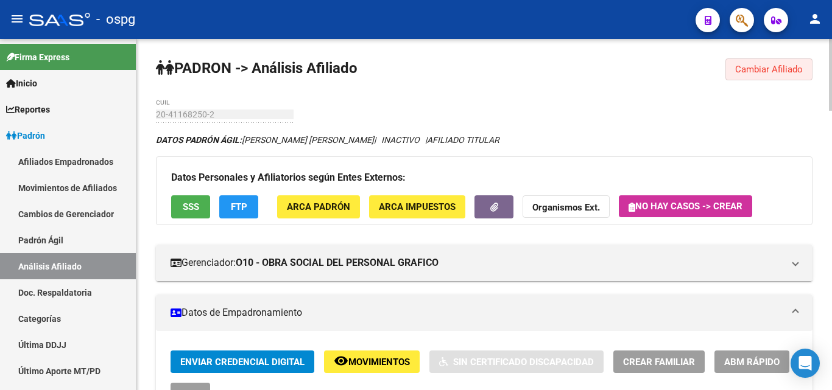
click at [757, 71] on span "Cambiar Afiliado" at bounding box center [769, 69] width 68 height 11
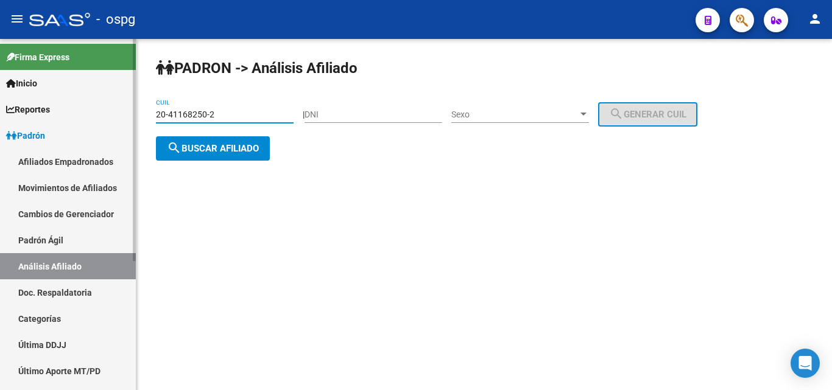
drag, startPoint x: 224, startPoint y: 114, endPoint x: 110, endPoint y: 111, distance: 114.5
click at [110, 111] on mat-sidenav-container "Firma Express Inicio Calendario SSS Instructivos Contacto OS Reportes Ingresos …" at bounding box center [416, 214] width 832 height 351
type input "20-46020946-4"
click at [225, 144] on span "search Buscar afiliado" at bounding box center [213, 148] width 92 height 11
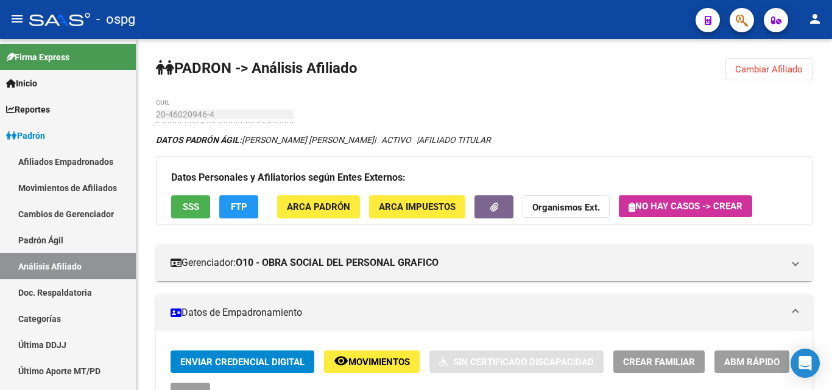
click at [765, 66] on span "Cambiar Afiliado" at bounding box center [769, 69] width 68 height 11
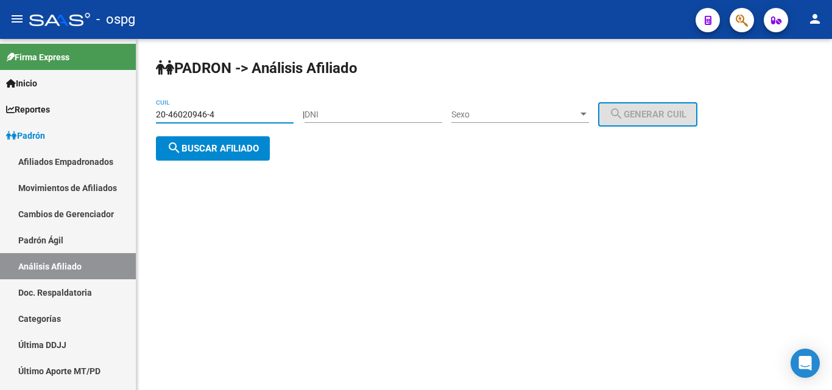
drag, startPoint x: 217, startPoint y: 113, endPoint x: 144, endPoint y: 113, distance: 73.7
click at [144, 113] on div "[PERSON_NAME] -> Análisis Afiliado 20-46020946-4 CUIL | DNI Sexo Sexo search Ge…" at bounding box center [483, 119] width 695 height 161
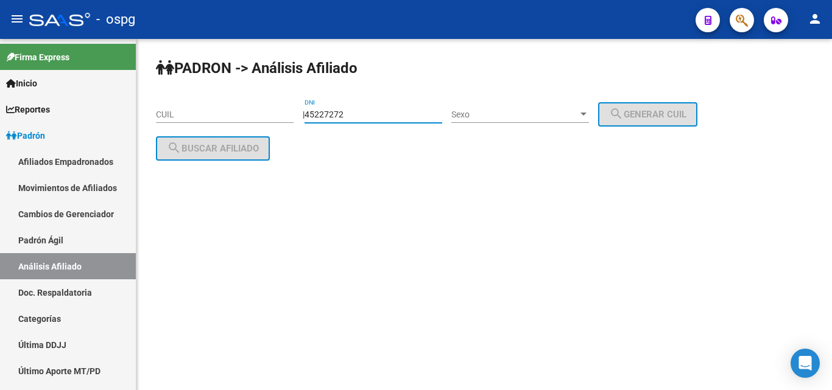
type input "45227272"
click at [546, 124] on div "Sexo Sexo" at bounding box center [520, 116] width 138 height 35
click at [545, 118] on span "Sexo" at bounding box center [514, 115] width 127 height 10
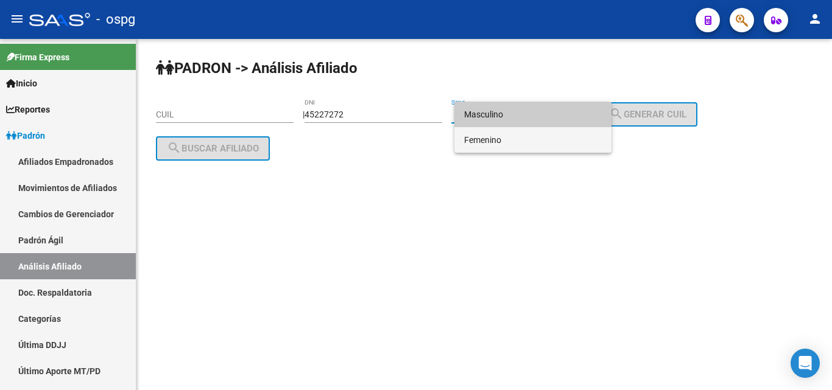
click at [501, 141] on span "Femenino" at bounding box center [533, 140] width 138 height 26
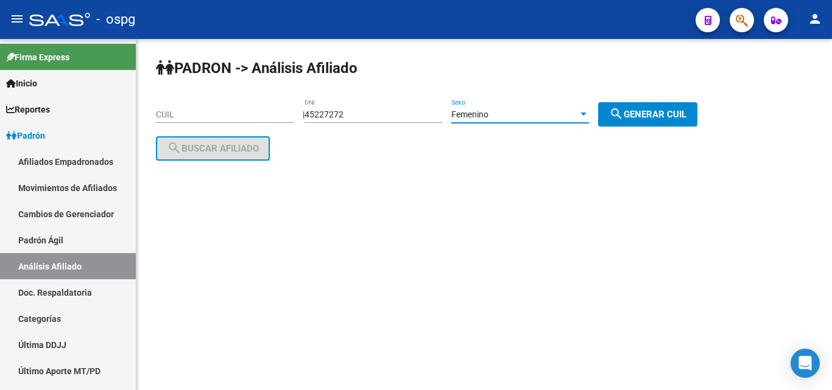
click at [648, 114] on span "search Generar CUIL" at bounding box center [647, 114] width 77 height 11
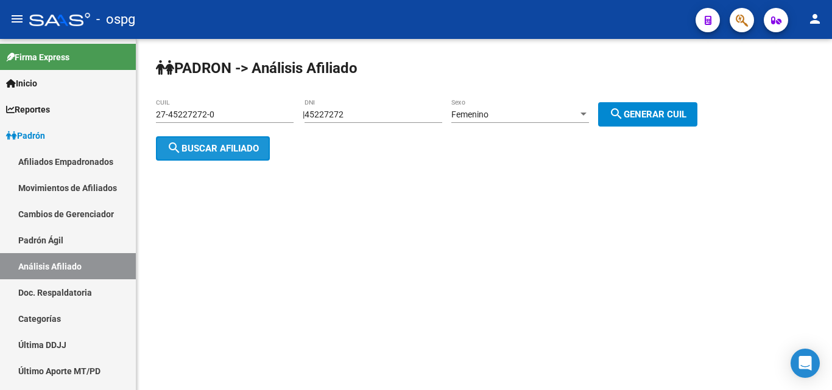
click at [209, 144] on span "search Buscar afiliado" at bounding box center [213, 148] width 92 height 11
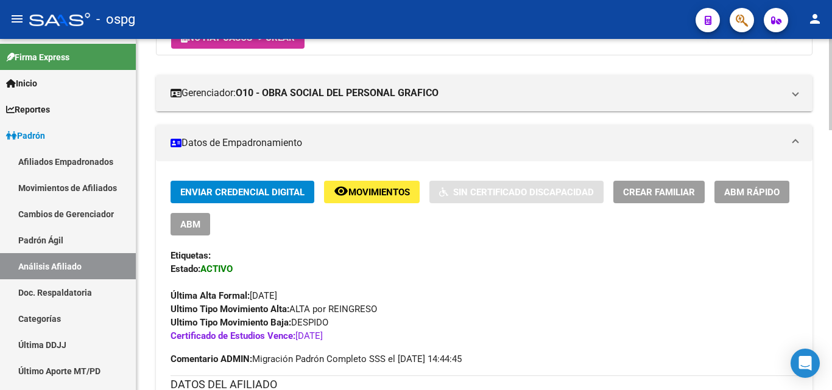
scroll to position [122, 0]
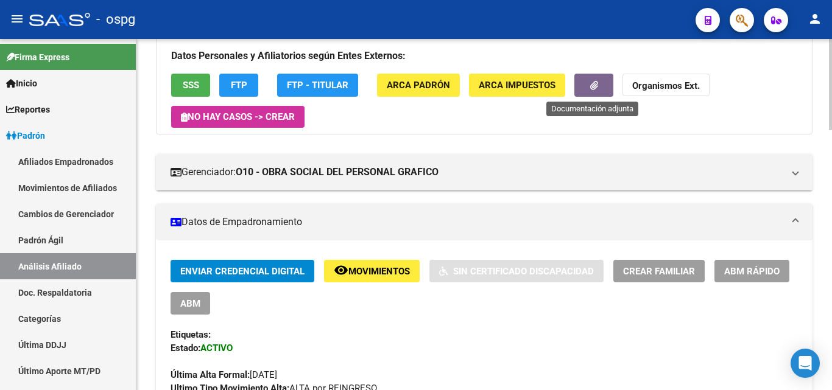
click at [591, 91] on button "button" at bounding box center [593, 85] width 39 height 23
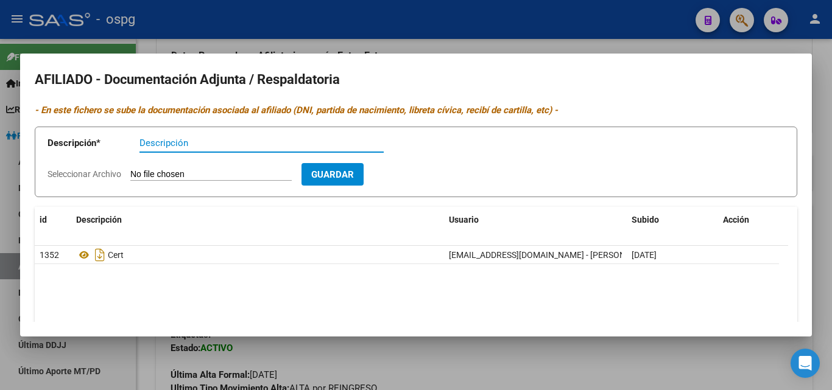
click at [212, 27] on div at bounding box center [416, 195] width 832 height 390
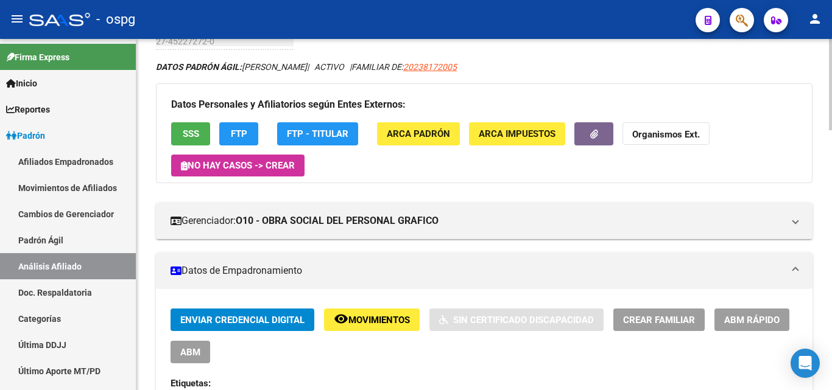
scroll to position [0, 0]
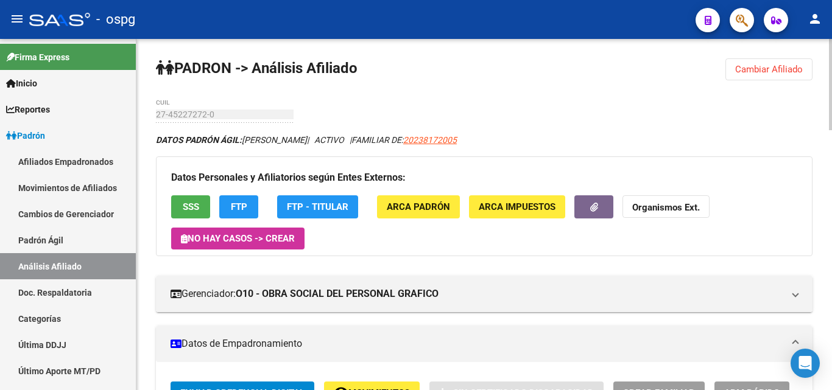
click at [772, 79] on button "Cambiar Afiliado" at bounding box center [768, 69] width 87 height 22
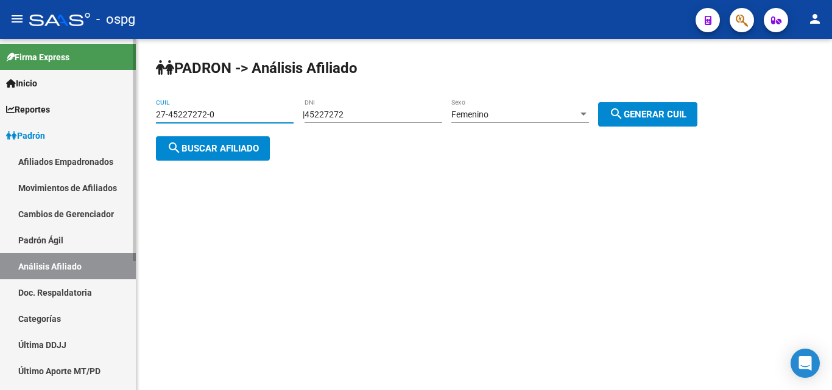
drag, startPoint x: 234, startPoint y: 116, endPoint x: 128, endPoint y: 121, distance: 106.7
click at [130, 121] on mat-sidenav-container "Firma Express Inicio Calendario SSS Instructivos Contacto OS Reportes Ingresos …" at bounding box center [416, 214] width 832 height 351
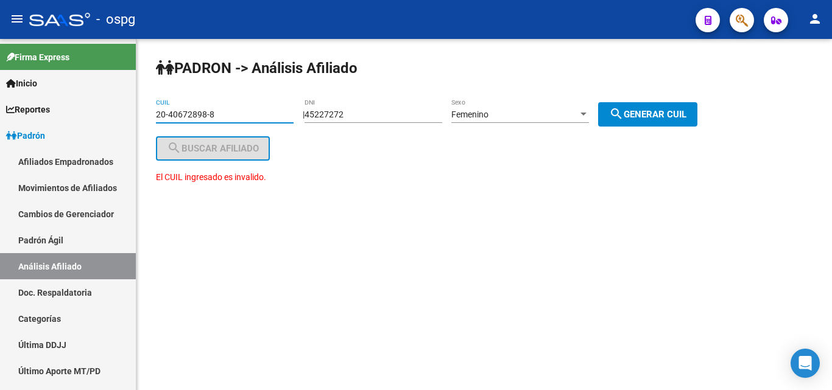
type input "20-40672898-8"
drag, startPoint x: 224, startPoint y: 113, endPoint x: 62, endPoint y: 112, distance: 162.0
click at [66, 112] on mat-sidenav-container "Firma Express Inicio Calendario SSS Instructivos Contacto OS Reportes Ingresos …" at bounding box center [416, 214] width 832 height 351
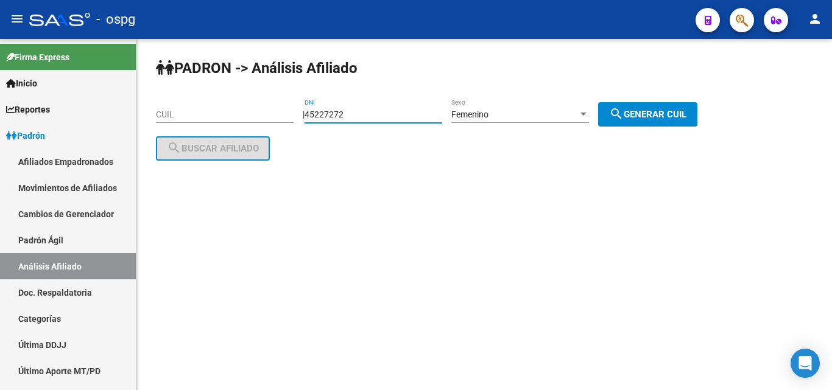
drag, startPoint x: 365, startPoint y: 113, endPoint x: 331, endPoint y: 110, distance: 34.8
click at [331, 110] on input "45227272" at bounding box center [373, 115] width 138 height 10
type input "4"
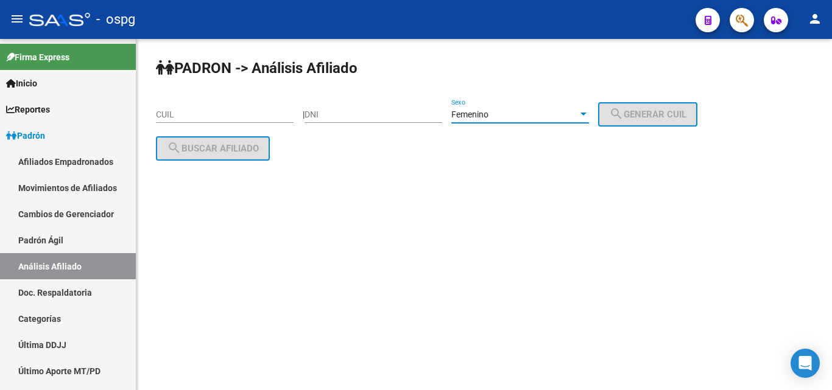
click at [528, 113] on div "Femenino" at bounding box center [514, 115] width 127 height 10
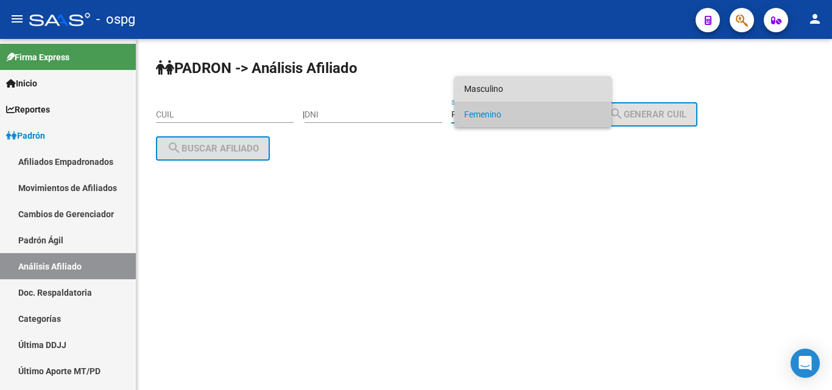
click at [516, 85] on span "Masculino" at bounding box center [533, 89] width 138 height 26
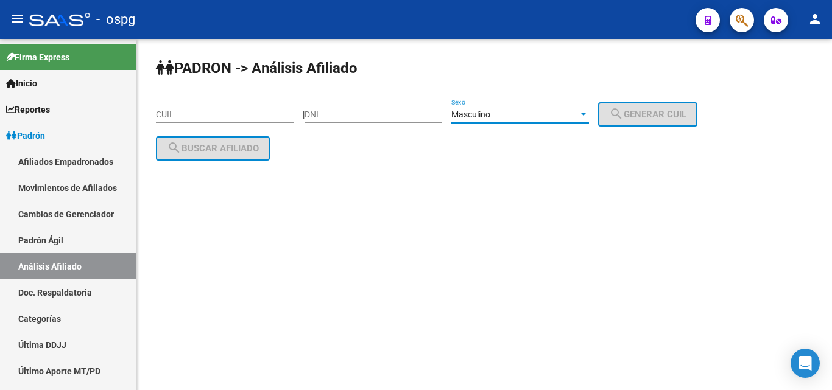
click at [215, 121] on div "CUIL" at bounding box center [225, 111] width 138 height 24
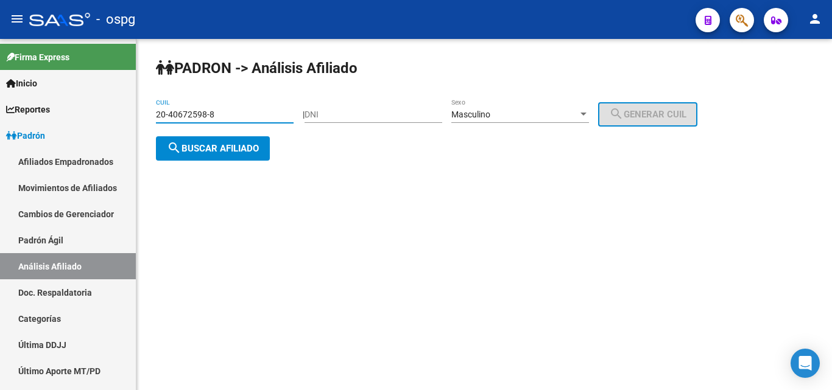
type input "20-40672598-8"
click at [204, 155] on button "search Buscar afiliado" at bounding box center [213, 148] width 114 height 24
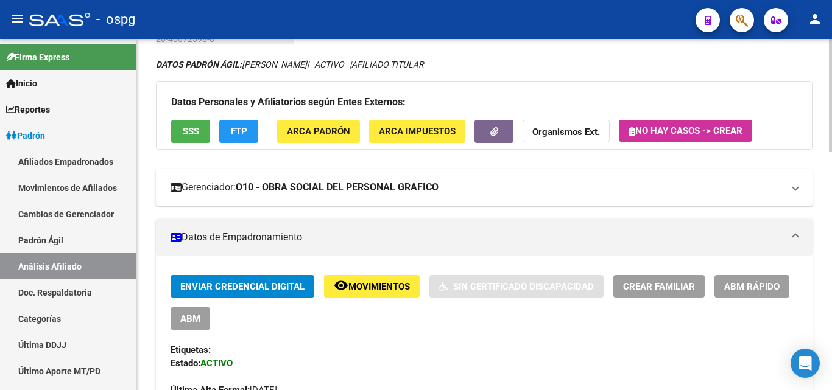
scroll to position [61, 0]
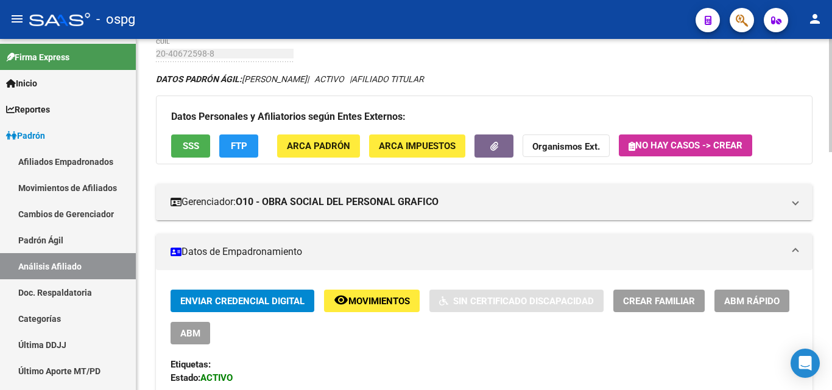
drag, startPoint x: 469, startPoint y: 164, endPoint x: 482, endPoint y: 158, distance: 14.2
click at [469, 163] on div "Datos Personales y Afiliatorios según Entes Externos: SSS FTP ARCA Padrón ARCA …" at bounding box center [484, 130] width 656 height 68
click at [489, 153] on button "button" at bounding box center [493, 146] width 39 height 23
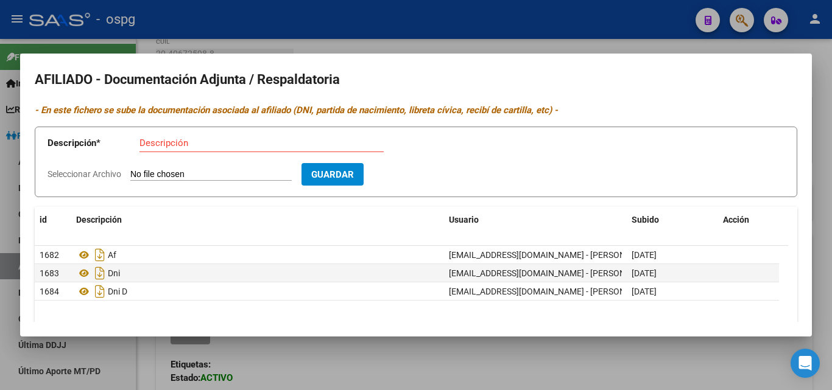
click at [311, 15] on div at bounding box center [416, 195] width 832 height 390
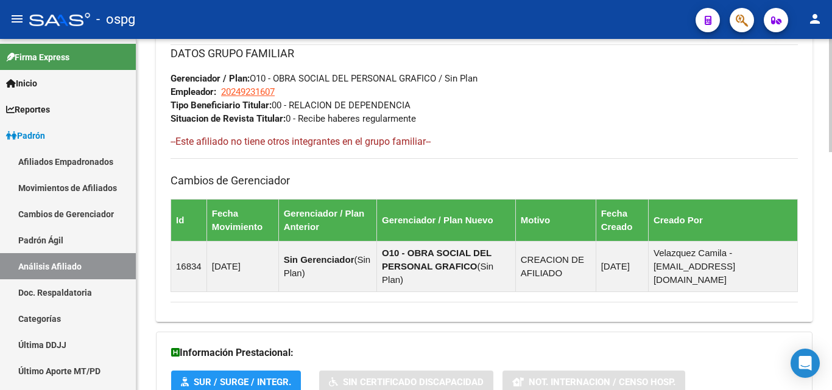
scroll to position [740, 0]
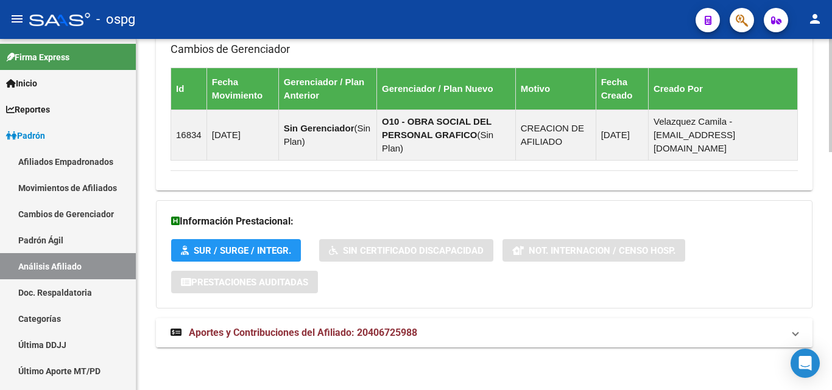
click at [326, 327] on span "Aportes y Contribuciones del Afiliado: 20406725988" at bounding box center [303, 333] width 228 height 12
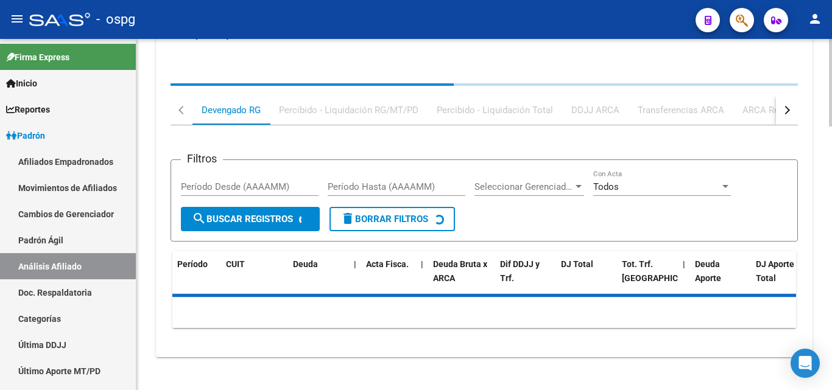
scroll to position [1053, 0]
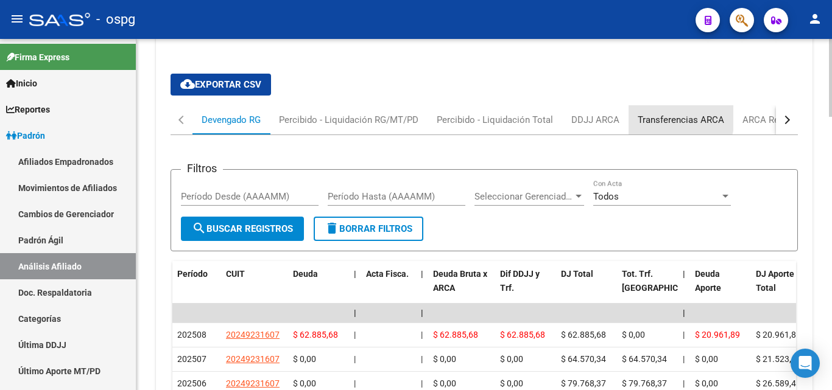
click at [660, 118] on div "Transferencias ARCA" at bounding box center [681, 119] width 86 height 13
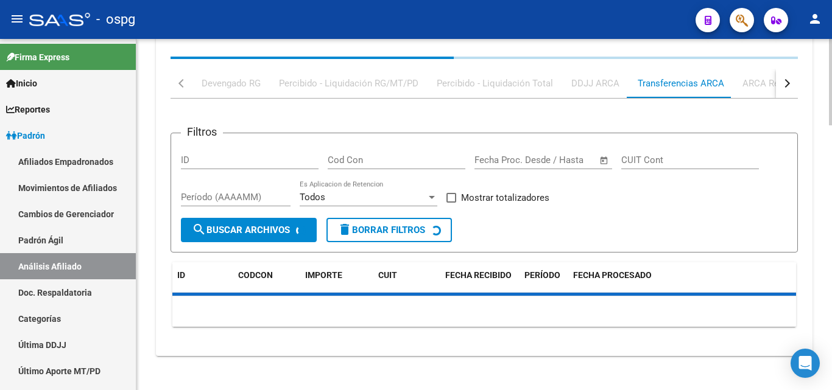
scroll to position [1069, 0]
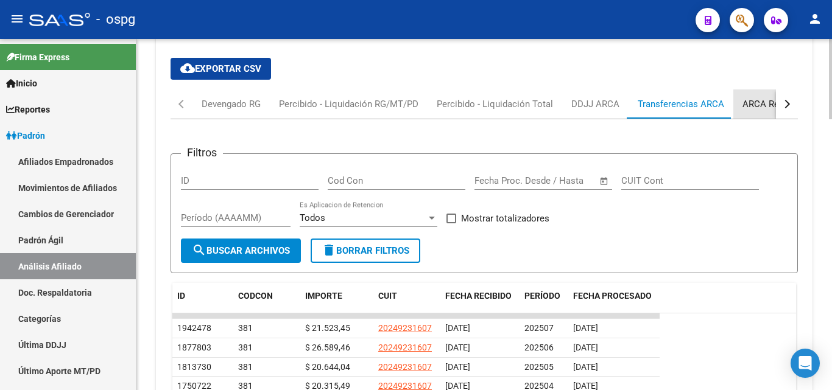
click at [745, 105] on div "ARCA Relaciones Laborales" at bounding box center [799, 103] width 114 height 13
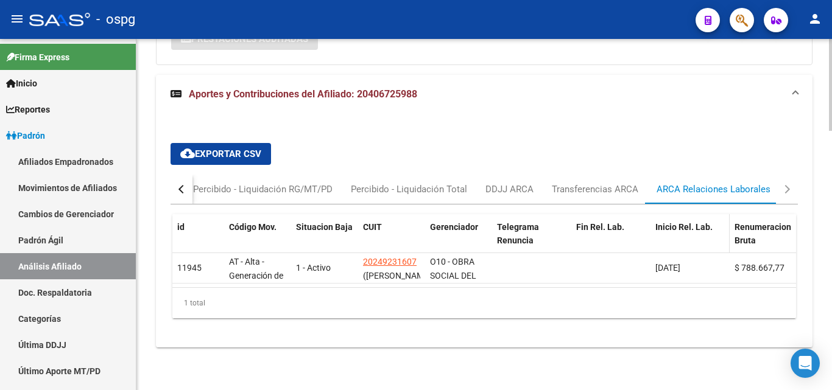
scroll to position [993, 0]
click at [492, 183] on div "DDJJ ARCA" at bounding box center [509, 189] width 48 height 13
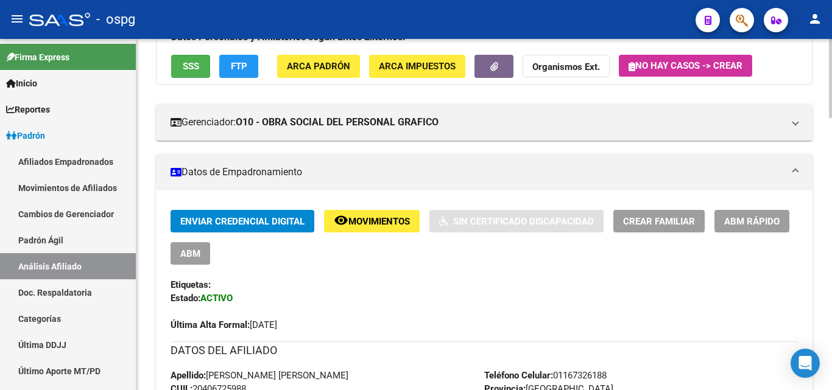
scroll to position [0, 0]
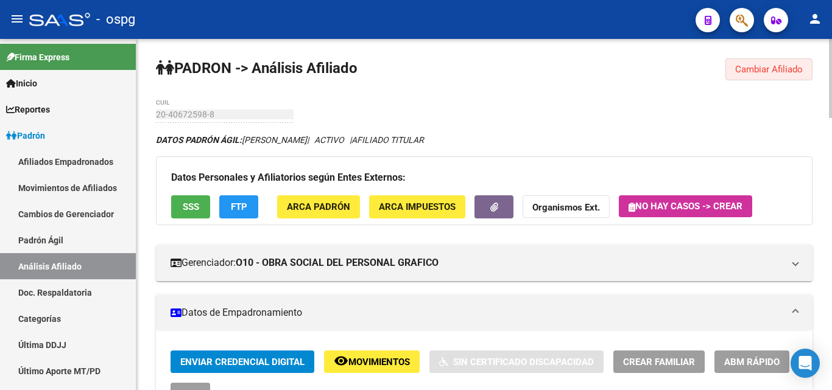
click at [755, 69] on span "Cambiar Afiliado" at bounding box center [769, 69] width 68 height 11
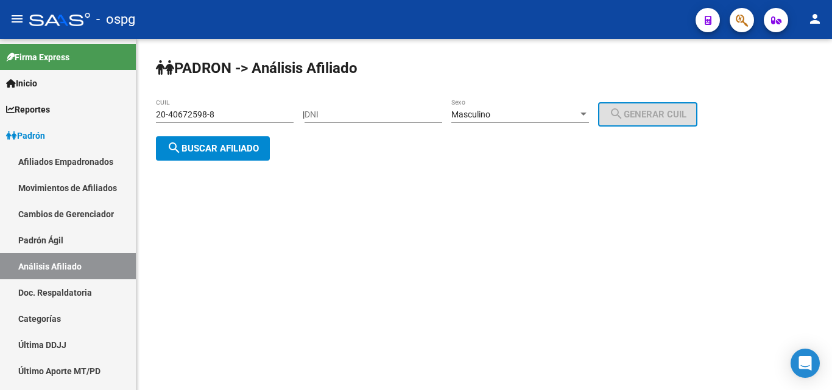
drag, startPoint x: 225, startPoint y: 121, endPoint x: 143, endPoint y: 108, distance: 83.3
click at [143, 108] on div "PADRON -> Análisis Afiliado 20-40672598-8 CUIL | DNI Masculino Sexo search Gene…" at bounding box center [483, 119] width 695 height 161
click at [201, 141] on button "search Buscar afiliado" at bounding box center [213, 148] width 114 height 24
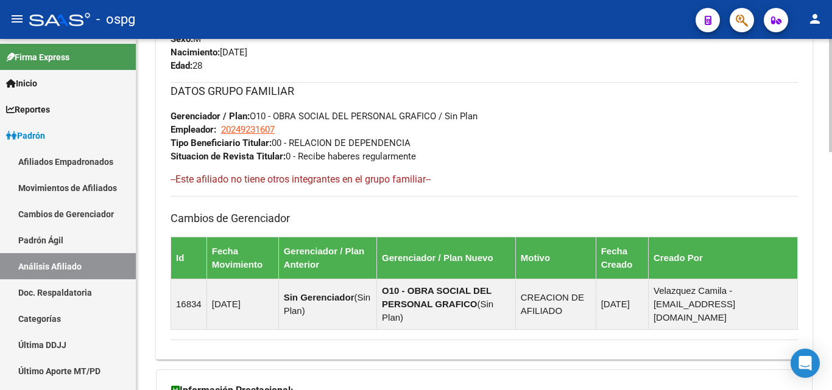
scroll to position [731, 0]
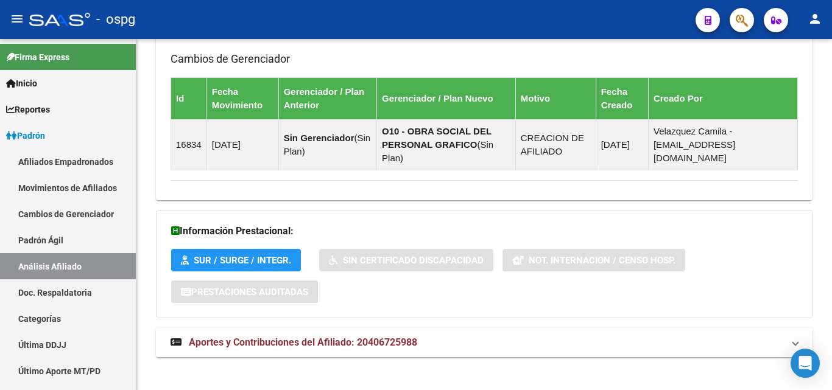
click at [364, 343] on span "Aportes y Contribuciones del Afiliado: 20406725988" at bounding box center [303, 343] width 228 height 12
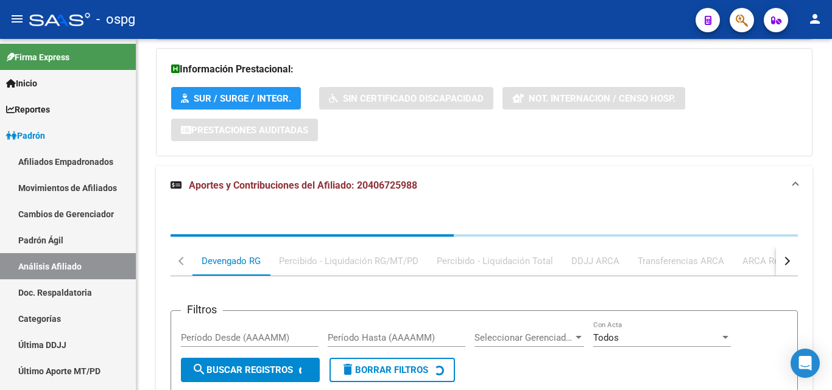
scroll to position [1053, 0]
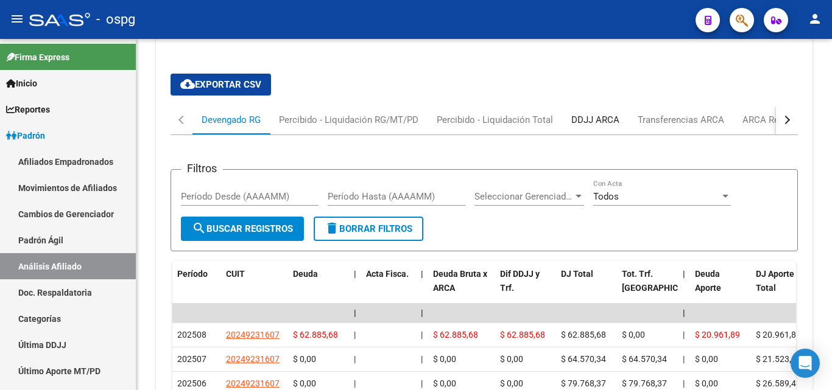
click at [588, 128] on div "DDJJ ARCA" at bounding box center [595, 119] width 66 height 29
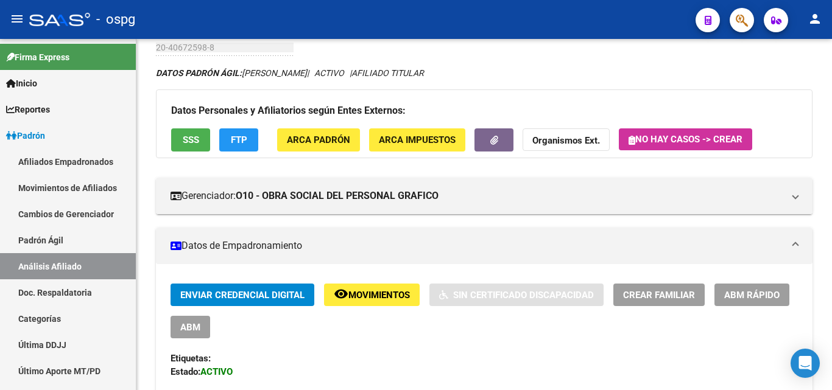
scroll to position [18, 0]
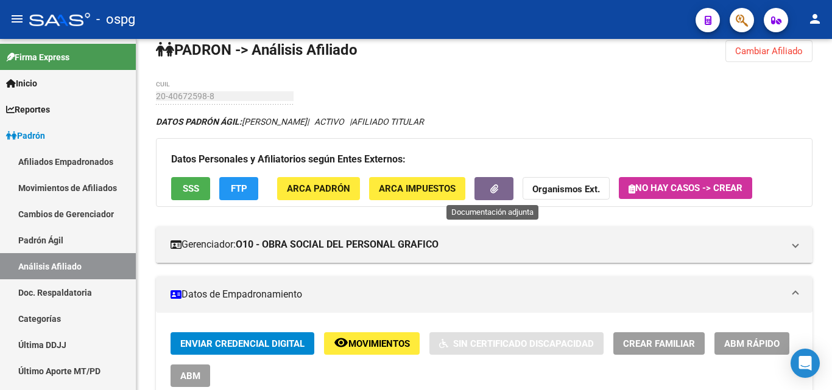
click at [473, 195] on div "Datos Personales y Afiliatorios según Entes Externos: SSS FTP ARCA Padrón ARCA …" at bounding box center [484, 172] width 656 height 68
click at [501, 194] on button "button" at bounding box center [493, 188] width 39 height 23
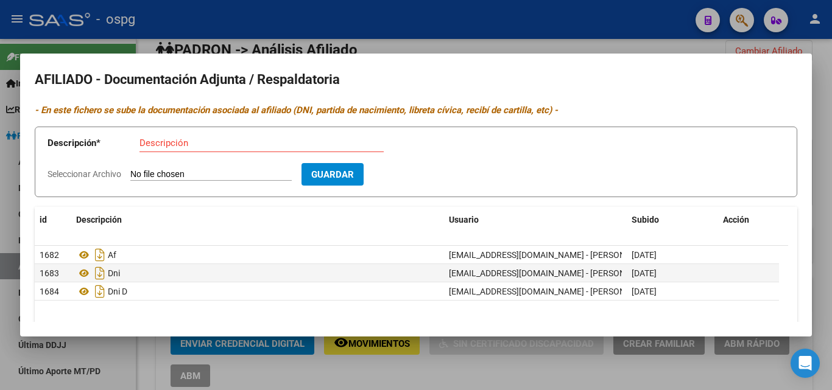
click at [244, 33] on div at bounding box center [416, 195] width 832 height 390
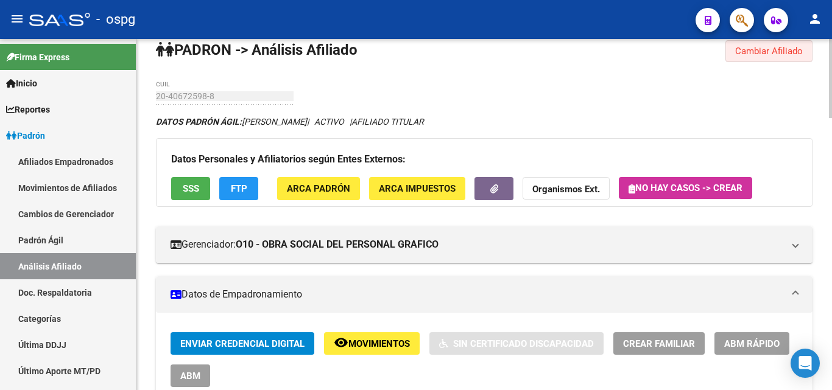
click at [755, 51] on span "Cambiar Afiliado" at bounding box center [769, 51] width 68 height 11
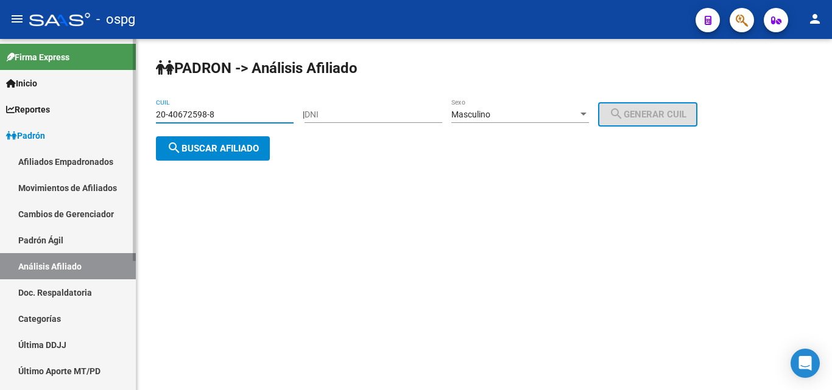
drag, startPoint x: 223, startPoint y: 118, endPoint x: 127, endPoint y: 117, distance: 96.8
click at [134, 117] on mat-sidenav-container "Firma Express Inicio Calendario SSS Instructivos Contacto OS Reportes Ingresos …" at bounding box center [416, 214] width 832 height 351
type input "27-43083457-1"
click at [200, 156] on button "search Buscar afiliado" at bounding box center [213, 148] width 114 height 24
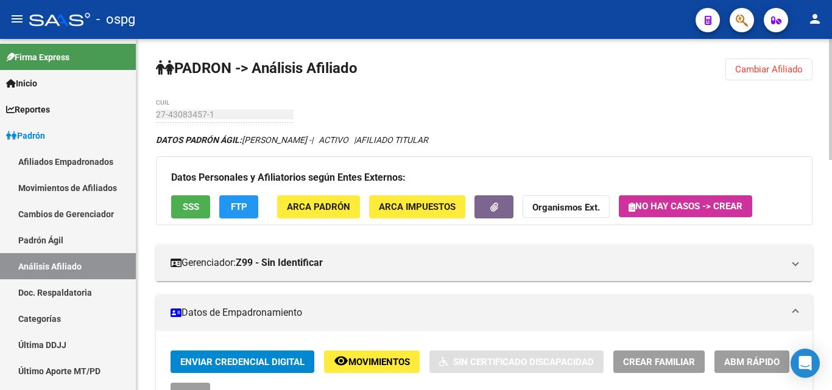
click at [177, 198] on button "SSS" at bounding box center [190, 206] width 39 height 23
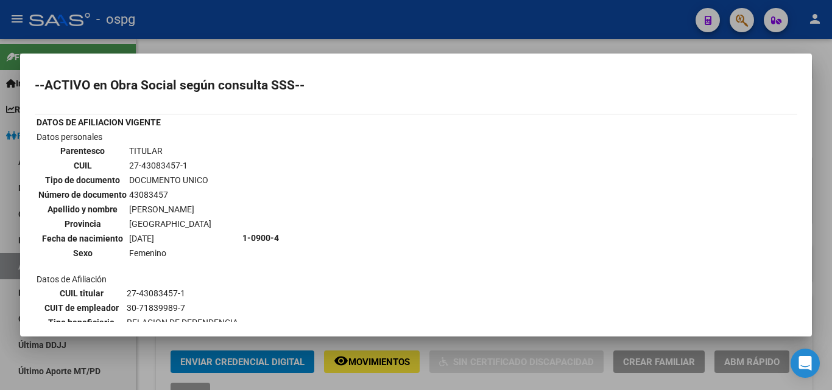
click at [289, 40] on div at bounding box center [416, 195] width 832 height 390
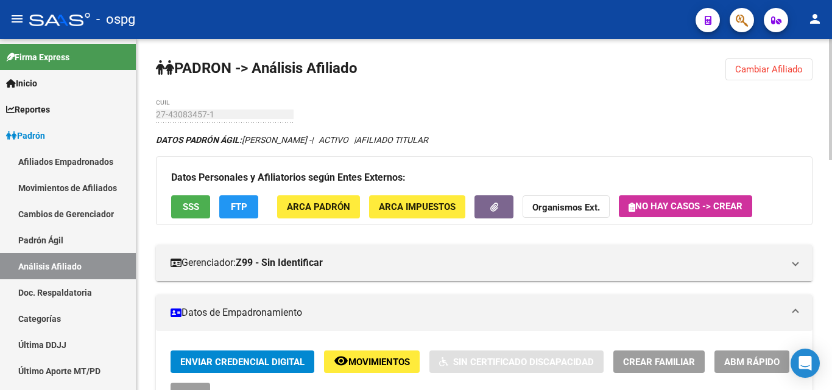
click at [489, 205] on button "button" at bounding box center [493, 206] width 39 height 23
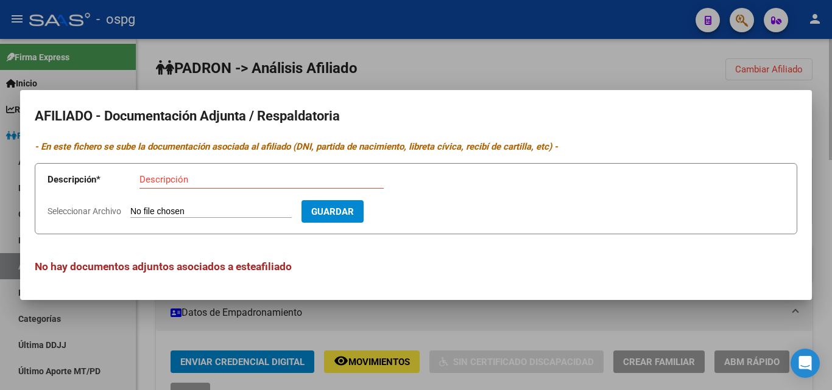
click at [435, 55] on div at bounding box center [416, 195] width 832 height 390
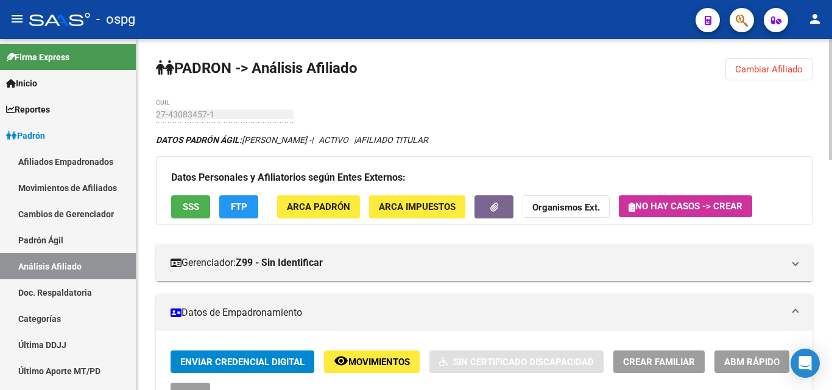
drag, startPoint x: 507, startPoint y: 189, endPoint x: 501, endPoint y: 198, distance: 11.5
click at [507, 189] on div "Datos Personales y Afiliatorios según Entes Externos: SSS FTP ARCA Padrón ARCA …" at bounding box center [484, 190] width 656 height 68
click at [501, 199] on button "button" at bounding box center [493, 206] width 39 height 23
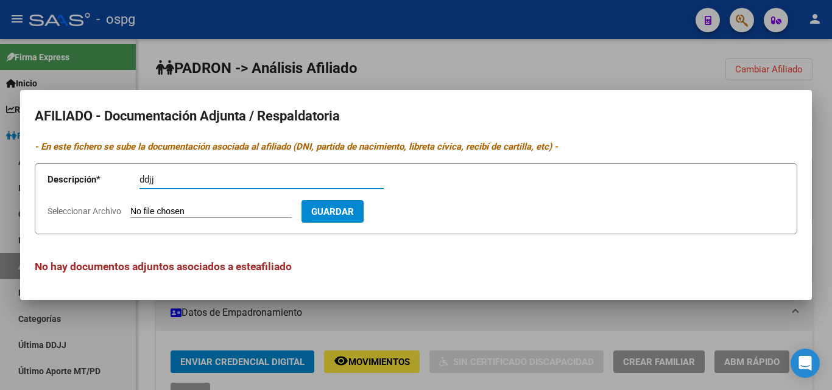
type input "ddjj"
click at [152, 206] on input "Seleccionar Archivo" at bounding box center [210, 212] width 161 height 12
type input "C:\fakepath\ddjj carolina.jpg"
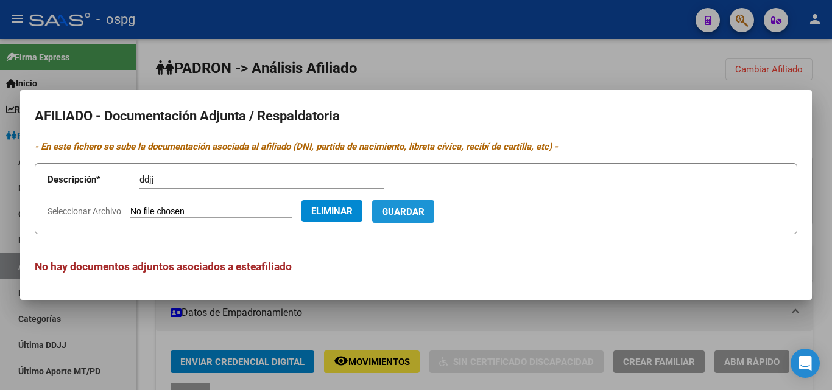
click at [424, 211] on span "Guardar" at bounding box center [403, 211] width 43 height 11
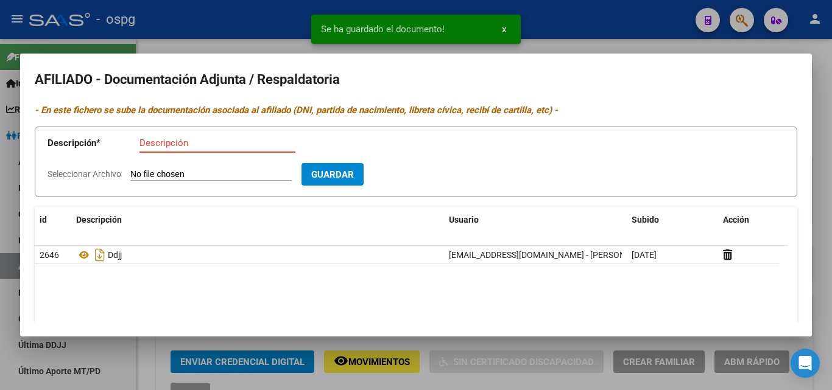
click at [141, 145] on input "Descripción" at bounding box center [217, 143] width 156 height 11
type input "alta"
click at [161, 169] on input "Seleccionar Archivo" at bounding box center [210, 175] width 161 height 12
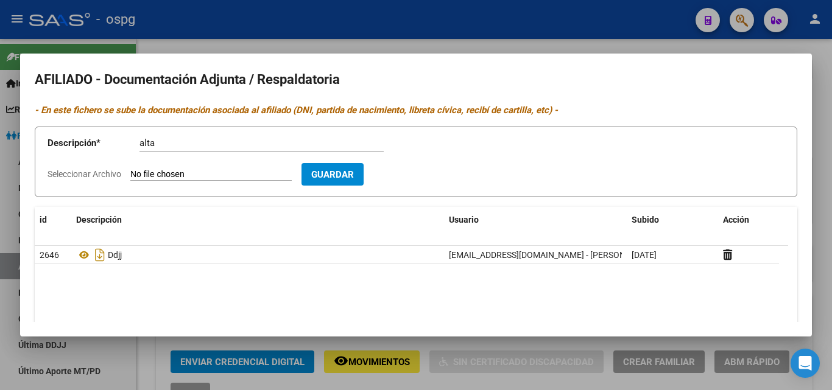
type input "C:\fakepath\[PERSON_NAME].jpg"
click at [412, 177] on span "Guardar" at bounding box center [403, 174] width 43 height 11
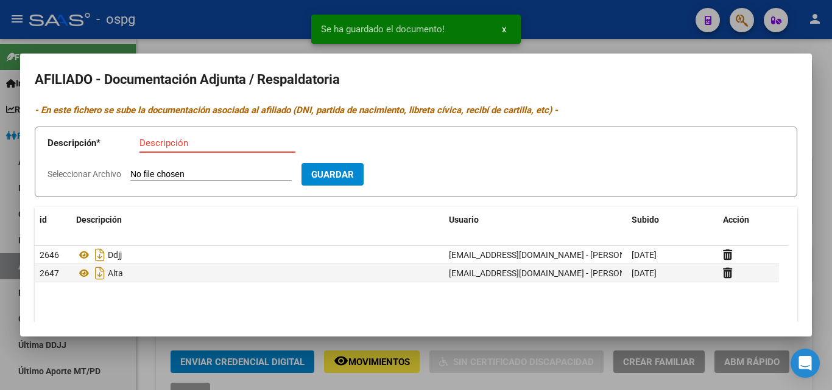
click at [141, 142] on input "Descripción" at bounding box center [217, 143] width 156 height 11
type input "recibo"
click at [142, 174] on input "Seleccionar Archivo" at bounding box center [210, 175] width 161 height 12
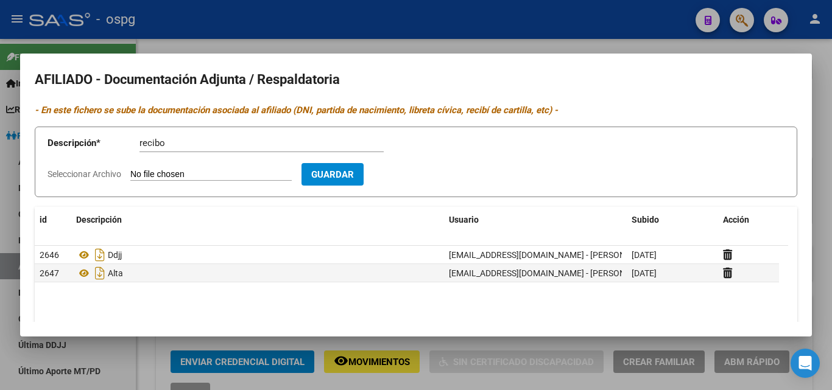
type input "C:\fakepath\recibo carolina.jpg"
click at [416, 176] on span "Guardar" at bounding box center [403, 174] width 43 height 11
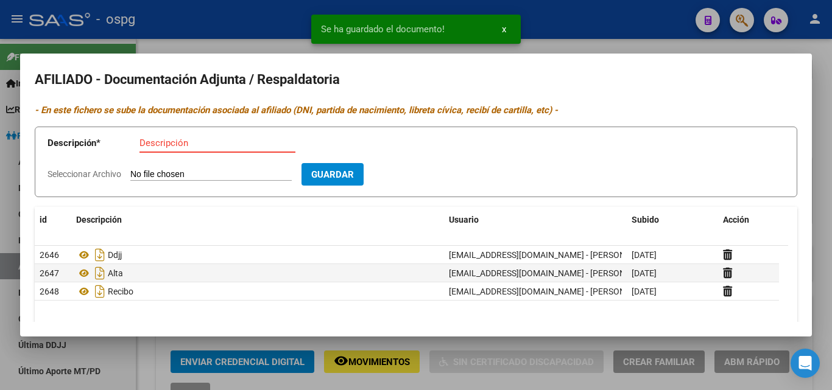
click at [146, 142] on input "Descripción" at bounding box center [217, 143] width 156 height 11
type input "dni"
click at [160, 170] on input "Seleccionar Archivo" at bounding box center [210, 175] width 161 height 12
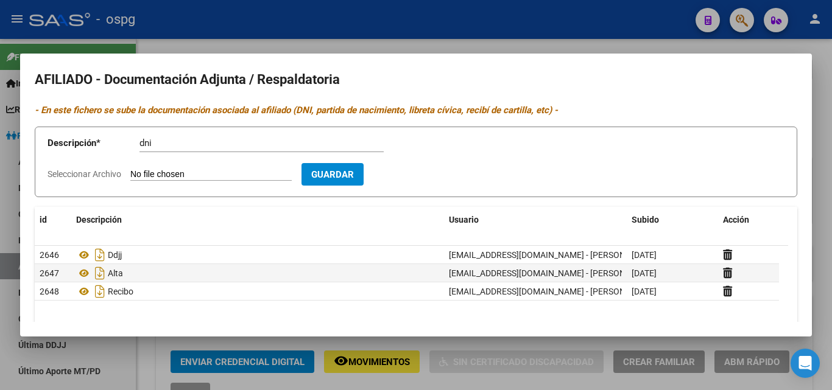
type input "C:\fakepath\ROSALES DNI.jpg"
click at [420, 166] on button "Guardar" at bounding box center [403, 174] width 62 height 23
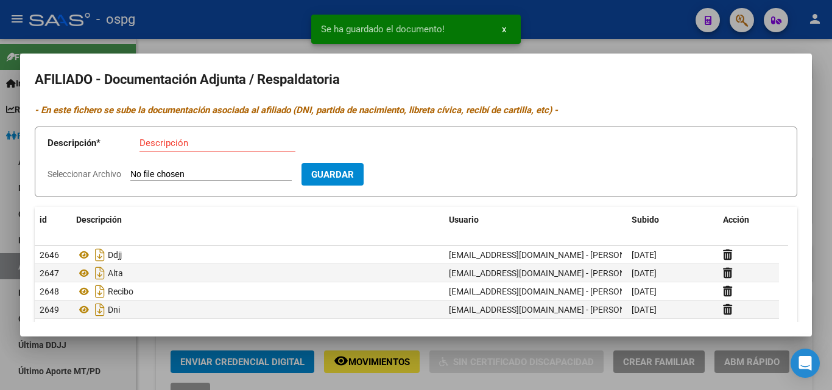
drag, startPoint x: 146, startPoint y: 142, endPoint x: 153, endPoint y: 146, distance: 8.2
click at [149, 144] on input "Descripción" at bounding box center [217, 143] width 156 height 11
type input "dni"
click at [189, 177] on input "Seleccionar Archivo" at bounding box center [210, 175] width 161 height 12
type input "C:\fakepath\ROSALES D DNI.jpg"
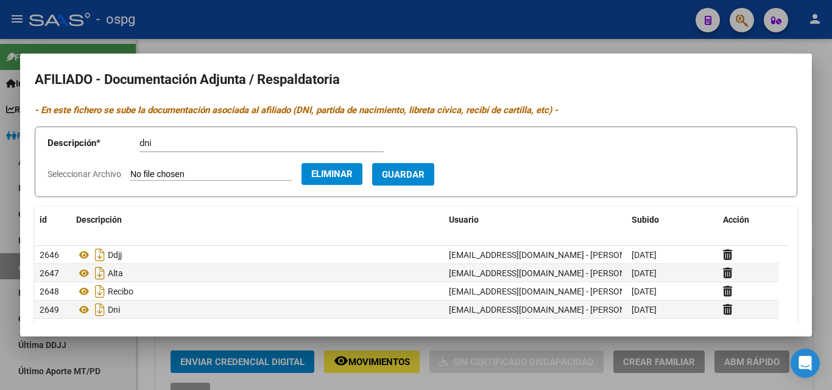
click at [421, 172] on span "Guardar" at bounding box center [403, 174] width 43 height 11
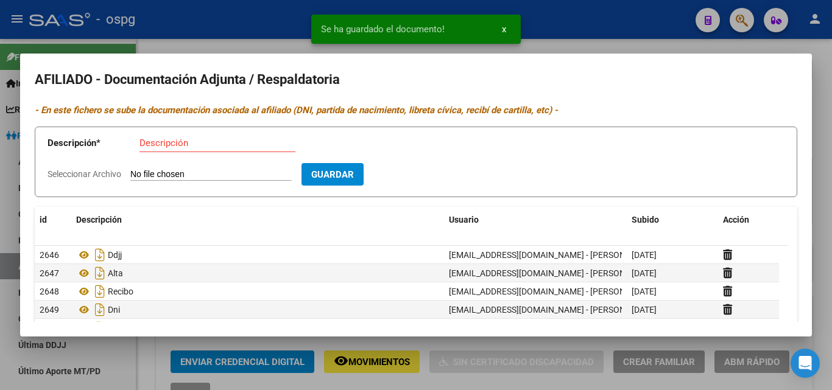
click at [267, 19] on div at bounding box center [416, 195] width 832 height 390
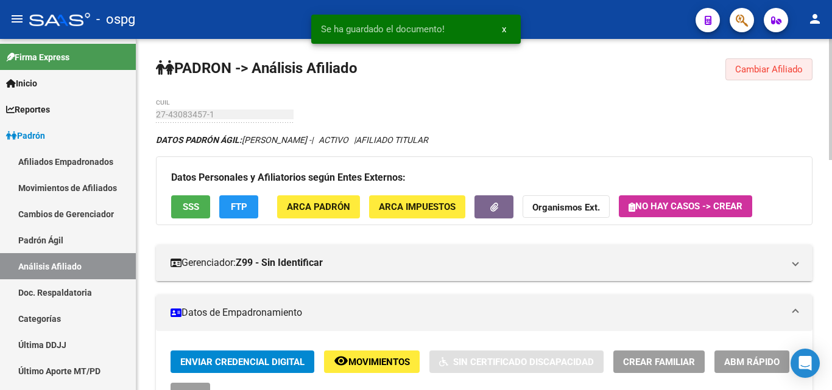
click at [743, 72] on span "Cambiar Afiliado" at bounding box center [769, 69] width 68 height 11
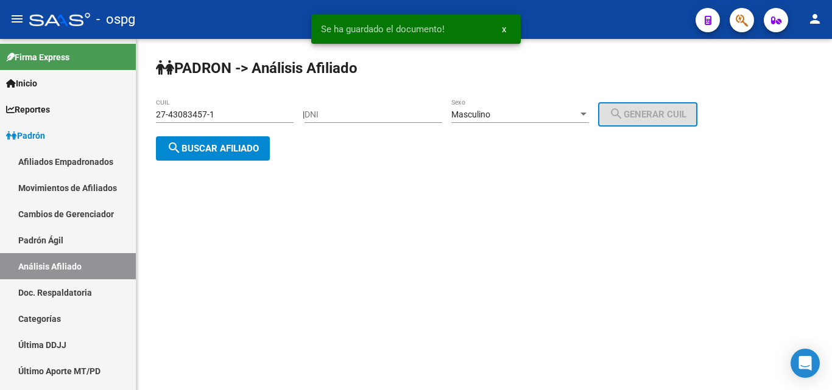
click at [214, 136] on button "search Buscar afiliado" at bounding box center [213, 148] width 114 height 24
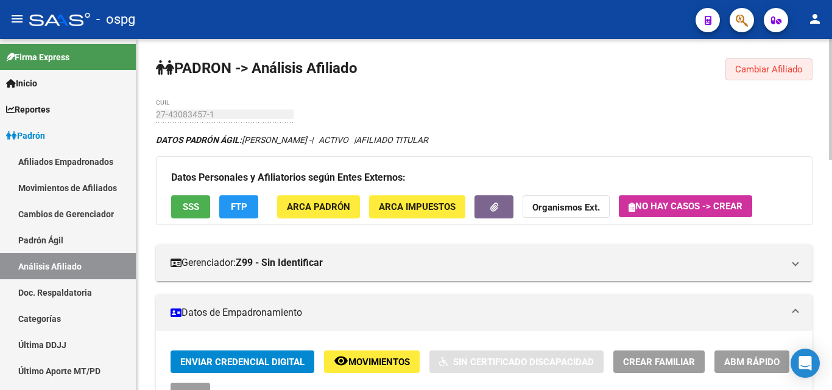
drag, startPoint x: 760, startPoint y: 60, endPoint x: 462, endPoint y: 107, distance: 301.9
click at [757, 61] on button "Cambiar Afiliado" at bounding box center [768, 69] width 87 height 22
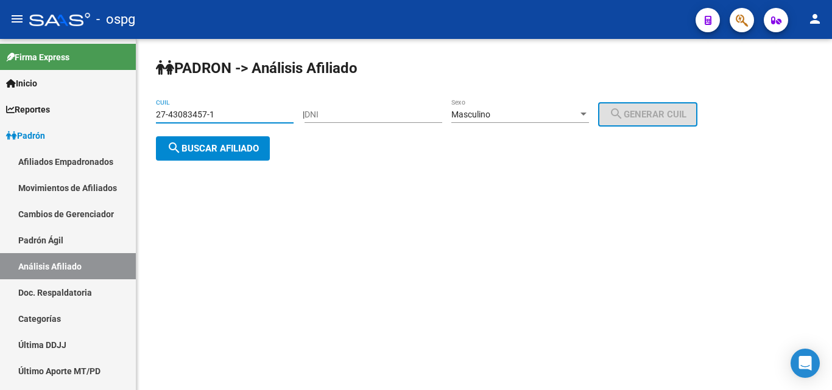
drag, startPoint x: 228, startPoint y: 115, endPoint x: 149, endPoint y: 118, distance: 79.2
click at [152, 117] on div "[PERSON_NAME] -> Análisis Afiliado 27-43083457-1 CUIL | DNI Masculino Sexo sear…" at bounding box center [483, 119] width 695 height 161
click at [192, 144] on span "search Buscar afiliado" at bounding box center [213, 148] width 92 height 11
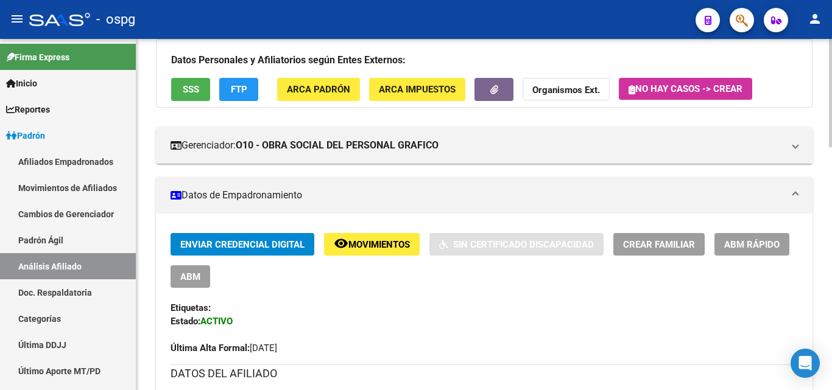
scroll to position [122, 0]
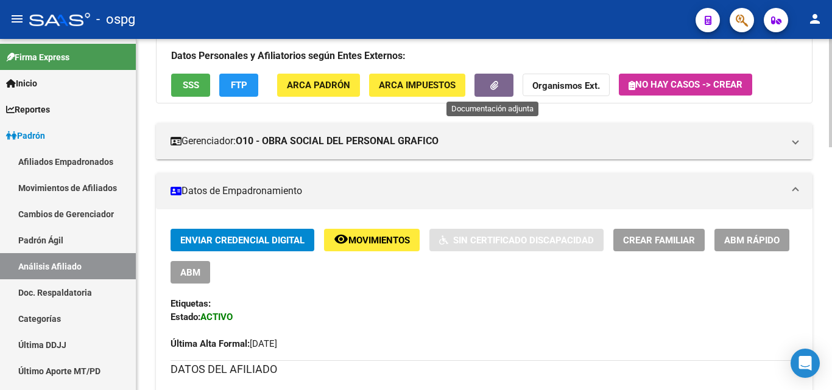
click at [486, 88] on button "button" at bounding box center [493, 85] width 39 height 23
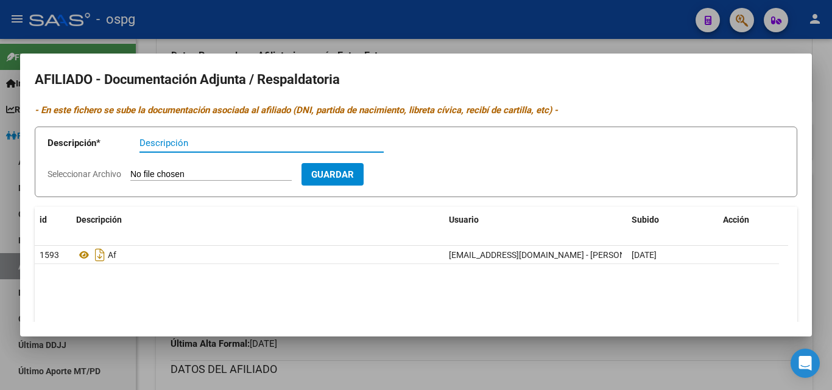
click at [354, 22] on div at bounding box center [416, 195] width 832 height 390
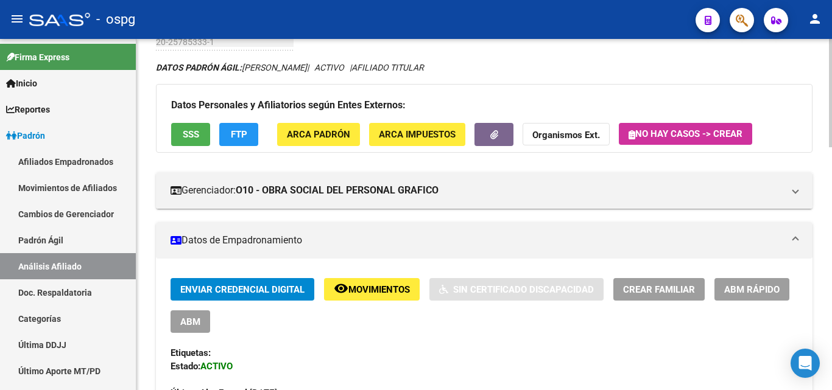
scroll to position [0, 0]
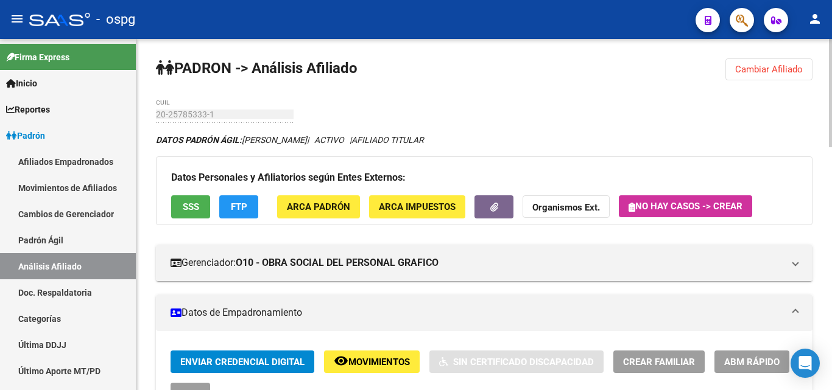
click at [762, 69] on span "Cambiar Afiliado" at bounding box center [769, 69] width 68 height 11
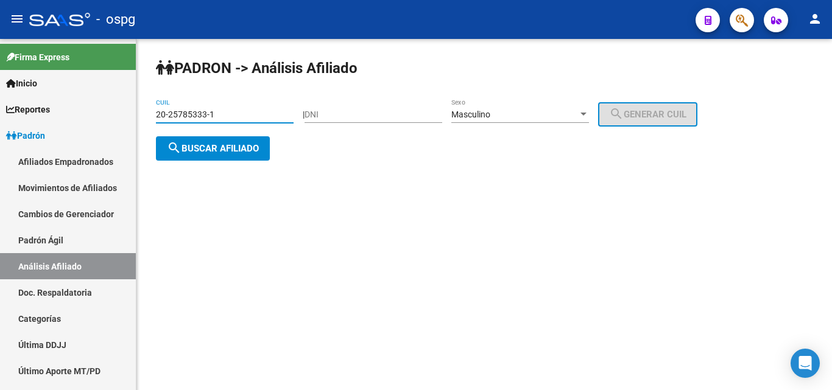
drag, startPoint x: 225, startPoint y: 111, endPoint x: 139, endPoint y: 124, distance: 86.2
click at [148, 121] on div "PADRON -> Análisis Afiliado 20-25785333-1 CUIL | DNI Masculino Sexo search Gene…" at bounding box center [483, 119] width 695 height 161
type input "20-25675703-7"
click at [178, 145] on mat-icon "search" at bounding box center [174, 148] width 15 height 15
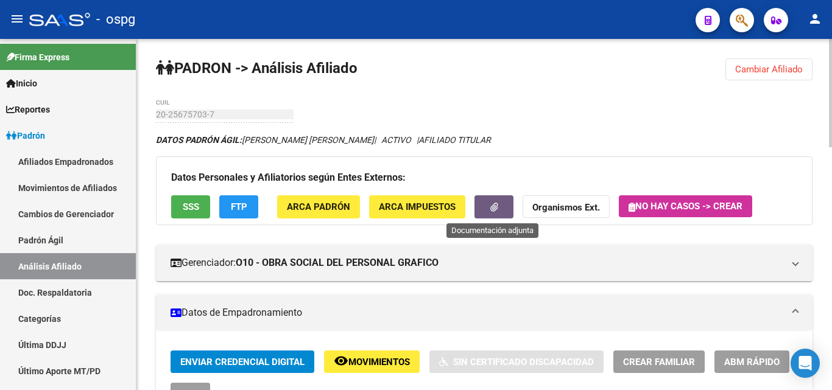
click at [497, 214] on button "button" at bounding box center [493, 206] width 39 height 23
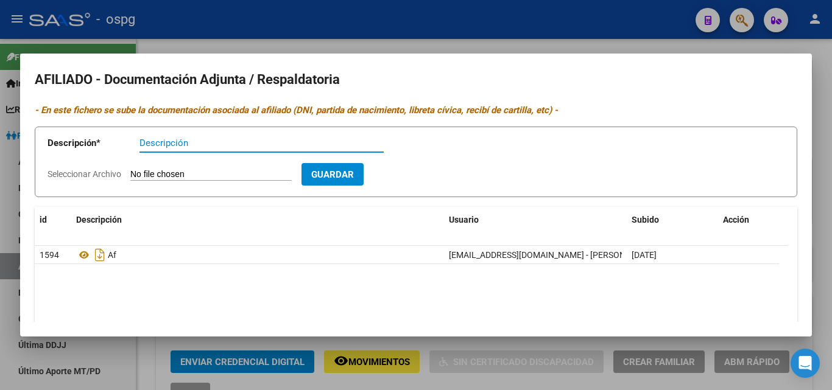
click at [359, 47] on div at bounding box center [416, 195] width 832 height 390
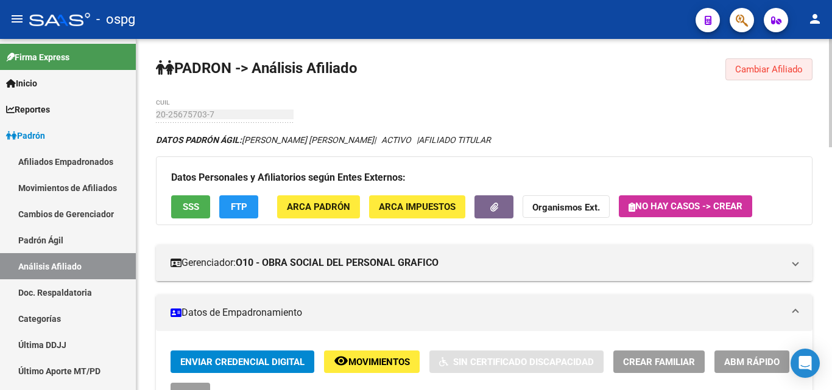
click at [778, 75] on button "Cambiar Afiliado" at bounding box center [768, 69] width 87 height 22
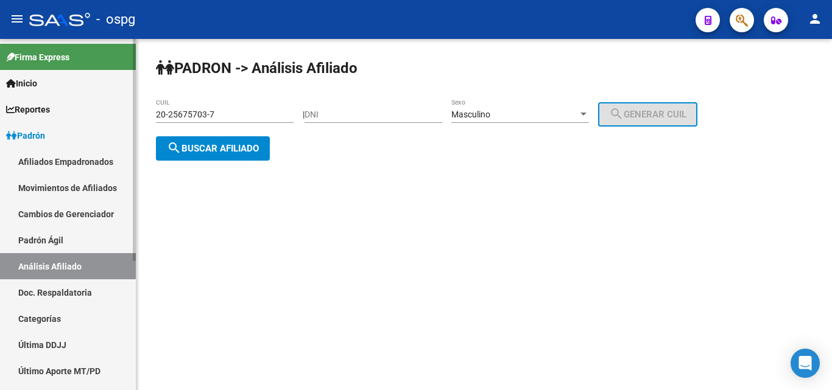
drag, startPoint x: 221, startPoint y: 112, endPoint x: 102, endPoint y: 112, distance: 118.7
click at [103, 112] on mat-sidenav-container "Firma Express Inicio Calendario SSS Instructivos Contacto OS Reportes Ingresos …" at bounding box center [416, 214] width 832 height 351
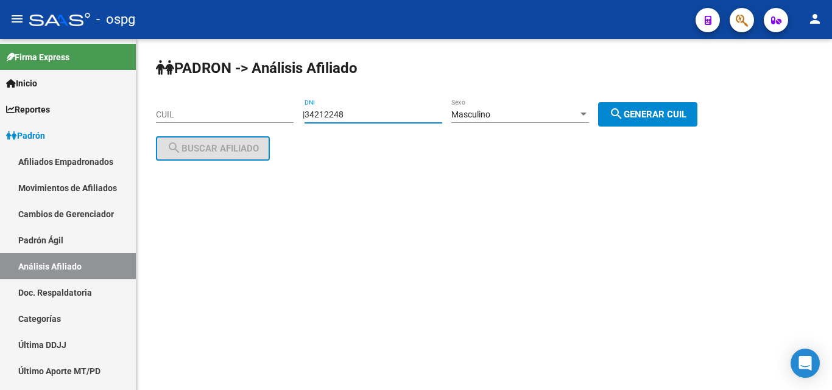
type input "34212248"
click at [672, 116] on span "search Generar CUIL" at bounding box center [647, 114] width 77 height 11
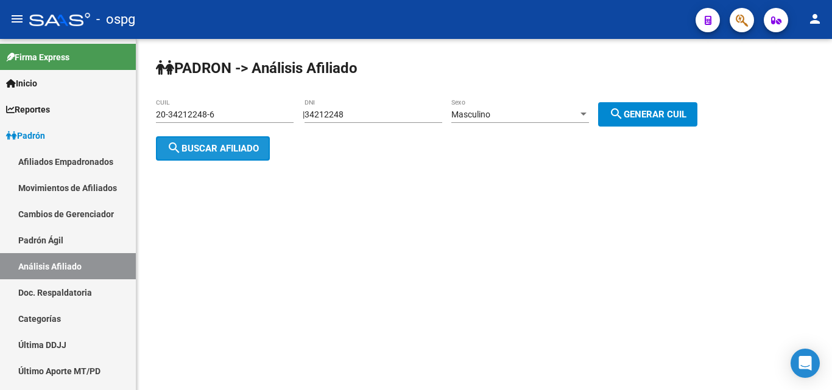
click at [222, 149] on span "search Buscar afiliado" at bounding box center [213, 148] width 92 height 11
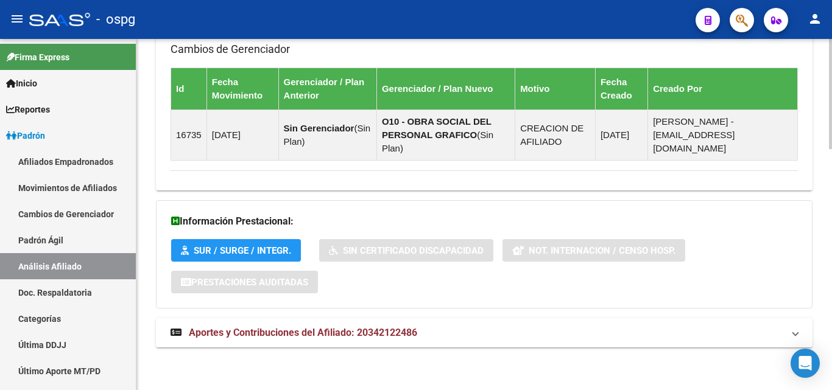
click at [348, 331] on span "Aportes y Contribuciones del Afiliado: 20342122486" at bounding box center [303, 333] width 228 height 12
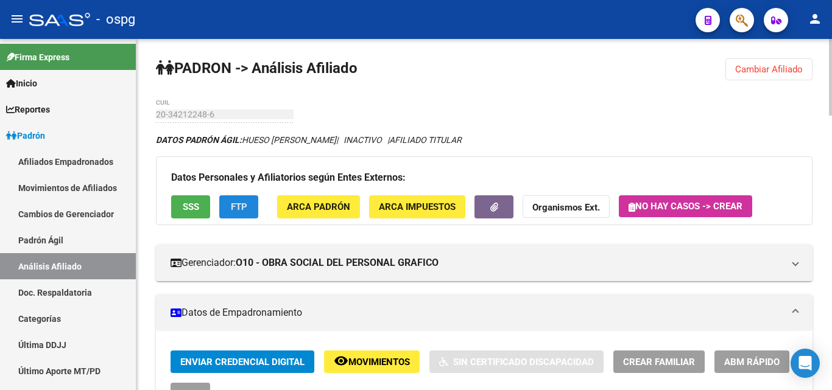
click at [227, 197] on button "FTP" at bounding box center [238, 206] width 39 height 23
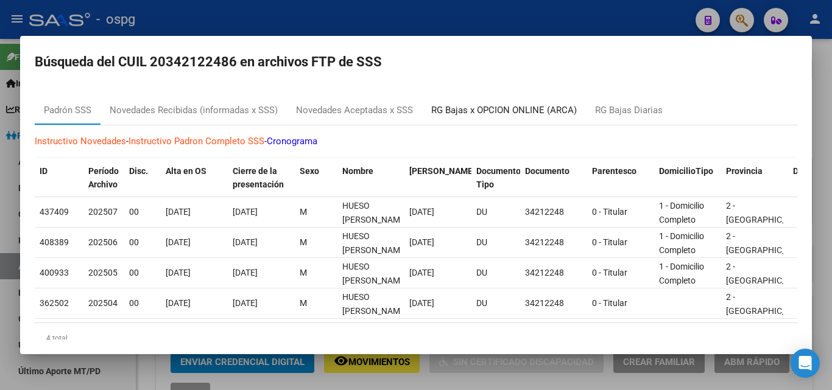
click at [505, 108] on div "RG Bajas x OPCION ONLINE (ARCA)" at bounding box center [504, 111] width 146 height 14
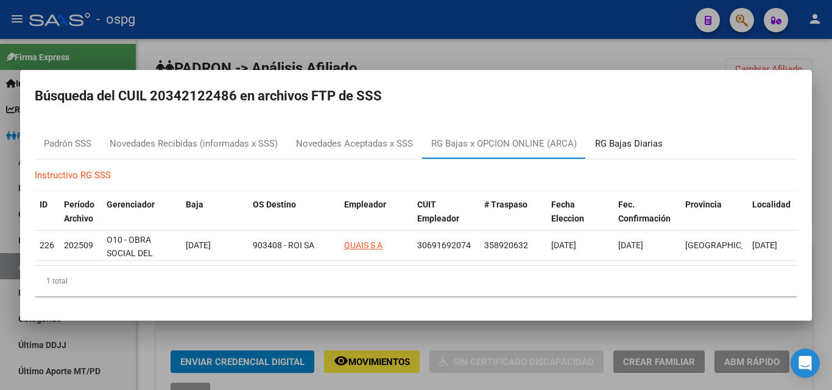
click at [609, 139] on div "RG Bajas Diarias" at bounding box center [629, 144] width 68 height 14
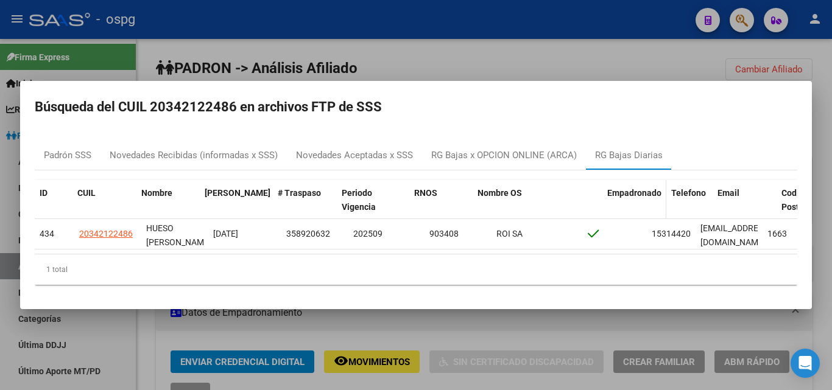
drag, startPoint x: 578, startPoint y: 190, endPoint x: 624, endPoint y: 191, distance: 45.7
click at [624, 191] on div "ID CUIL Nombre Fecha Traspaso # Traspaso Periodo Vigencia RNOS Nombre OS Empadr…" at bounding box center [539, 200] width 1008 height 40
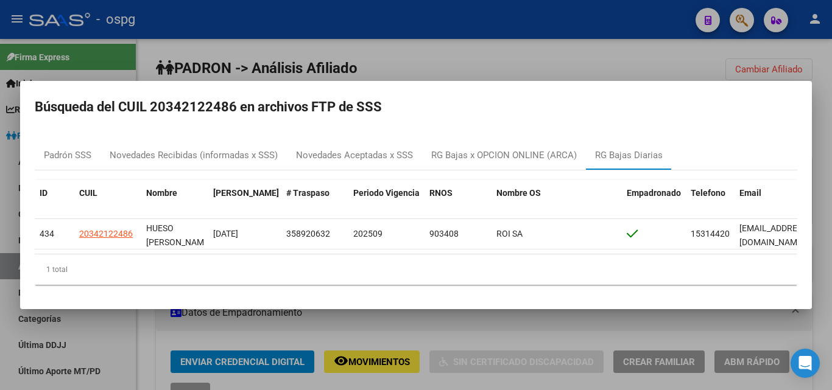
click at [124, 45] on div at bounding box center [416, 195] width 832 height 390
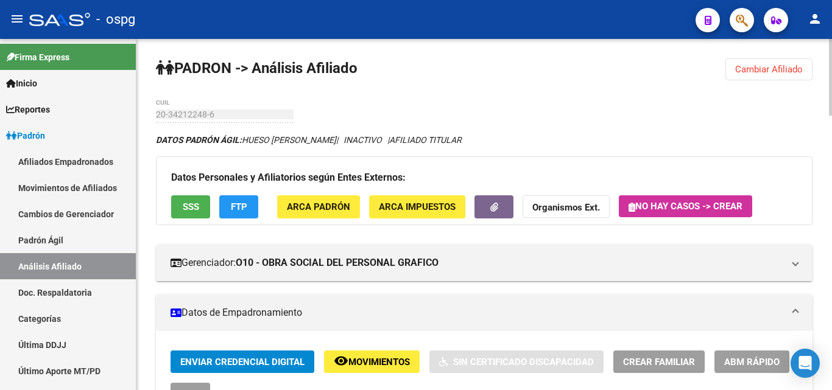
click at [744, 74] on span "Cambiar Afiliado" at bounding box center [769, 69] width 68 height 11
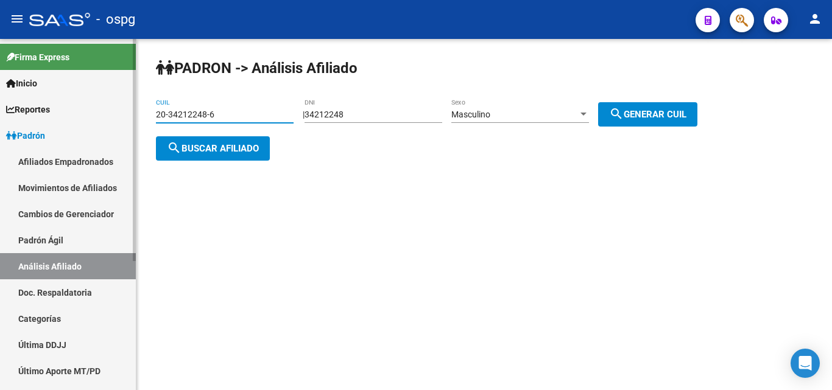
drag, startPoint x: 228, startPoint y: 110, endPoint x: 128, endPoint y: 111, distance: 99.9
click at [137, 111] on div "PADRON -> Análisis Afiliado 20-34212248-6 CUIL | 34212248 DNI Masculino Sexo se…" at bounding box center [483, 119] width 695 height 161
click at [192, 146] on span "search Buscar afiliado" at bounding box center [213, 148] width 92 height 11
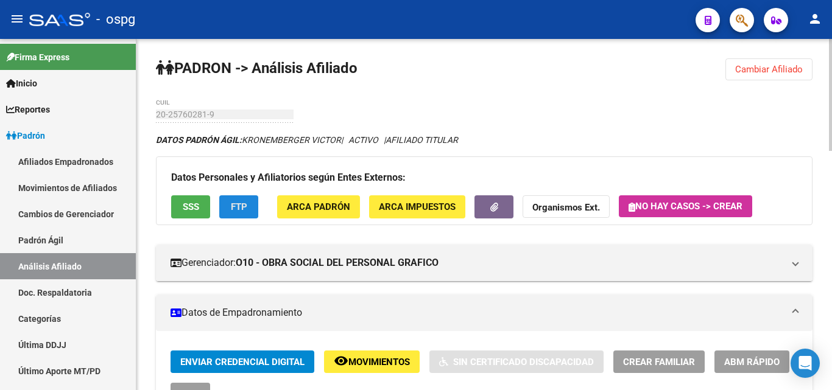
click at [245, 208] on span "FTP" at bounding box center [239, 207] width 16 height 11
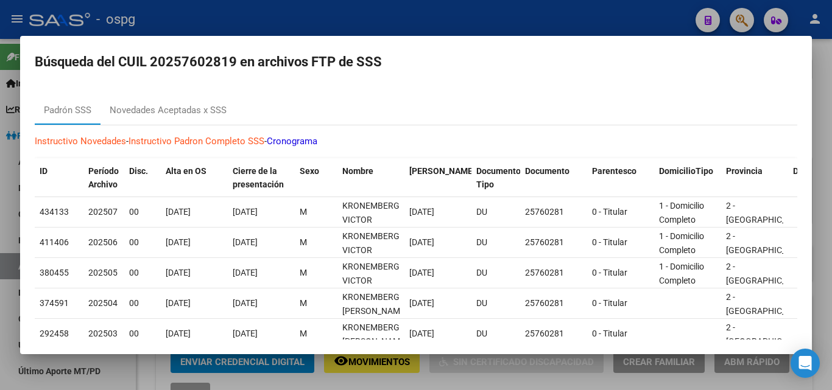
click at [430, 24] on div at bounding box center [416, 195] width 832 height 390
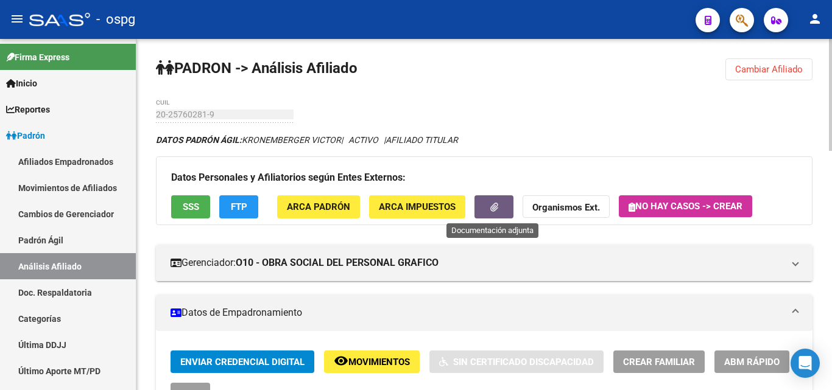
click at [490, 212] on span "button" at bounding box center [494, 207] width 8 height 11
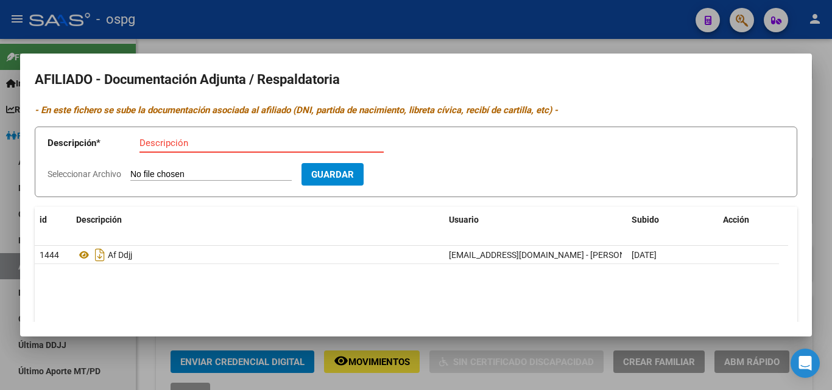
click at [380, 29] on div at bounding box center [416, 195] width 832 height 390
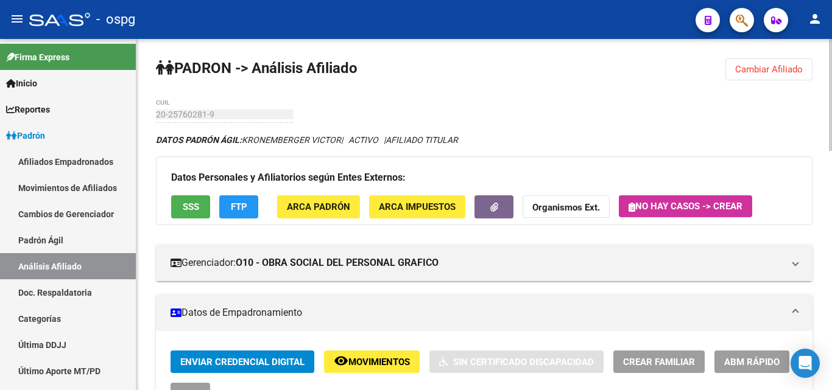
drag, startPoint x: 768, startPoint y: 57, endPoint x: 700, endPoint y: 85, distance: 73.5
drag, startPoint x: 761, startPoint y: 72, endPoint x: 745, endPoint y: 76, distance: 16.8
click at [762, 72] on span "Cambiar Afiliado" at bounding box center [769, 69] width 68 height 11
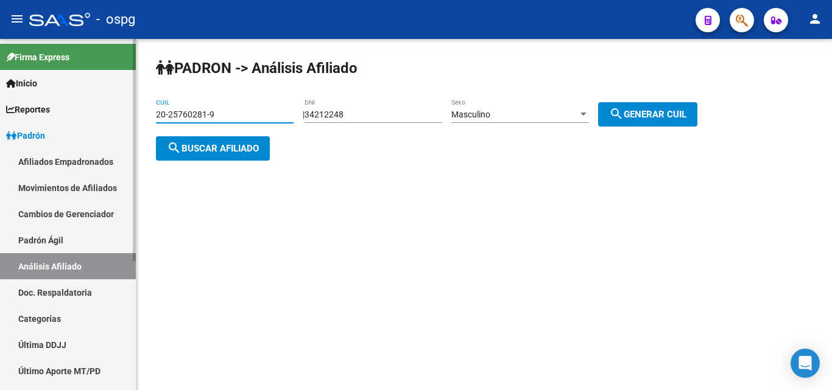
drag, startPoint x: 237, startPoint y: 114, endPoint x: 126, endPoint y: 123, distance: 111.8
click at [127, 122] on mat-sidenav-container "Firma Express Inicio Calendario SSS Instructivos Contacto OS Reportes Ingresos …" at bounding box center [416, 214] width 832 height 351
type input "20-18582456-0"
click at [225, 150] on span "search Buscar afiliado" at bounding box center [213, 148] width 92 height 11
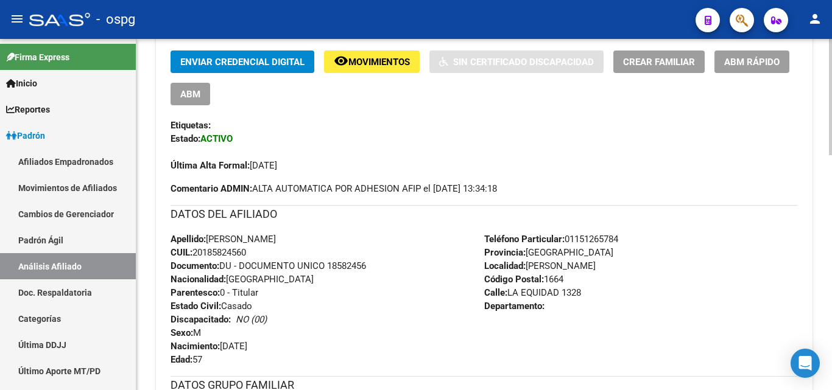
scroll to position [122, 0]
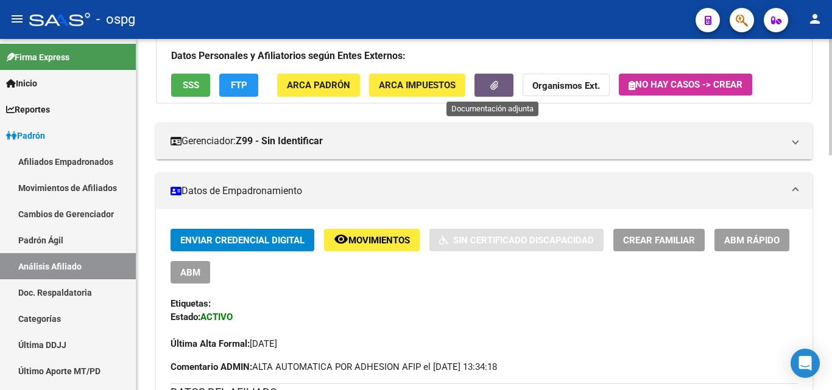
click at [507, 92] on button "button" at bounding box center [493, 85] width 39 height 23
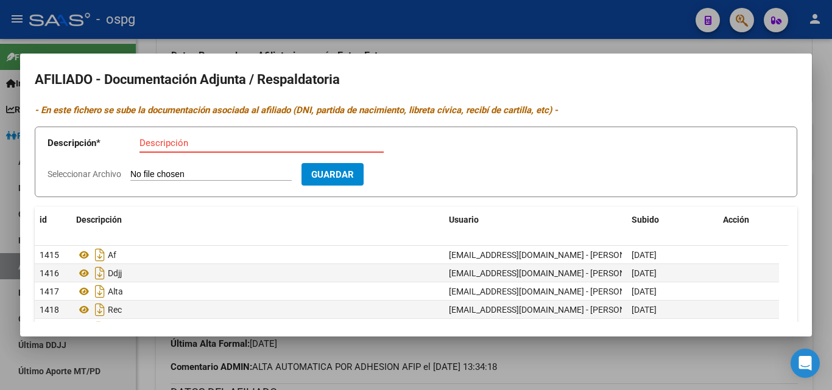
click at [378, 18] on div at bounding box center [416, 195] width 832 height 390
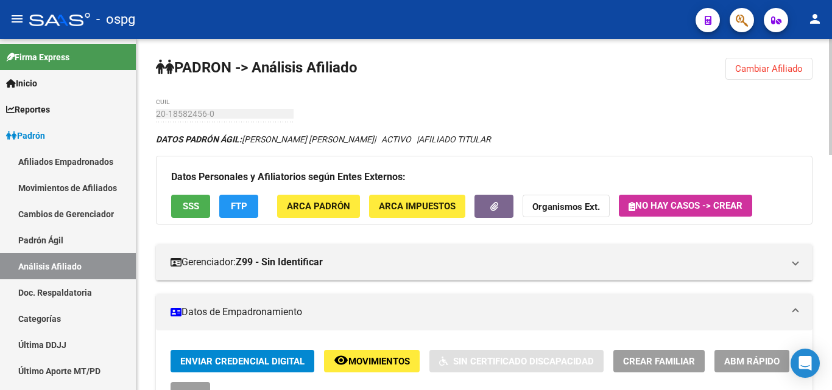
scroll to position [0, 0]
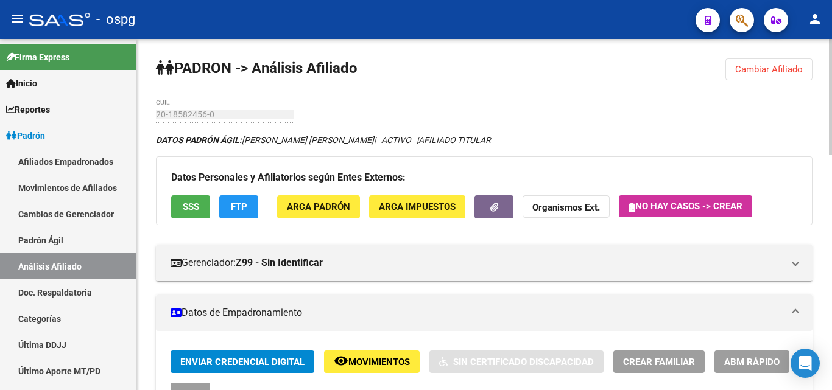
click at [760, 74] on span "Cambiar Afiliado" at bounding box center [769, 69] width 68 height 11
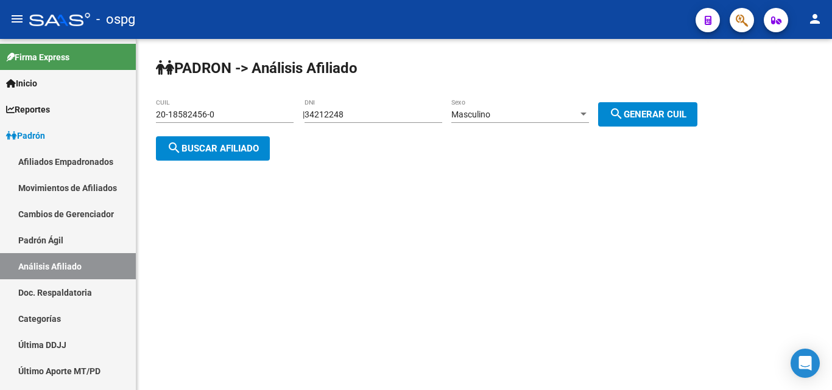
drag, startPoint x: 242, startPoint y: 116, endPoint x: 142, endPoint y: 113, distance: 100.5
click at [142, 113] on div "PADRON -> Análisis Afiliado 20-18582456-0 CUIL | 34212248 DNI Masculino Sexo se…" at bounding box center [483, 119] width 695 height 161
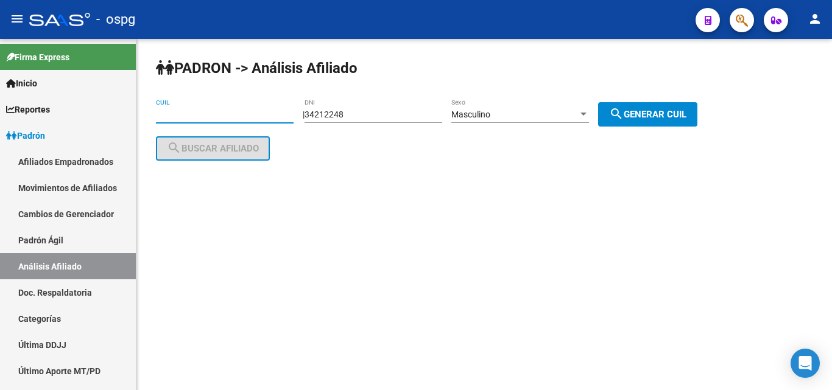
paste input "20-23650007-2"
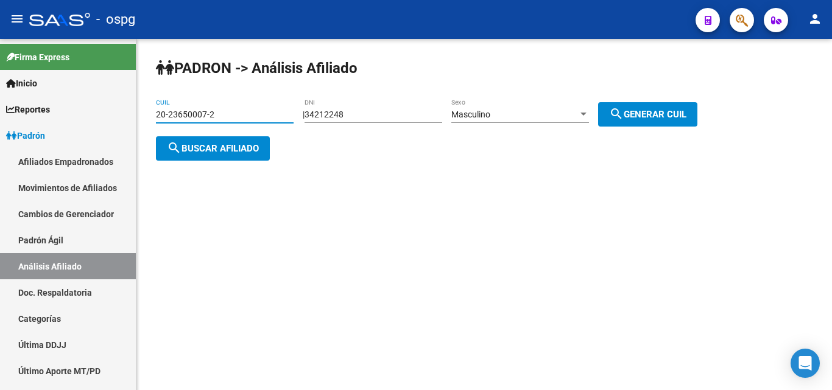
type input "20-23650007-2"
click at [211, 150] on span "search Buscar afiliado" at bounding box center [213, 148] width 92 height 11
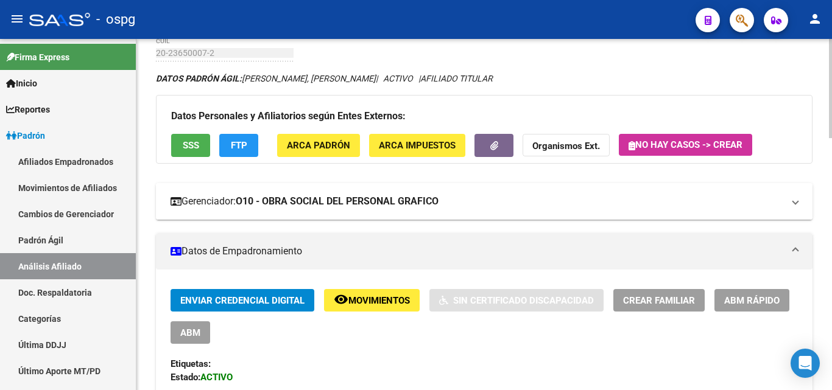
scroll to position [61, 0]
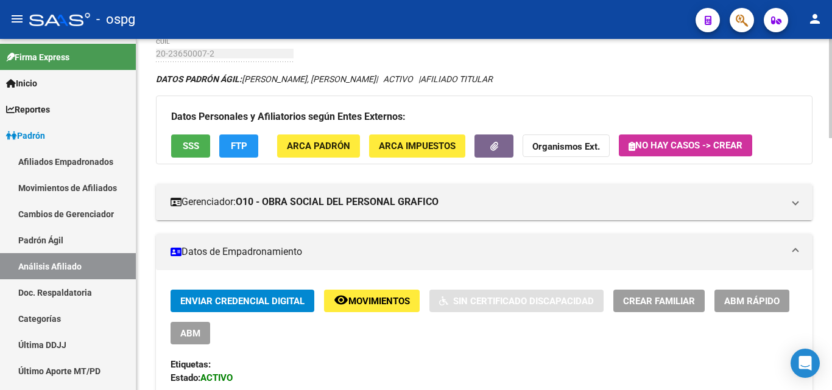
click at [489, 159] on div "Datos Personales y Afiliatorios según Entes Externos: SSS FTP ARCA Padrón ARCA …" at bounding box center [484, 130] width 656 height 68
click at [489, 155] on button "button" at bounding box center [493, 146] width 39 height 23
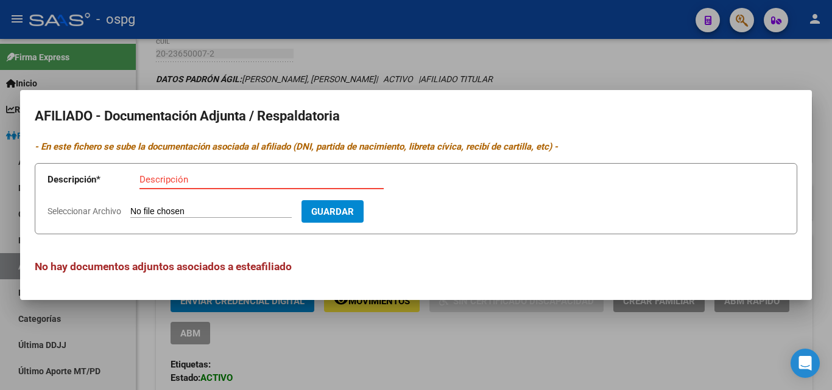
click at [174, 177] on input "Descripción" at bounding box center [261, 179] width 244 height 11
click at [303, 64] on div at bounding box center [416, 195] width 832 height 390
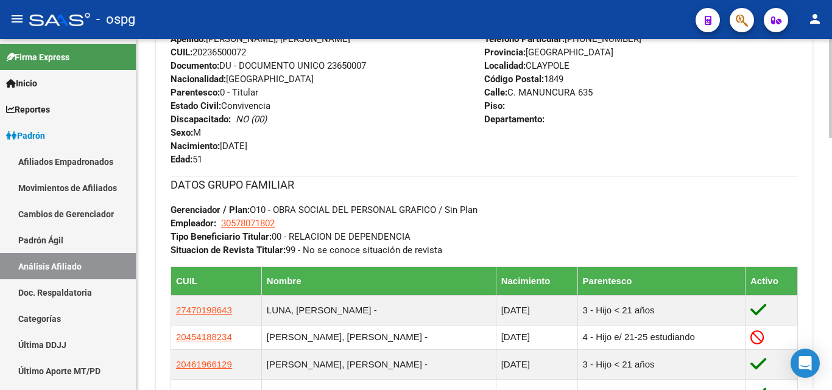
scroll to position [609, 0]
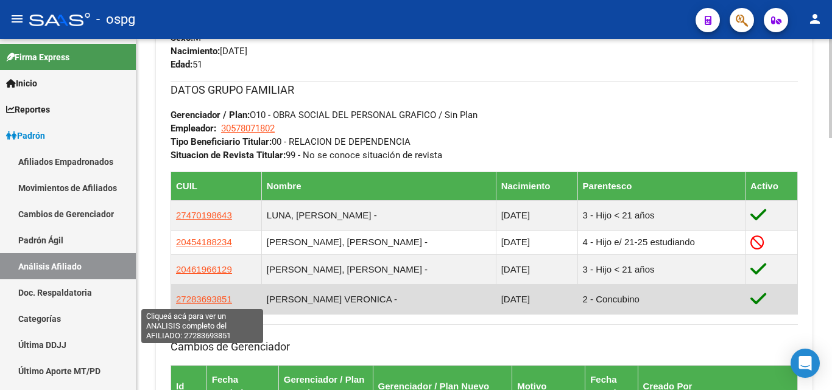
click at [203, 302] on span "27283693851" at bounding box center [204, 299] width 56 height 10
type textarea "27283693851"
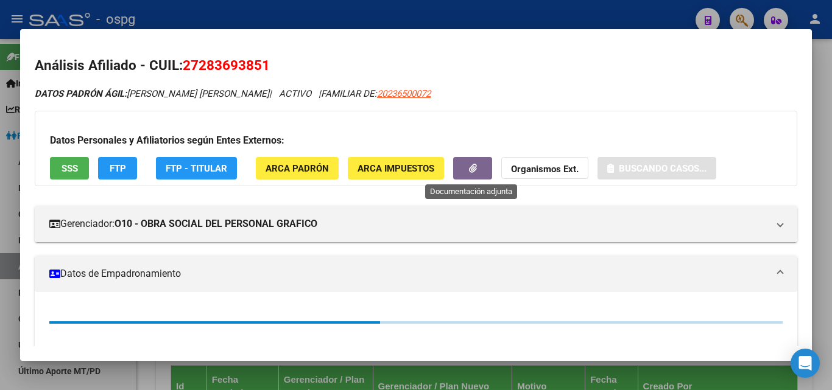
click at [471, 174] on button "button" at bounding box center [472, 168] width 39 height 23
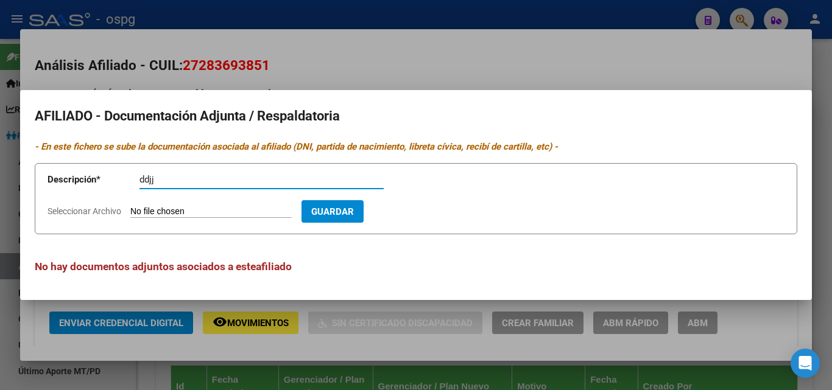
type input "ddjj"
click at [164, 211] on input "Seleccionar Archivo" at bounding box center [210, 212] width 161 height 12
type input "C:\fakepath\ddjj.jpeg"
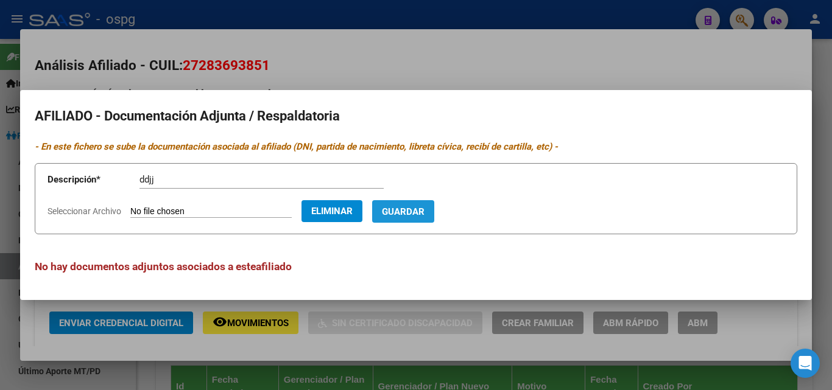
click at [424, 217] on span "Guardar" at bounding box center [403, 211] width 43 height 11
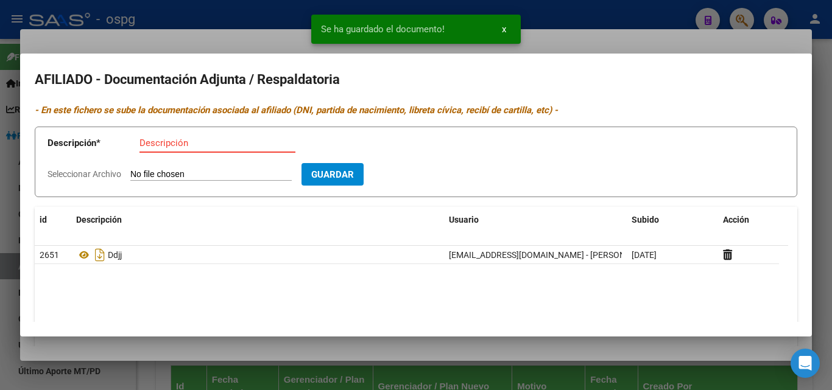
click at [147, 147] on input "Descripción" at bounding box center [217, 143] width 156 height 11
type input "recibo"
click at [142, 175] on input "Seleccionar Archivo" at bounding box center [210, 175] width 161 height 12
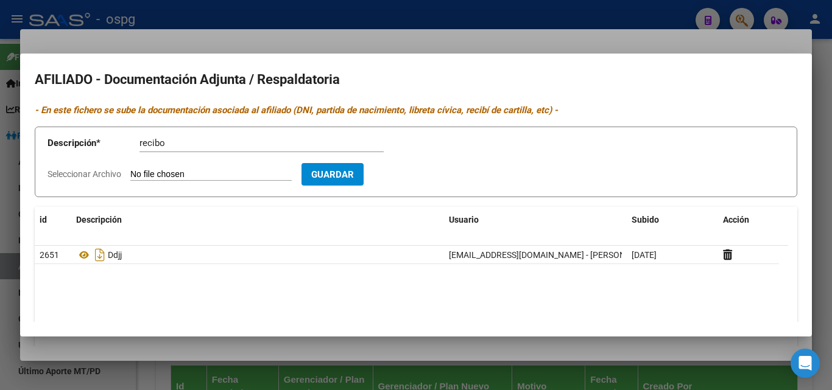
type input "C:\fakepath\[PERSON_NAME].jpeg"
click at [420, 179] on span "Guardar" at bounding box center [403, 174] width 43 height 11
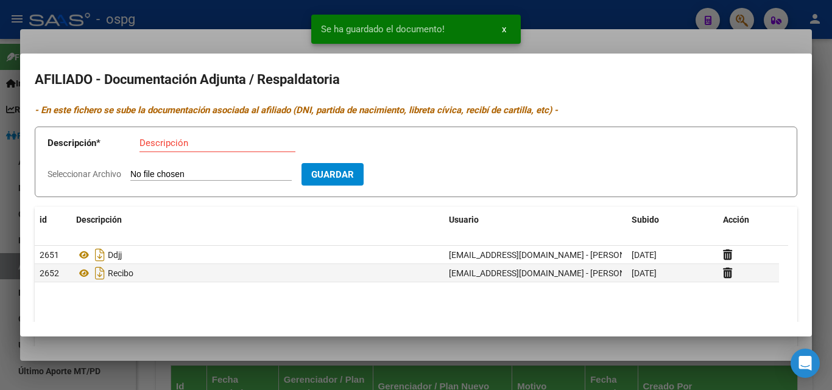
click at [141, 139] on input "Descripción" at bounding box center [217, 143] width 156 height 11
type input "matrimonio"
click at [198, 173] on input "Seleccionar Archivo" at bounding box center [210, 175] width 161 height 12
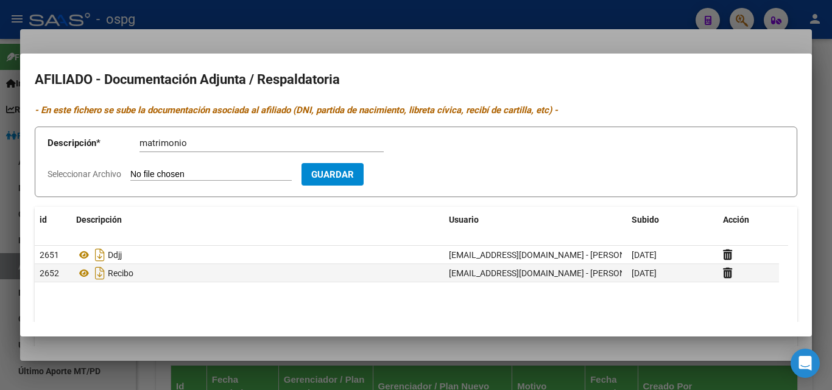
type input "C:\fakepath\[PERSON_NAME].jpeg"
click at [418, 185] on button "Guardar" at bounding box center [403, 174] width 62 height 23
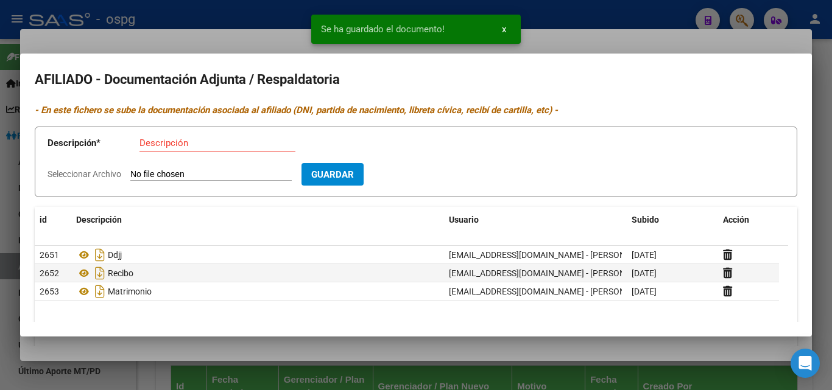
click at [178, 149] on div "Descripción" at bounding box center [217, 143] width 156 height 18
type input "dni"
click at [171, 170] on input "Seleccionar Archivo" at bounding box center [210, 175] width 161 height 12
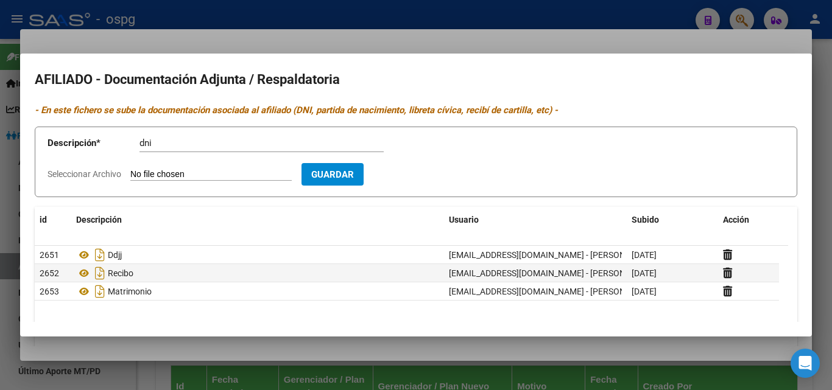
type input "C:\fakepath\dni9 [PERSON_NAME].jpeg"
click at [418, 186] on form "Descripción * dni Descripción Seleccionar Archivo Eliminar Guardar" at bounding box center [416, 162] width 762 height 71
click at [412, 174] on span "Guardar" at bounding box center [403, 174] width 43 height 11
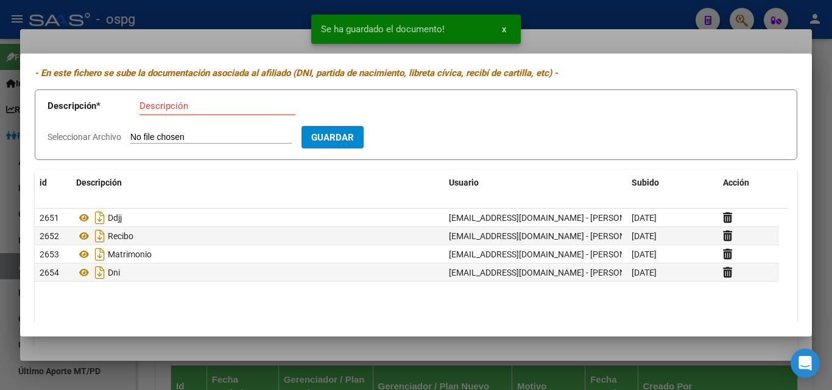
scroll to position [0, 0]
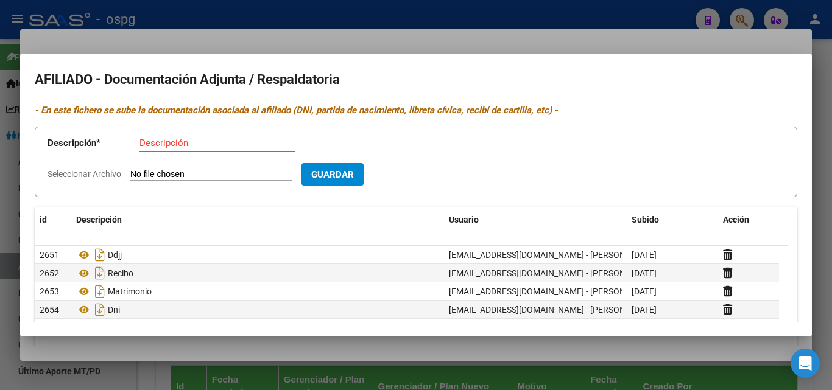
click at [228, 33] on div at bounding box center [416, 195] width 832 height 390
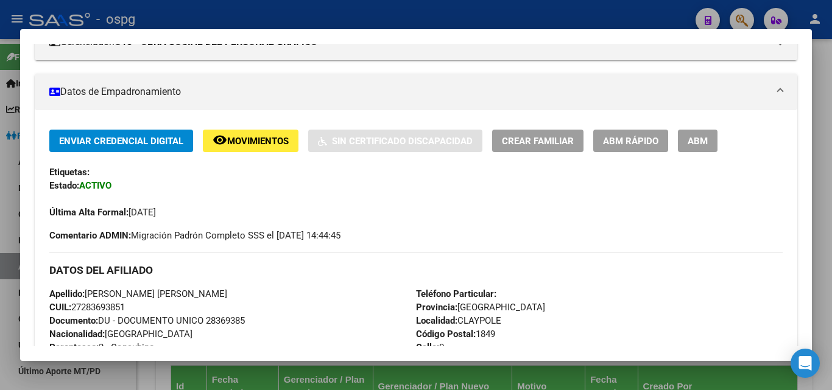
scroll to position [183, 0]
click at [648, 148] on button "ABM Rápido" at bounding box center [630, 140] width 75 height 23
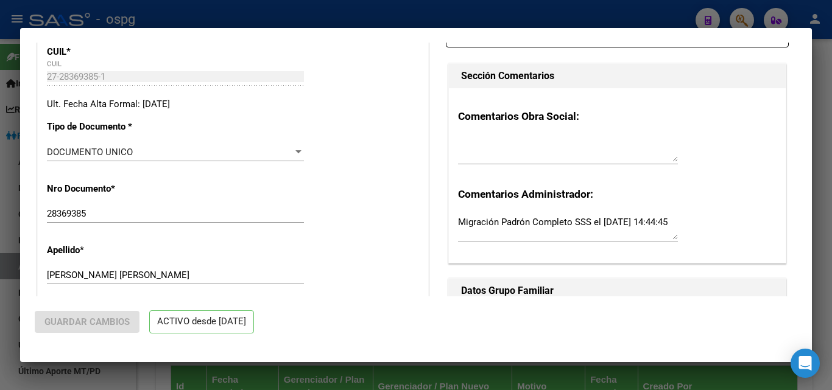
radio input "true"
type input "30-57807180-2"
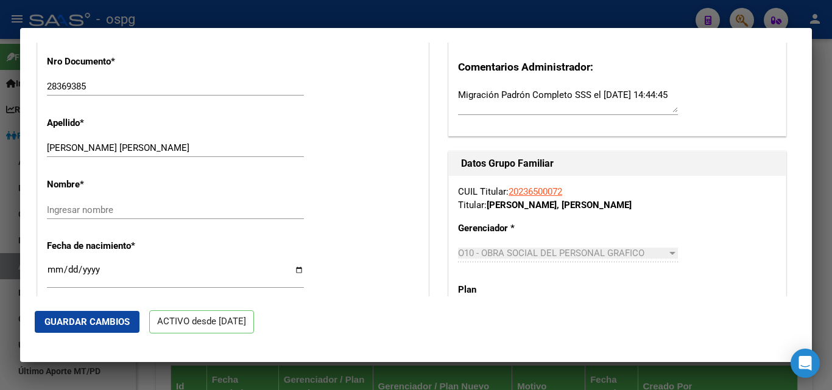
scroll to position [434, 0]
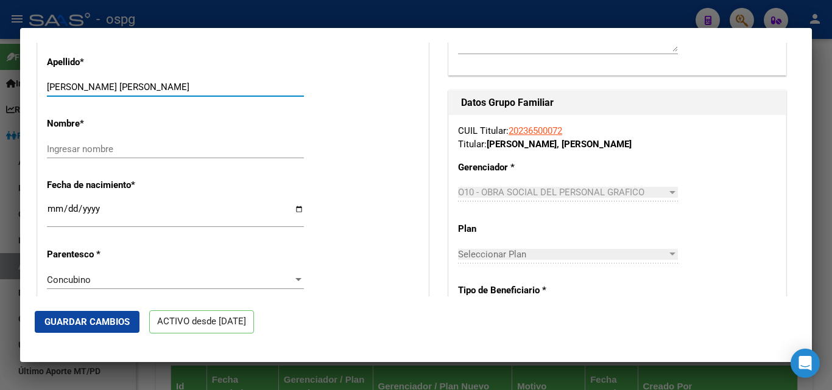
drag, startPoint x: 100, startPoint y: 83, endPoint x: 220, endPoint y: 90, distance: 120.7
click at [220, 90] on input "[PERSON_NAME] [PERSON_NAME]" at bounding box center [175, 87] width 257 height 11
type input "[PERSON_NAME]"
click at [100, 150] on input "Ingresar nombre" at bounding box center [175, 149] width 257 height 11
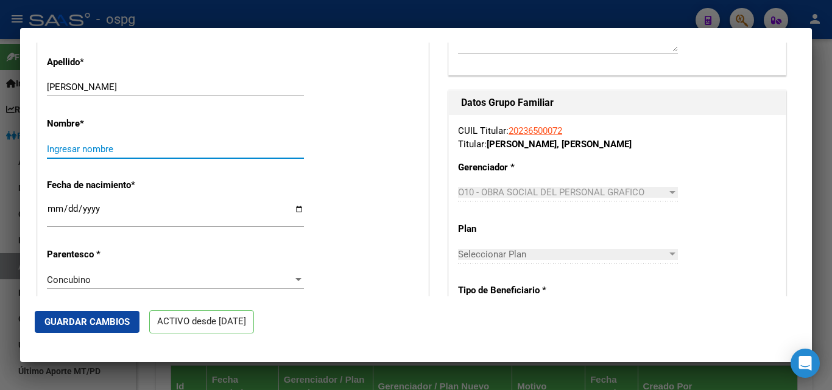
paste input "GRISELDA VERONICA"
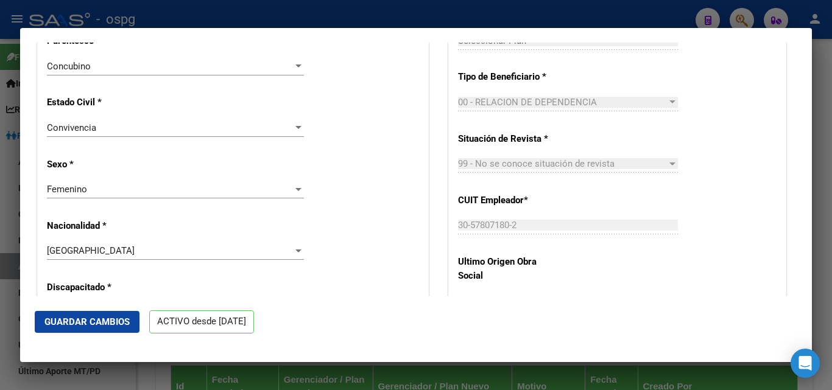
scroll to position [677, 0]
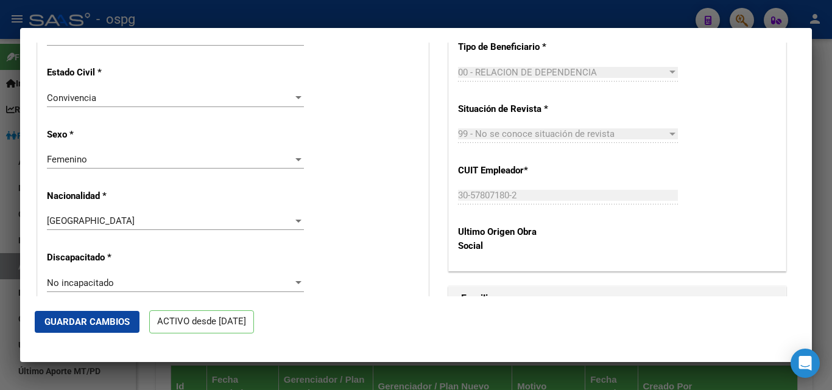
type input "GRISELDA VERONICA"
click at [121, 104] on div "Convivencia Seleccionar tipo" at bounding box center [175, 98] width 257 height 18
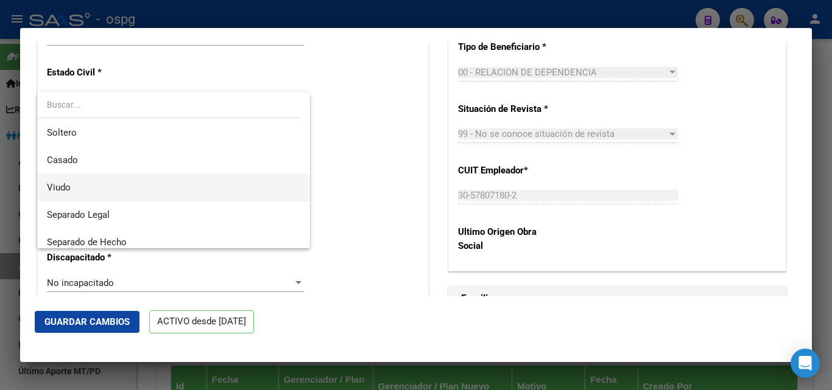
scroll to position [0, 0]
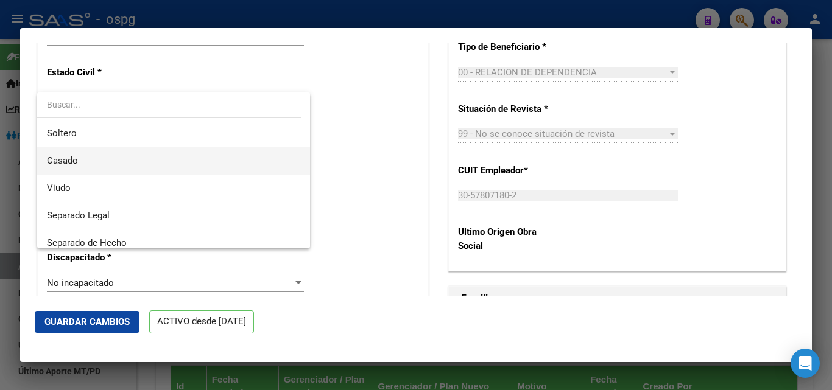
click at [88, 154] on span "Casado" at bounding box center [173, 160] width 253 height 27
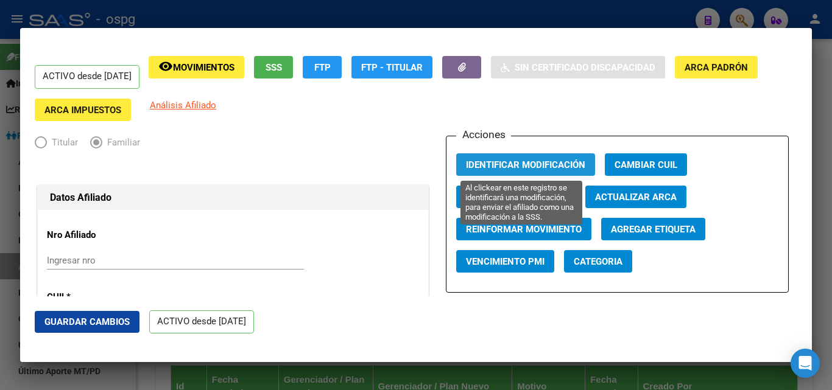
click at [536, 161] on span "Identificar Modificación" at bounding box center [525, 165] width 119 height 11
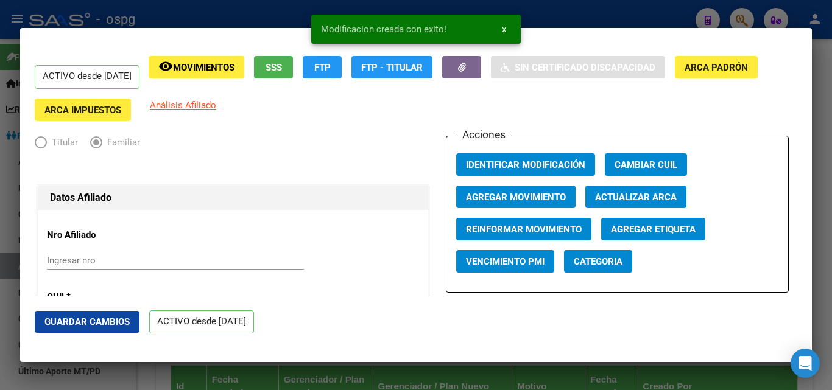
click at [197, 25] on div at bounding box center [416, 195] width 832 height 390
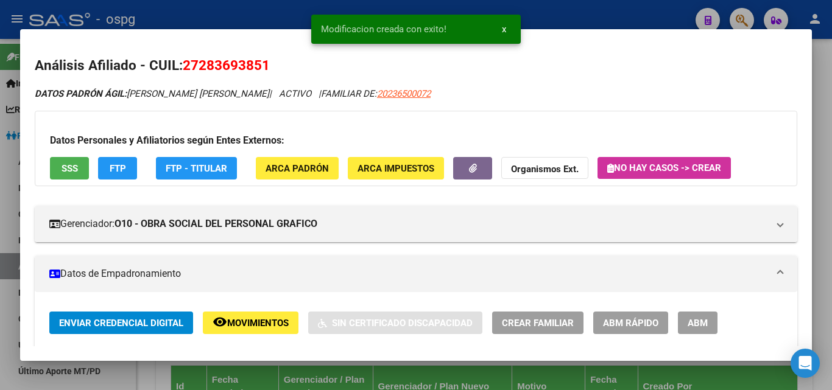
click at [253, 5] on div at bounding box center [416, 195] width 832 height 390
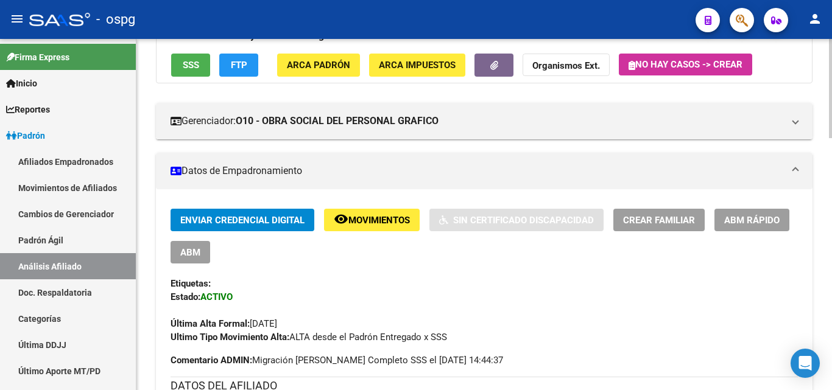
scroll to position [61, 0]
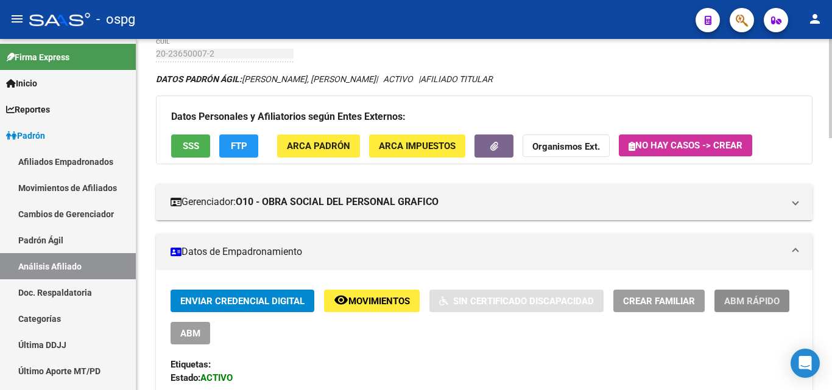
click at [768, 302] on span "ABM Rápido" at bounding box center [751, 301] width 55 height 11
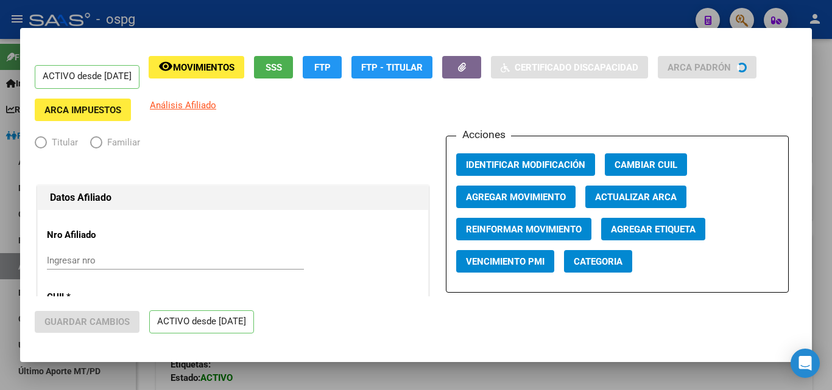
radio input "true"
type input "30-57807180-2"
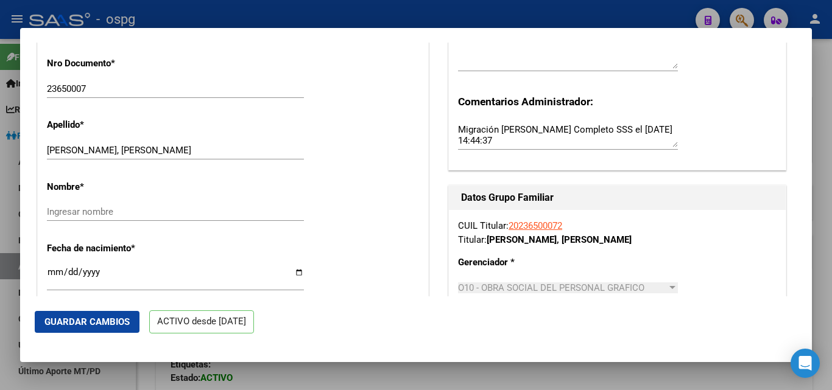
scroll to position [426, 0]
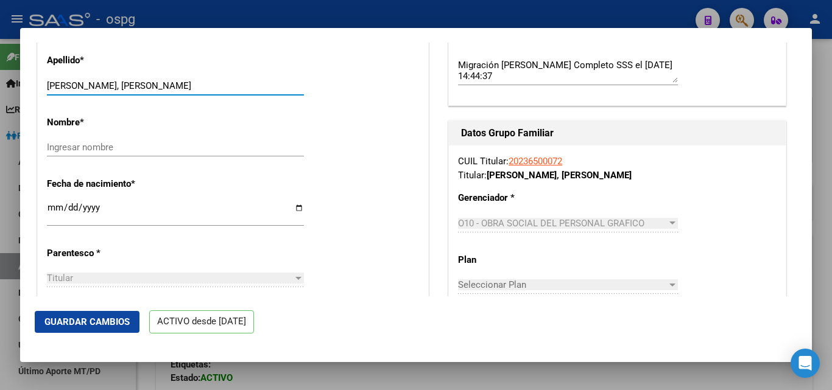
drag, startPoint x: 75, startPoint y: 91, endPoint x: 133, endPoint y: 91, distance: 57.8
click at [133, 91] on input "[PERSON_NAME], [PERSON_NAME]" at bounding box center [175, 85] width 257 height 11
type input "LUNA"
click at [103, 153] on input "Ingresar nombre" at bounding box center [175, 147] width 257 height 11
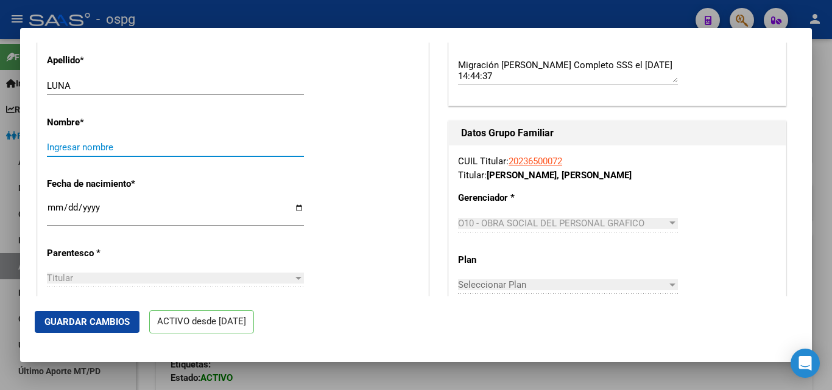
paste input "[PERSON_NAME]"
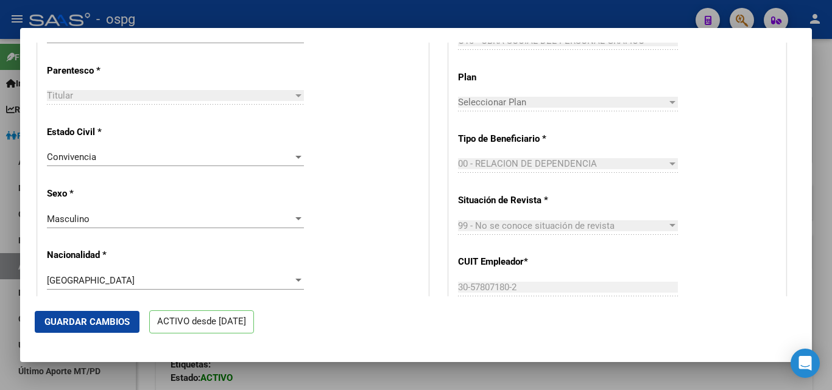
scroll to position [670, 0]
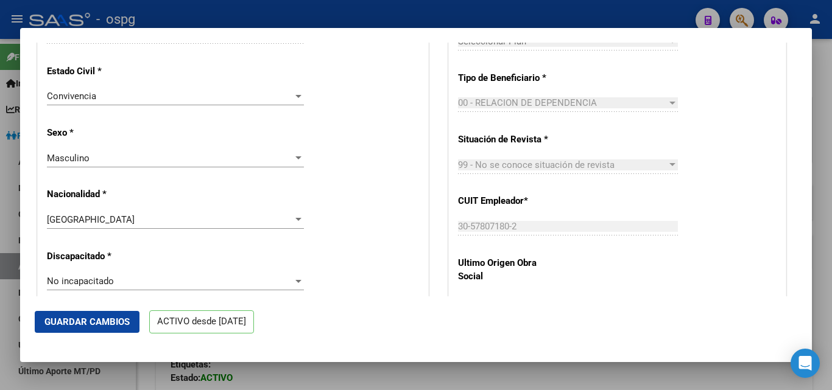
type input "[PERSON_NAME]"
click at [161, 102] on div "Convivencia" at bounding box center [170, 96] width 246 height 11
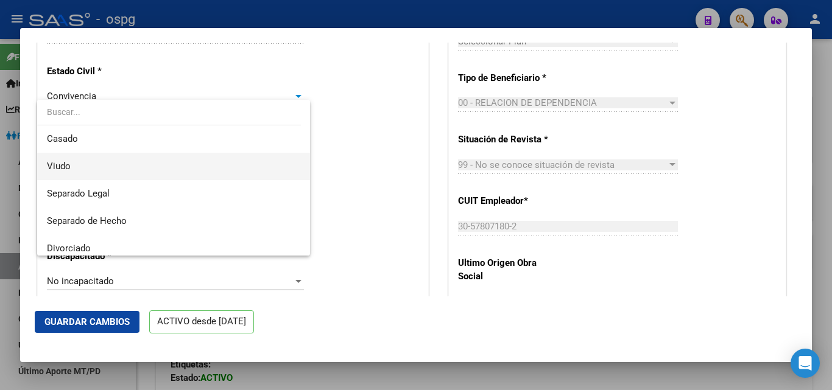
scroll to position [0, 0]
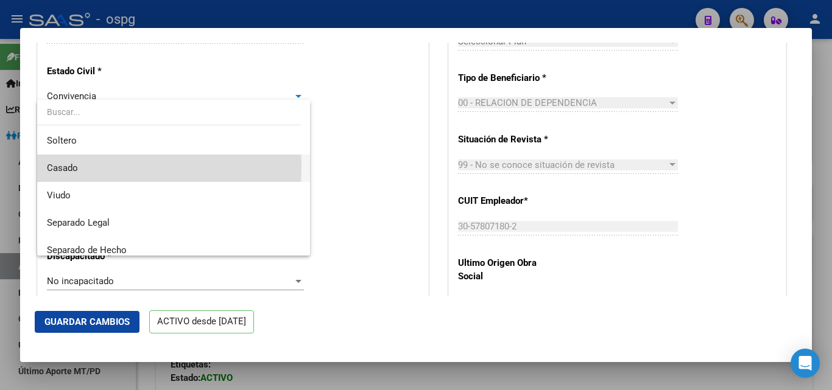
click at [91, 167] on span "Casado" at bounding box center [173, 168] width 253 height 27
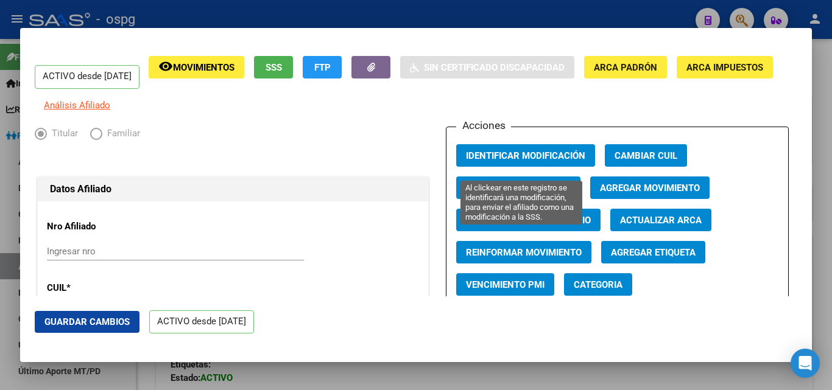
click at [508, 161] on span "Identificar Modificación" at bounding box center [525, 155] width 119 height 11
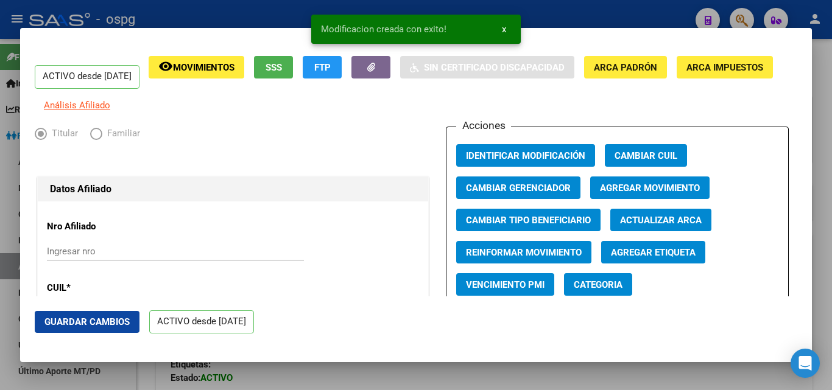
click at [124, 22] on div at bounding box center [416, 195] width 832 height 390
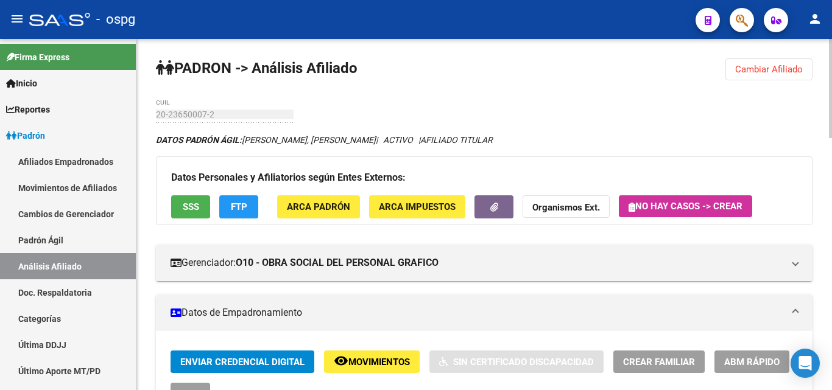
click at [804, 64] on button "Cambiar Afiliado" at bounding box center [768, 69] width 87 height 22
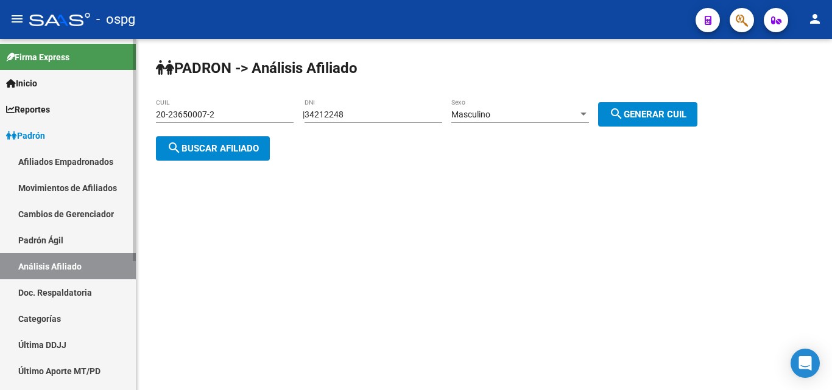
drag, startPoint x: 206, startPoint y: 111, endPoint x: 111, endPoint y: 111, distance: 94.4
click at [111, 111] on mat-sidenav-container "Firma Express Inicio Calendario SSS Instructivos Contacto OS Reportes Ingresos …" at bounding box center [416, 214] width 832 height 351
click at [201, 149] on span "search Buscar afiliado" at bounding box center [213, 148] width 92 height 11
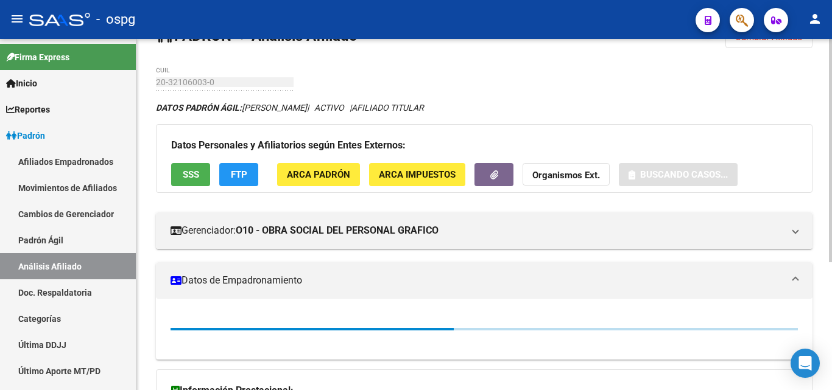
scroll to position [61, 0]
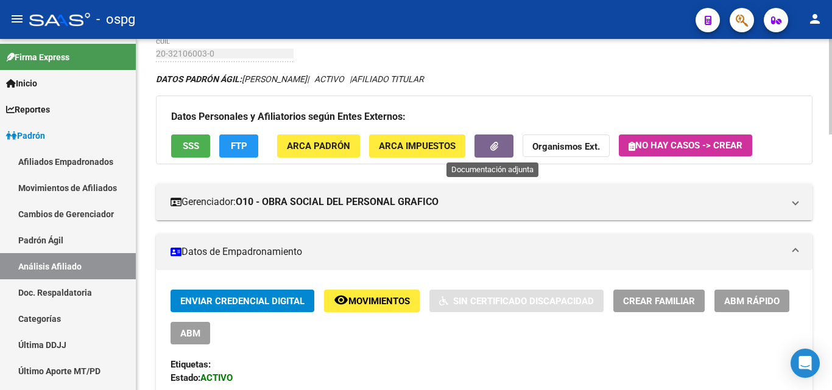
click at [486, 156] on button "button" at bounding box center [493, 146] width 39 height 23
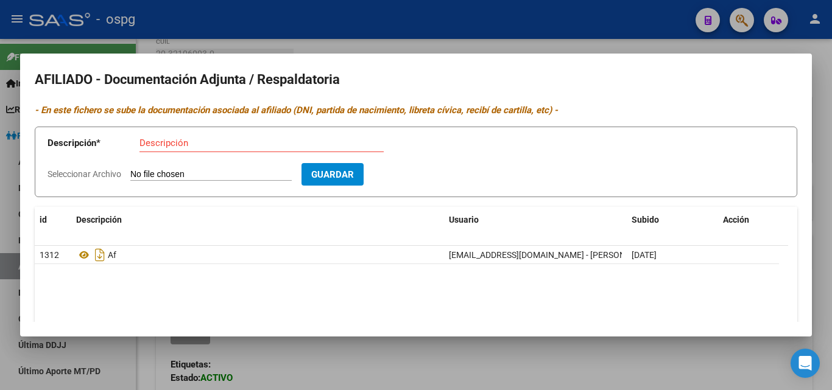
click at [263, 36] on div at bounding box center [416, 195] width 832 height 390
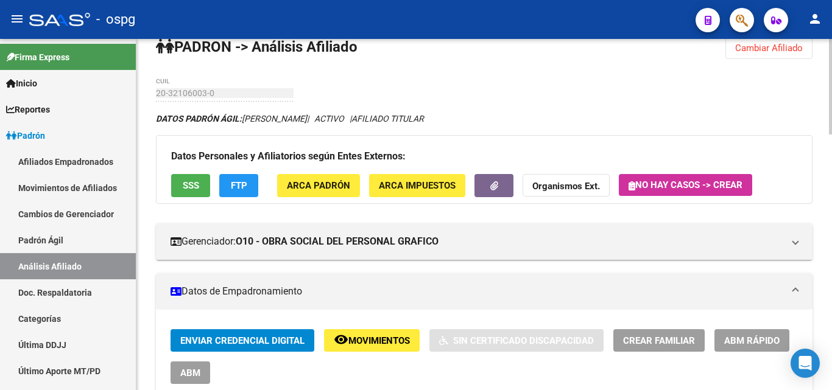
scroll to position [0, 0]
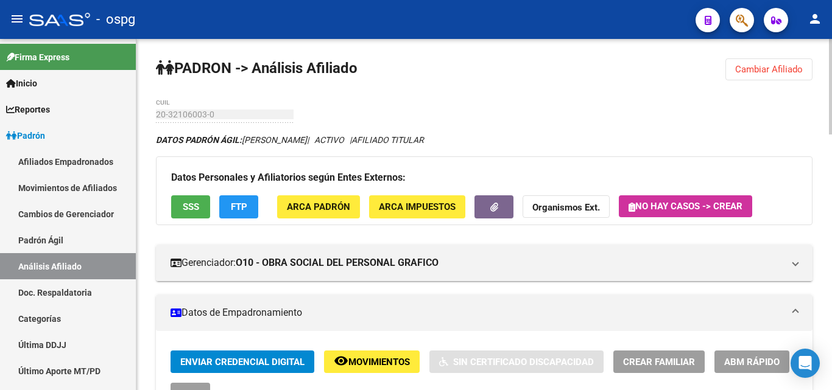
drag, startPoint x: 766, startPoint y: 42, endPoint x: 754, endPoint y: 73, distance: 33.4
click at [753, 68] on span "Cambiar Afiliado" at bounding box center [769, 69] width 68 height 11
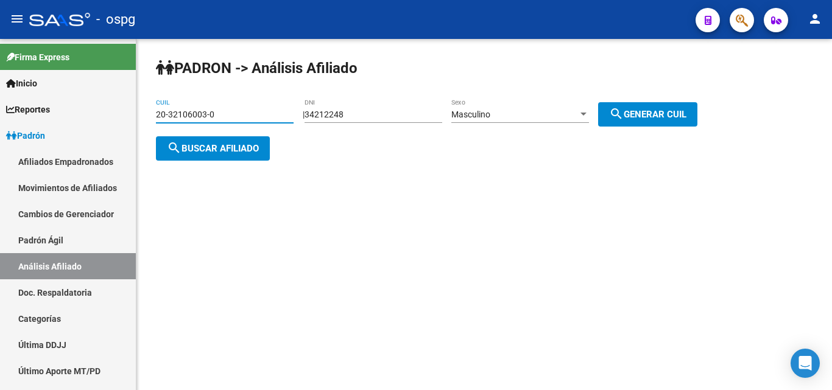
drag, startPoint x: 228, startPoint y: 111, endPoint x: 136, endPoint y: 115, distance: 92.0
click at [136, 115] on div "[PERSON_NAME] -> Análisis Afiliado 20-32106003-0 CUIL | 34212248 DNI Masculino …" at bounding box center [483, 119] width 695 height 161
type input "20-95766695-8"
click at [229, 147] on span "search Buscar afiliado" at bounding box center [213, 148] width 92 height 11
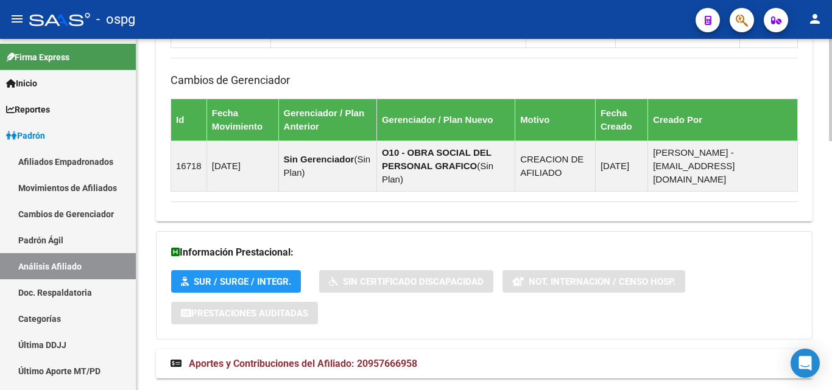
scroll to position [852, 0]
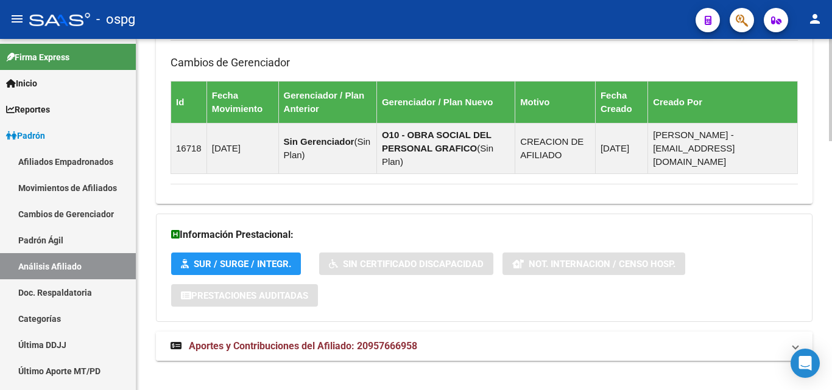
click at [306, 340] on span "Aportes y Contribuciones del Afiliado: 20957666958" at bounding box center [303, 346] width 228 height 12
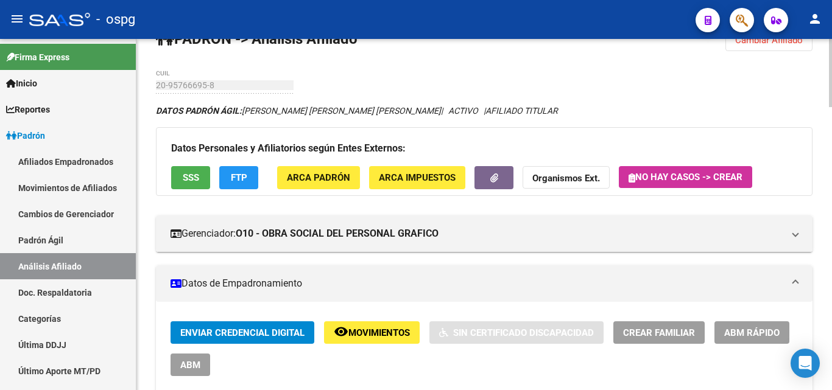
scroll to position [0, 0]
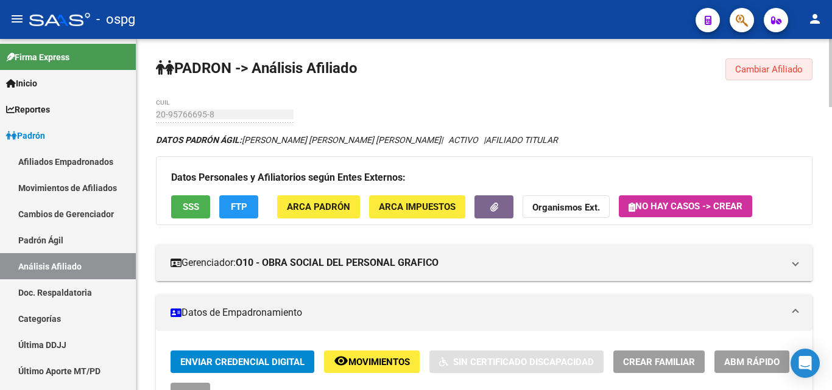
click at [735, 68] on span "Cambiar Afiliado" at bounding box center [769, 69] width 68 height 11
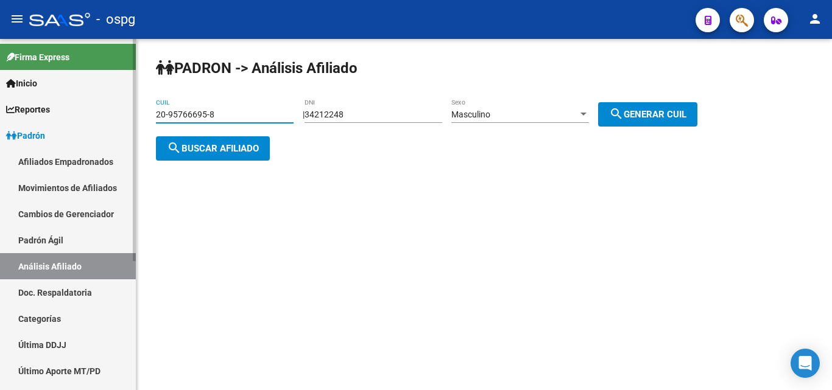
drag, startPoint x: 230, startPoint y: 117, endPoint x: 127, endPoint y: 116, distance: 103.5
click at [128, 117] on mat-sidenav-container "Firma Express Inicio Calendario SSS Instructivos Contacto OS Reportes Ingresos …" at bounding box center [416, 214] width 832 height 351
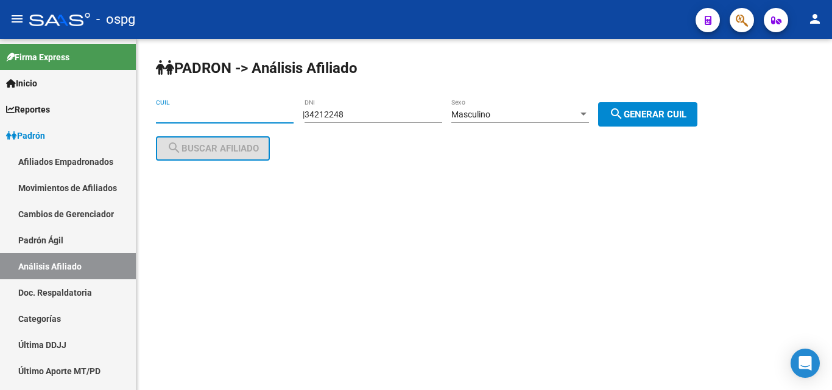
paste input "20-18458062-5"
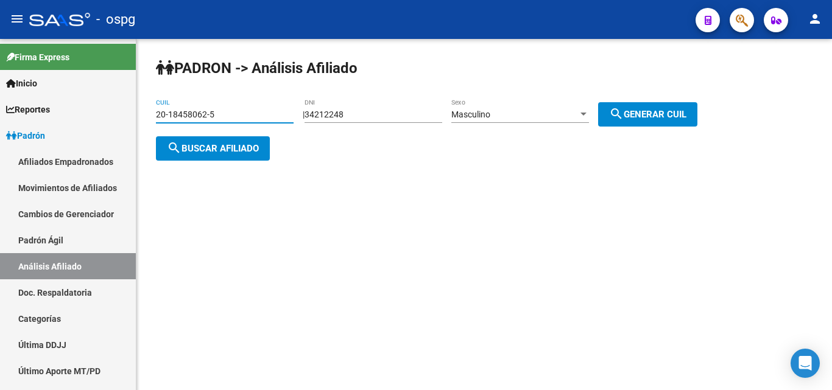
type input "20-18458062-5"
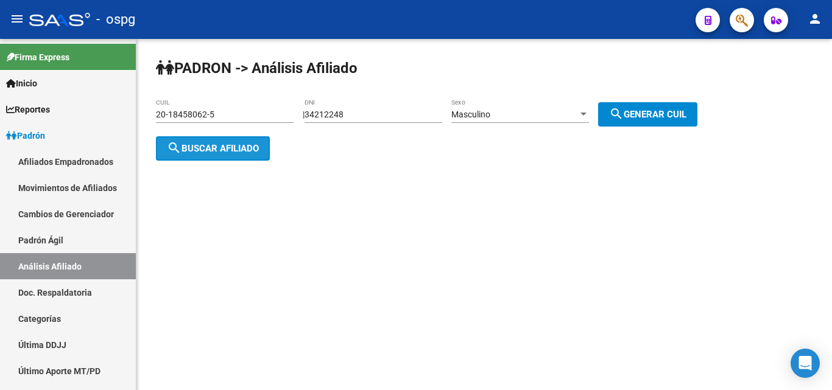
click at [202, 152] on span "search Buscar afiliado" at bounding box center [213, 148] width 92 height 11
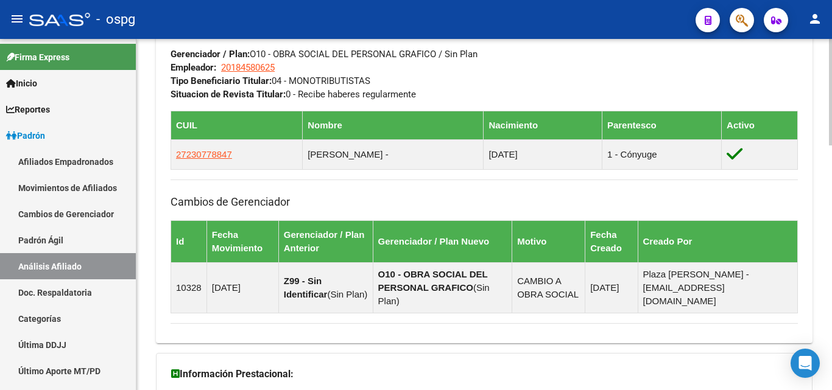
scroll to position [809, 0]
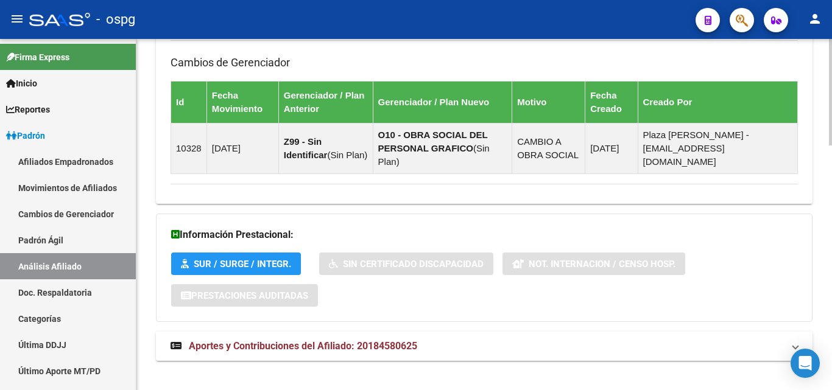
click at [308, 340] on span "Aportes y Contribuciones del Afiliado: 20184580625" at bounding box center [303, 346] width 228 height 12
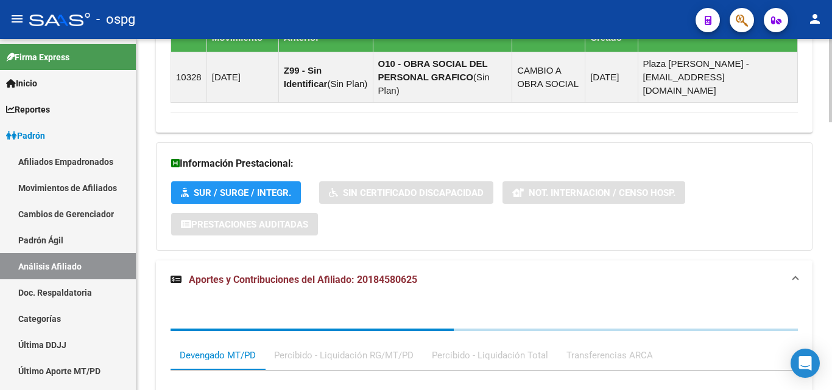
scroll to position [1124, 0]
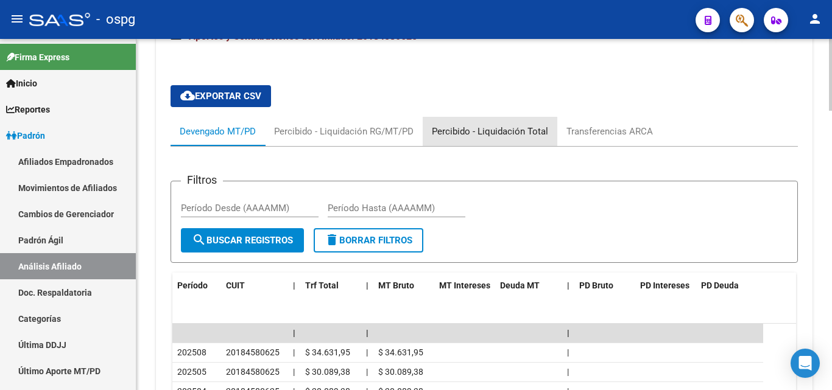
click at [516, 125] on div "Percibido - Liquidación Total" at bounding box center [490, 131] width 116 height 13
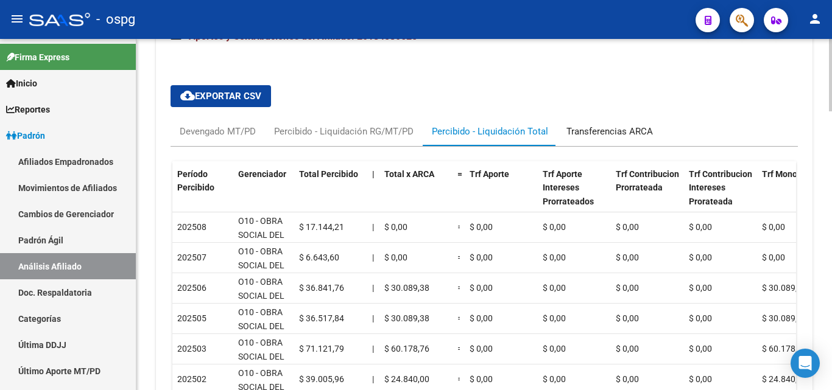
click at [590, 125] on div "Transferencias ARCA" at bounding box center [609, 131] width 86 height 13
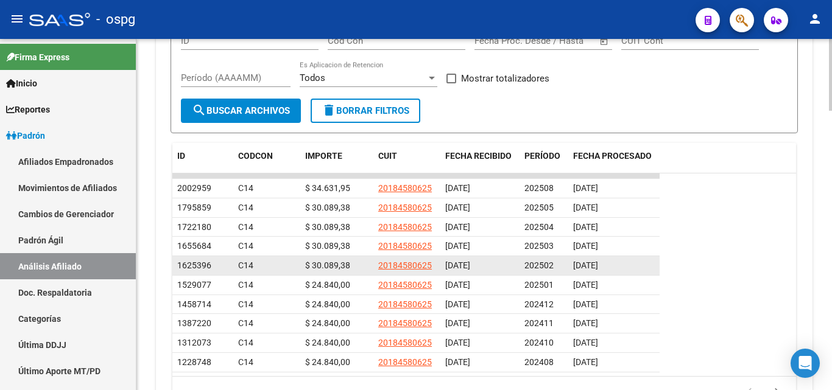
scroll to position [1321, 0]
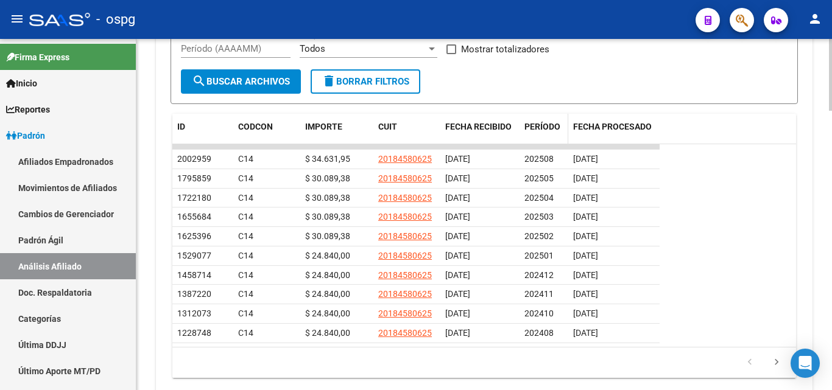
click at [550, 122] on span "PERÍODO" at bounding box center [542, 127] width 36 height 10
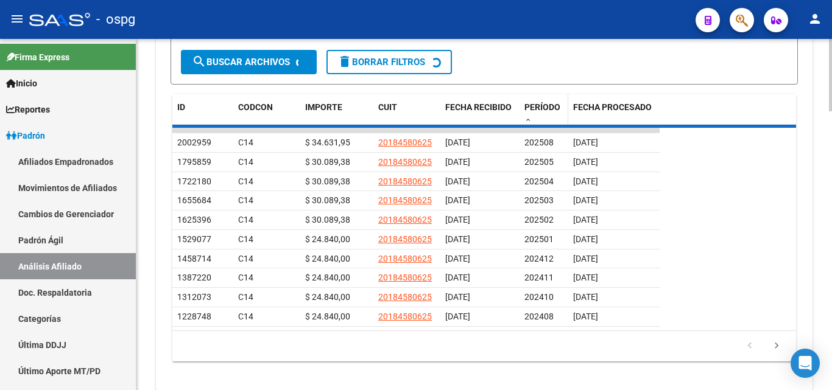
click at [550, 112] on span "PERÍODO" at bounding box center [542, 107] width 36 height 10
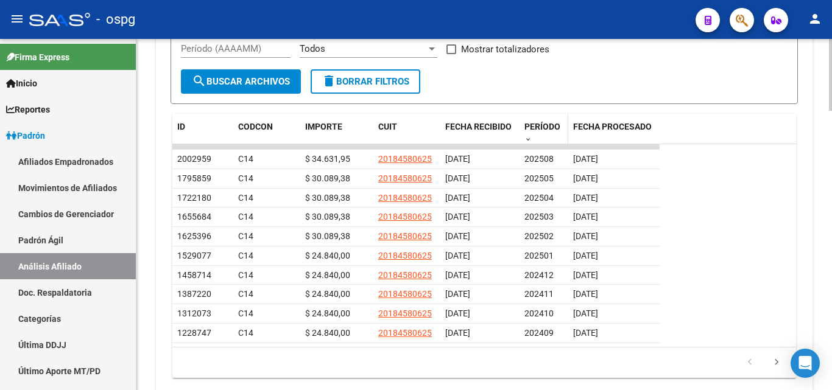
click at [532, 122] on span "PERÍODO" at bounding box center [542, 127] width 36 height 10
